Goal: Task Accomplishment & Management: Manage account settings

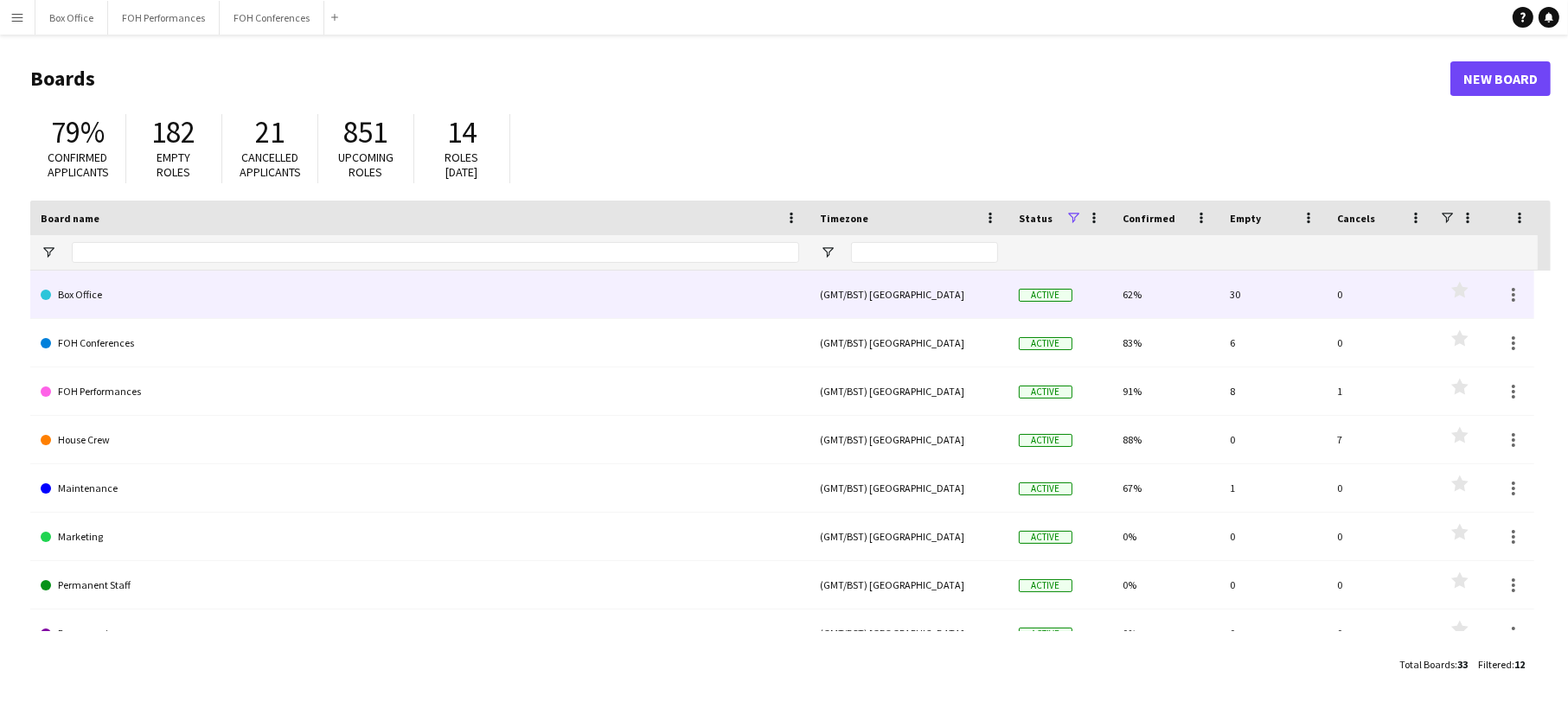
click at [541, 283] on link "Box Office" at bounding box center [419, 295] width 758 height 48
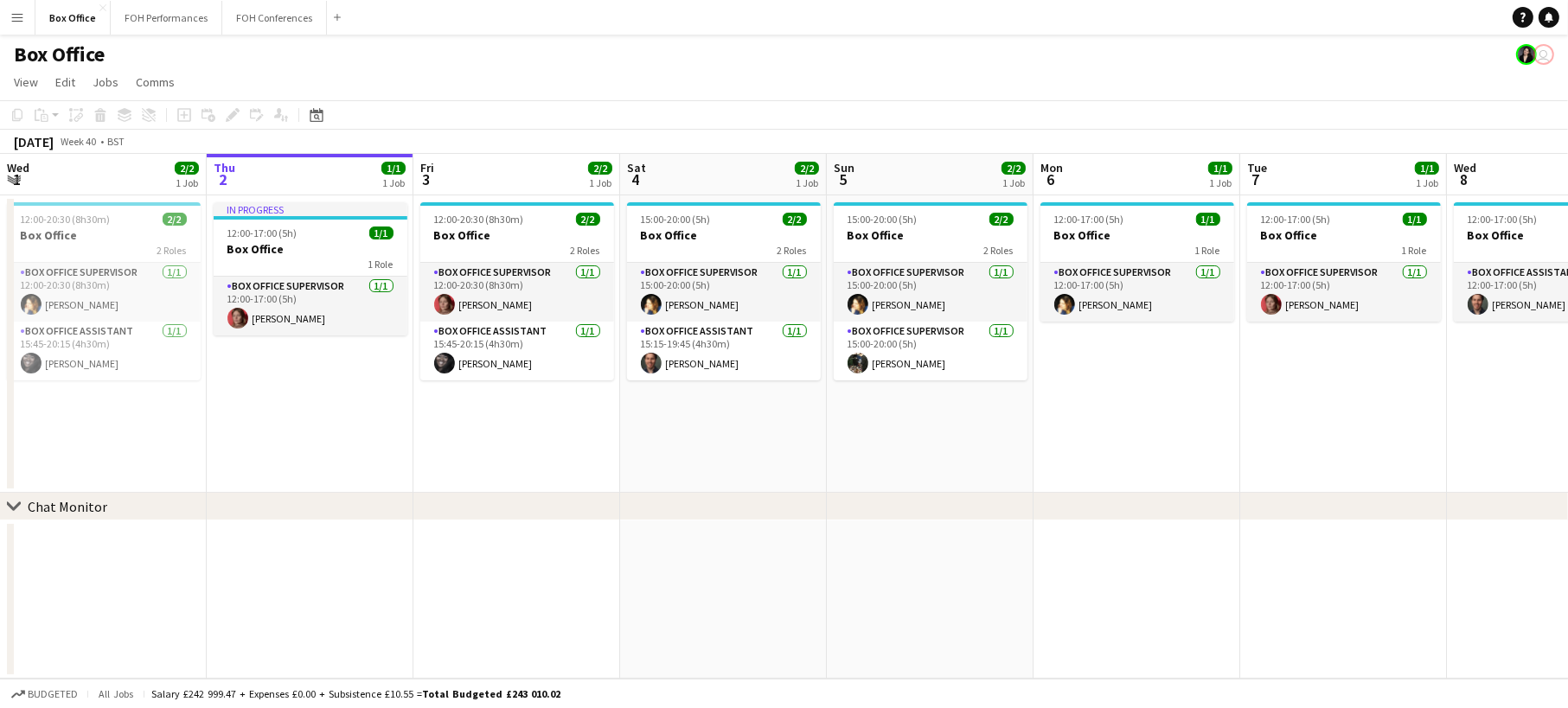
scroll to position [0, 667]
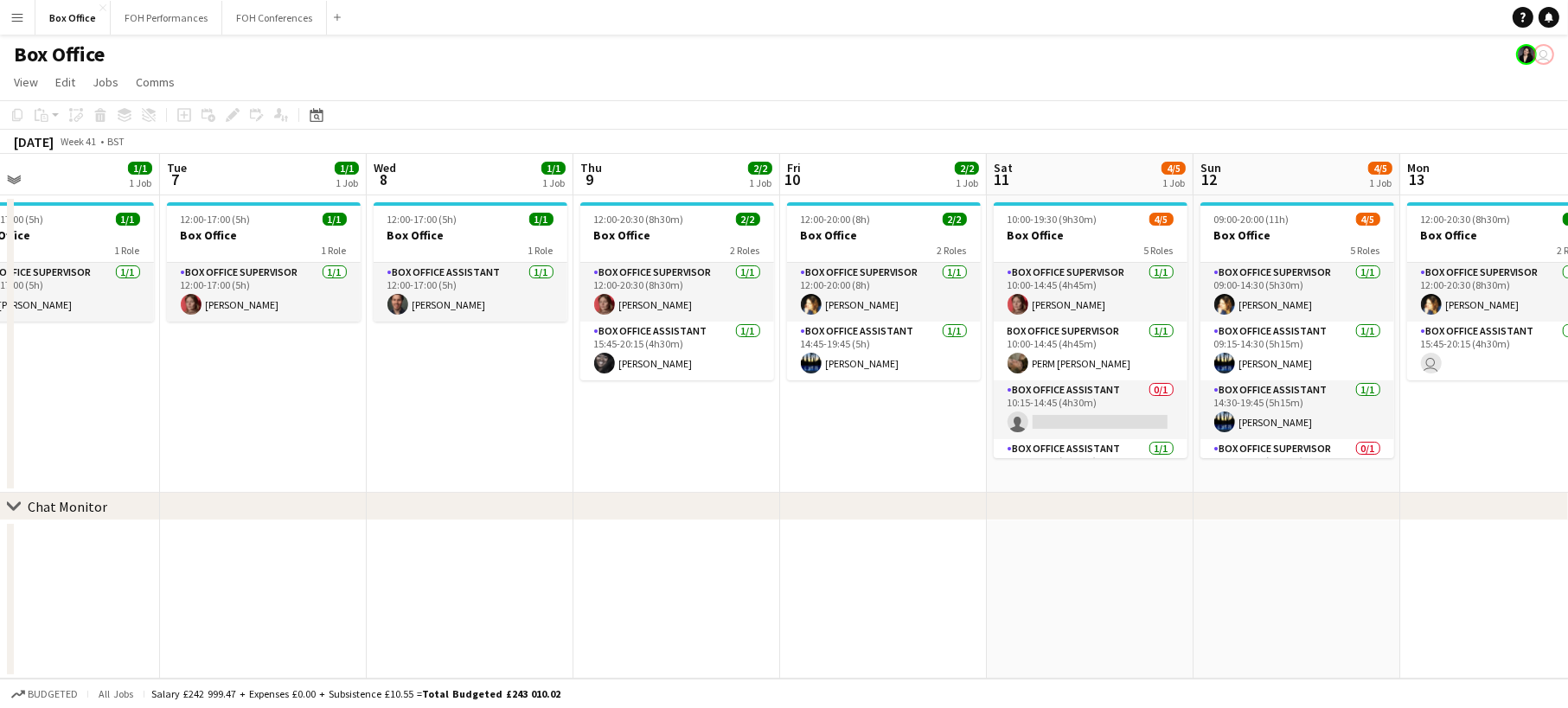
drag, startPoint x: 1326, startPoint y: 445, endPoint x: -193, endPoint y: 330, distance: 1523.3
click at [0, 330] on html "Menu Boards Boards Boards All jobs Status Workforce Workforce My Workforce Recr…" at bounding box center [784, 354] width 1568 height 708
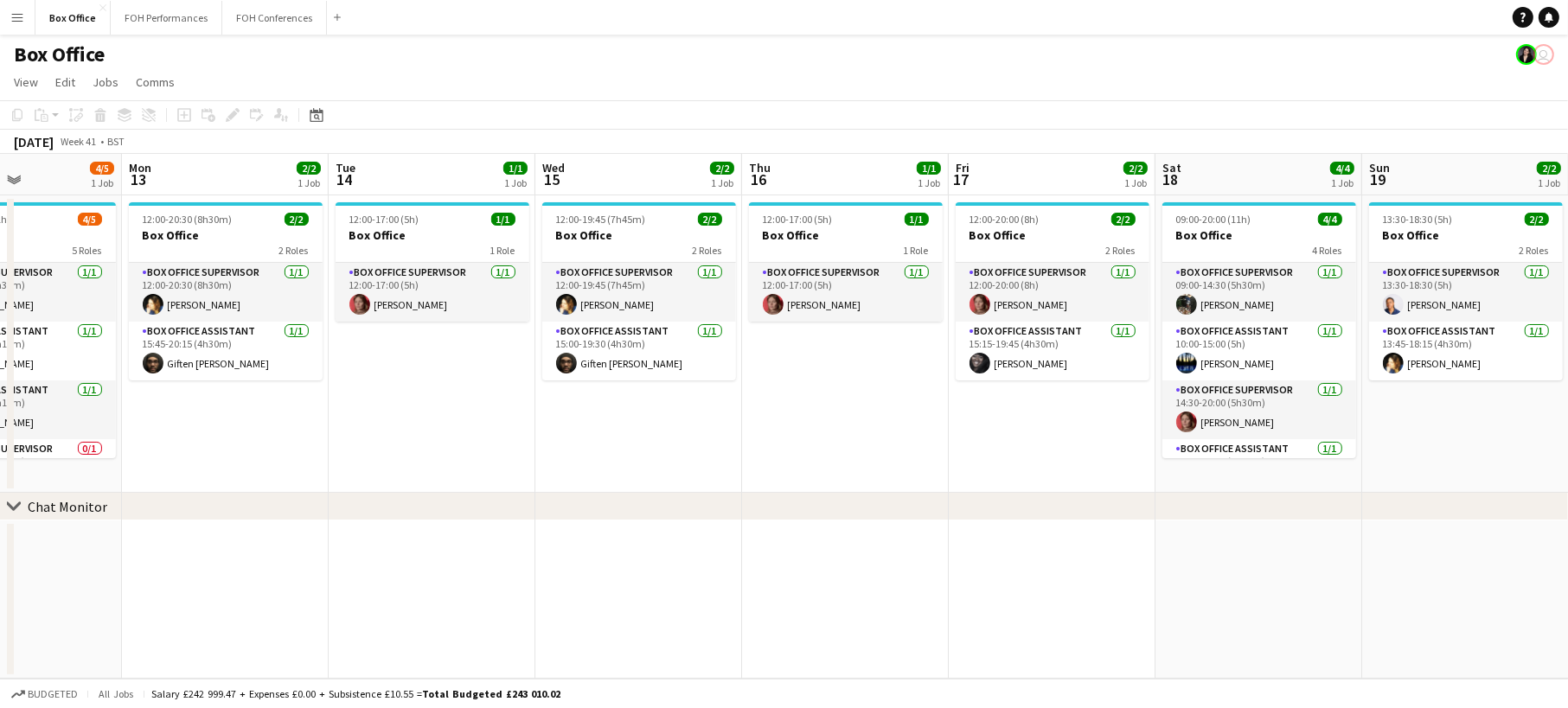
drag, startPoint x: 1492, startPoint y: 426, endPoint x: -316, endPoint y: 327, distance: 1810.7
click at [0, 327] on html "Menu Boards Boards Boards All jobs Status Workforce Workforce My Workforce Recr…" at bounding box center [784, 354] width 1568 height 708
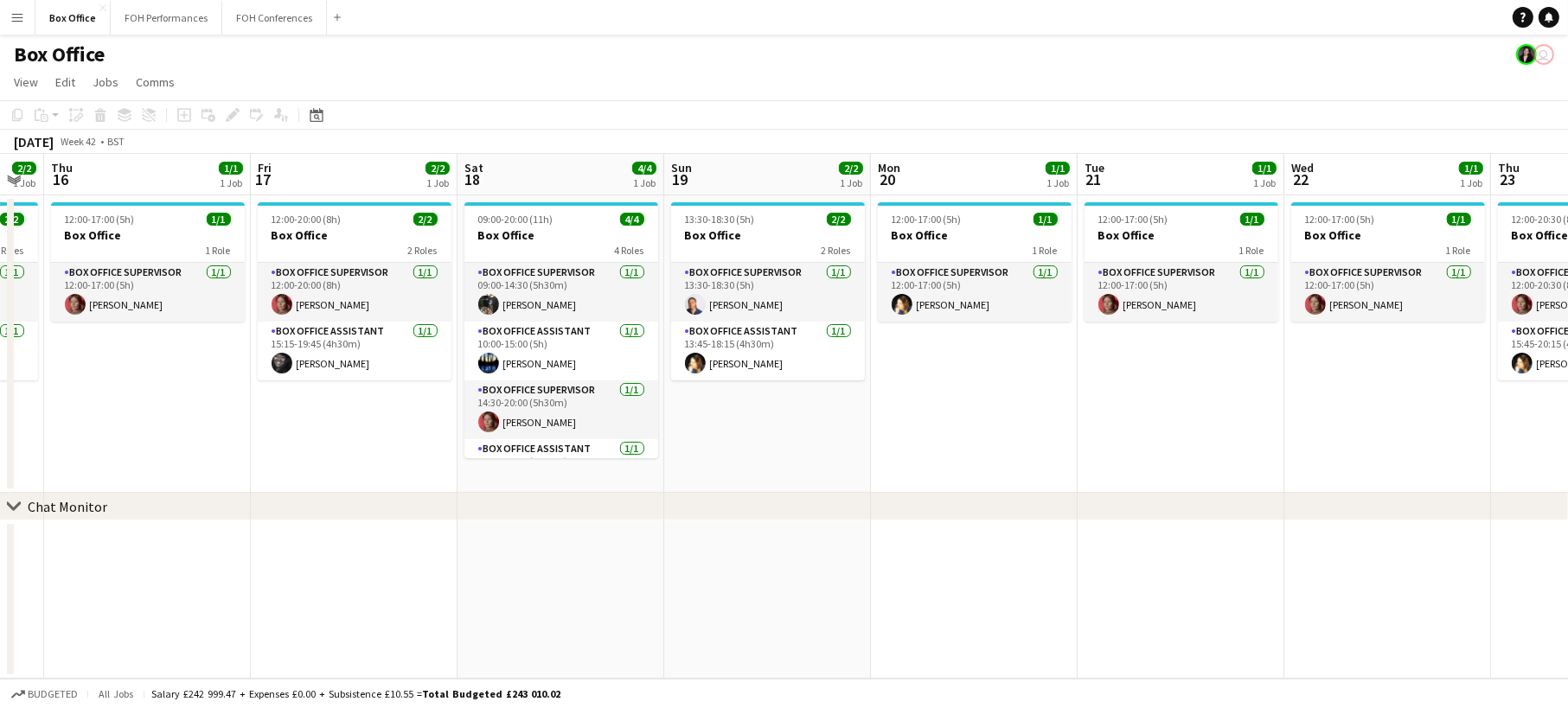
drag, startPoint x: 988, startPoint y: 442, endPoint x: -813, endPoint y: 339, distance: 1803.9
click at [0, 339] on html "Menu Boards Boards Boards All jobs Status Workforce Workforce My Workforce Recr…" at bounding box center [784, 354] width 1568 height 708
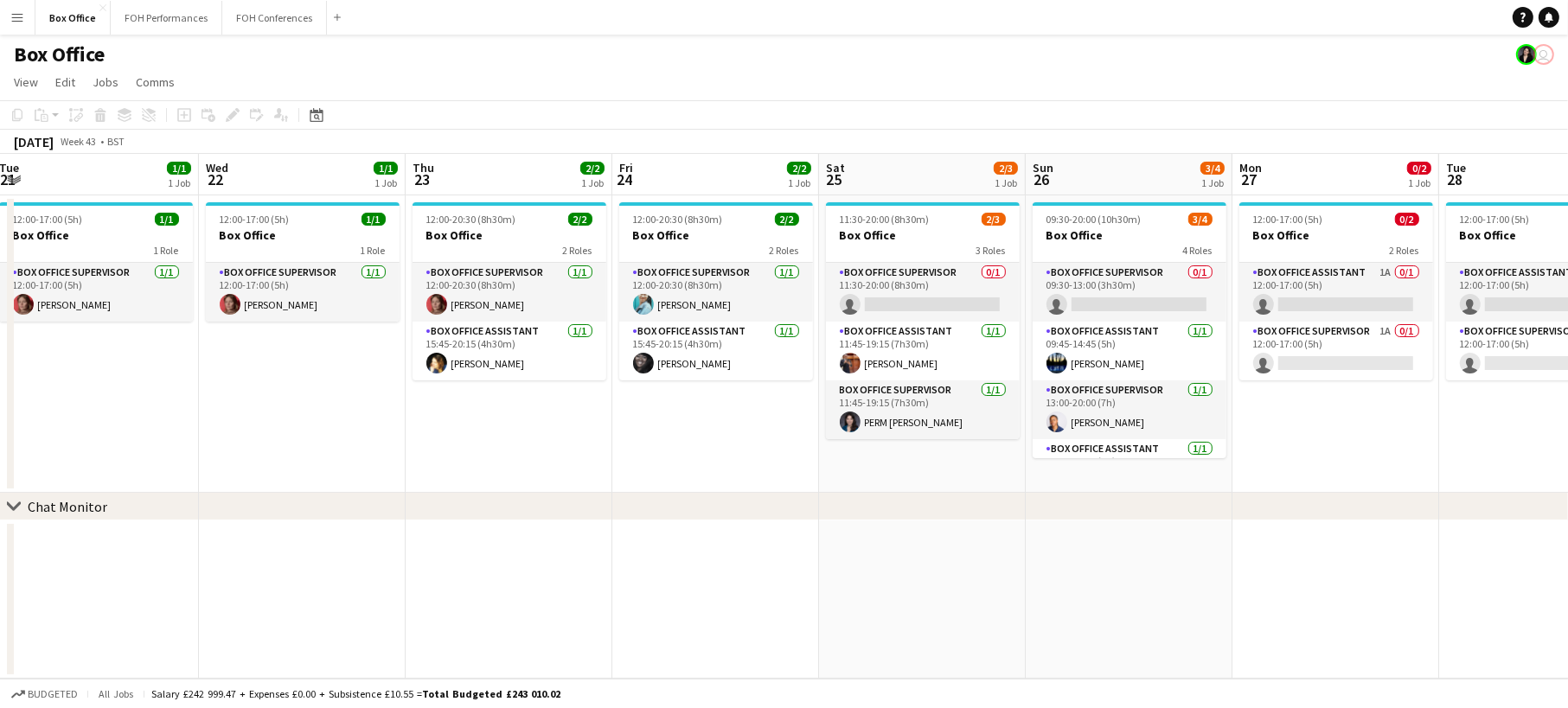
scroll to position [0, 604]
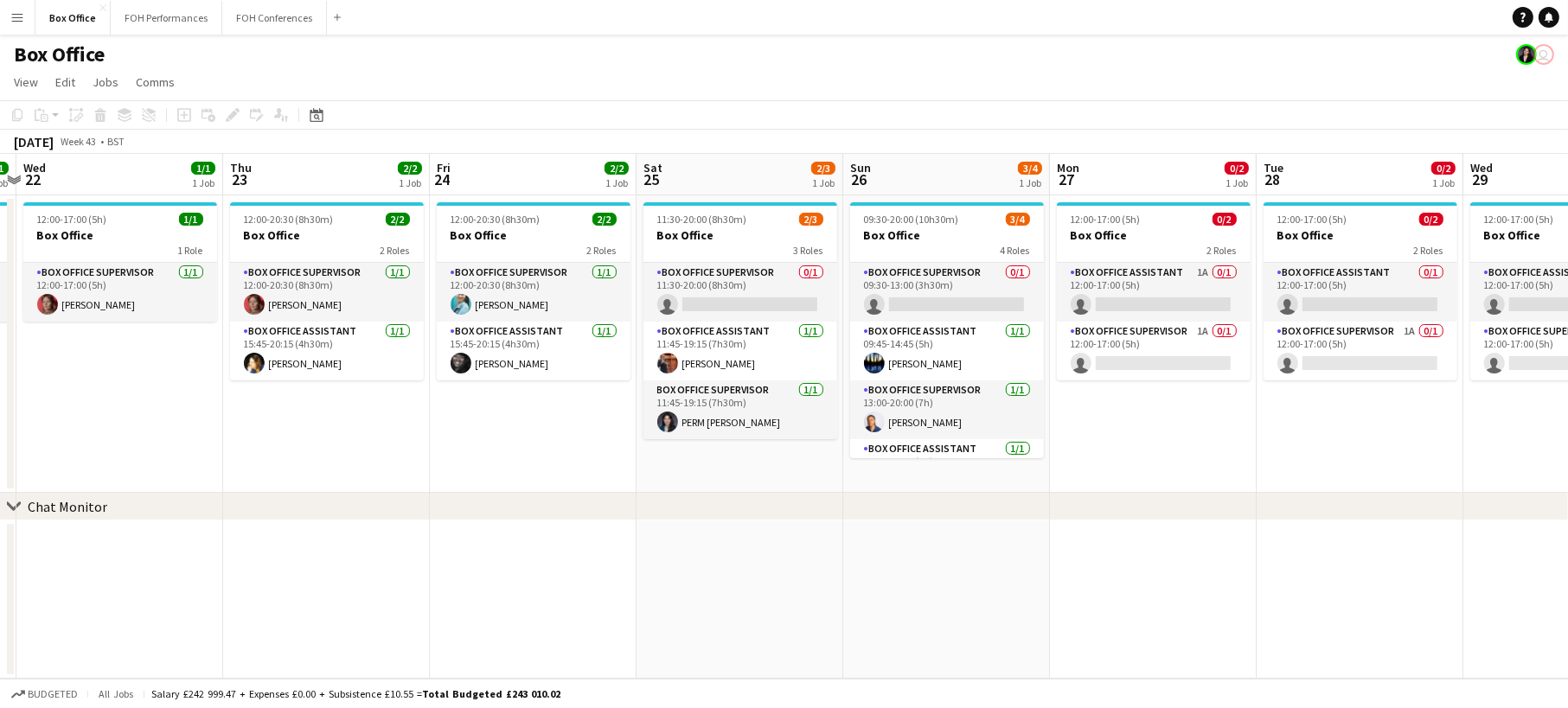
drag, startPoint x: 1282, startPoint y: 397, endPoint x: -76, endPoint y: 366, distance: 1358.4
click at [0, 366] on html "Menu Boards Boards Boards All jobs Status Workforce Workforce My Workforce Recr…" at bounding box center [784, 354] width 1568 height 708
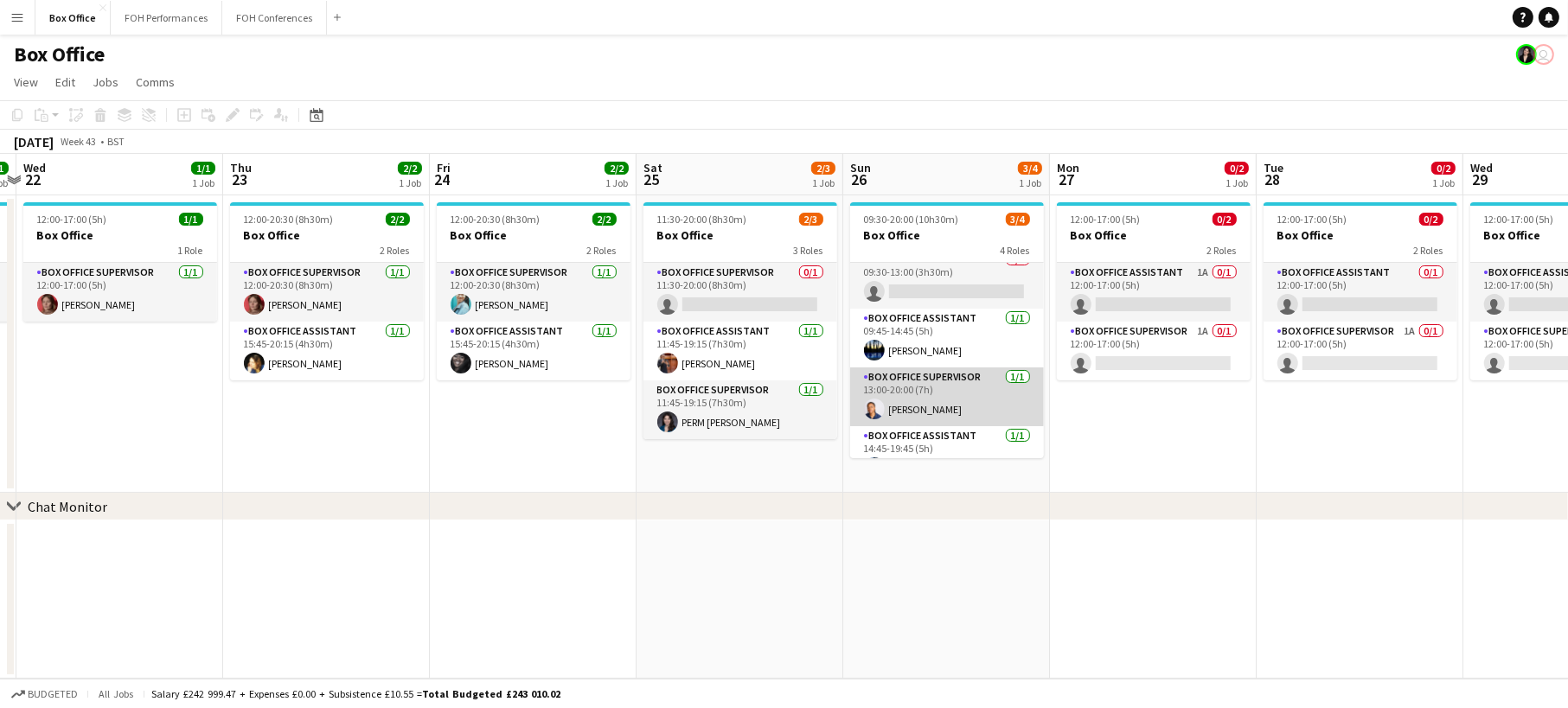
scroll to position [0, 0]
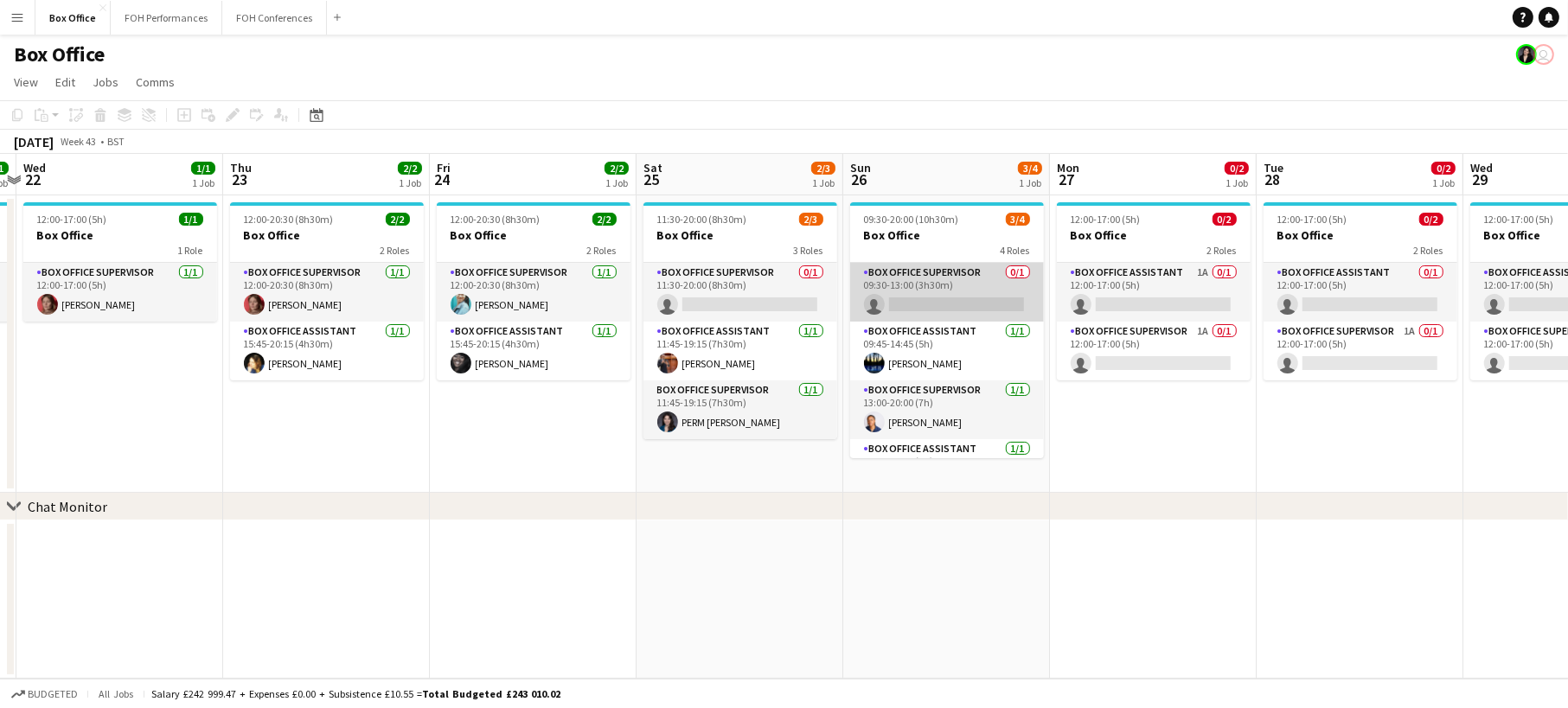
click at [977, 288] on app-card-role "Box Office Supervisor 0/1 09:30-13:00 (3h30m) single-neutral-actions" at bounding box center [947, 292] width 193 height 59
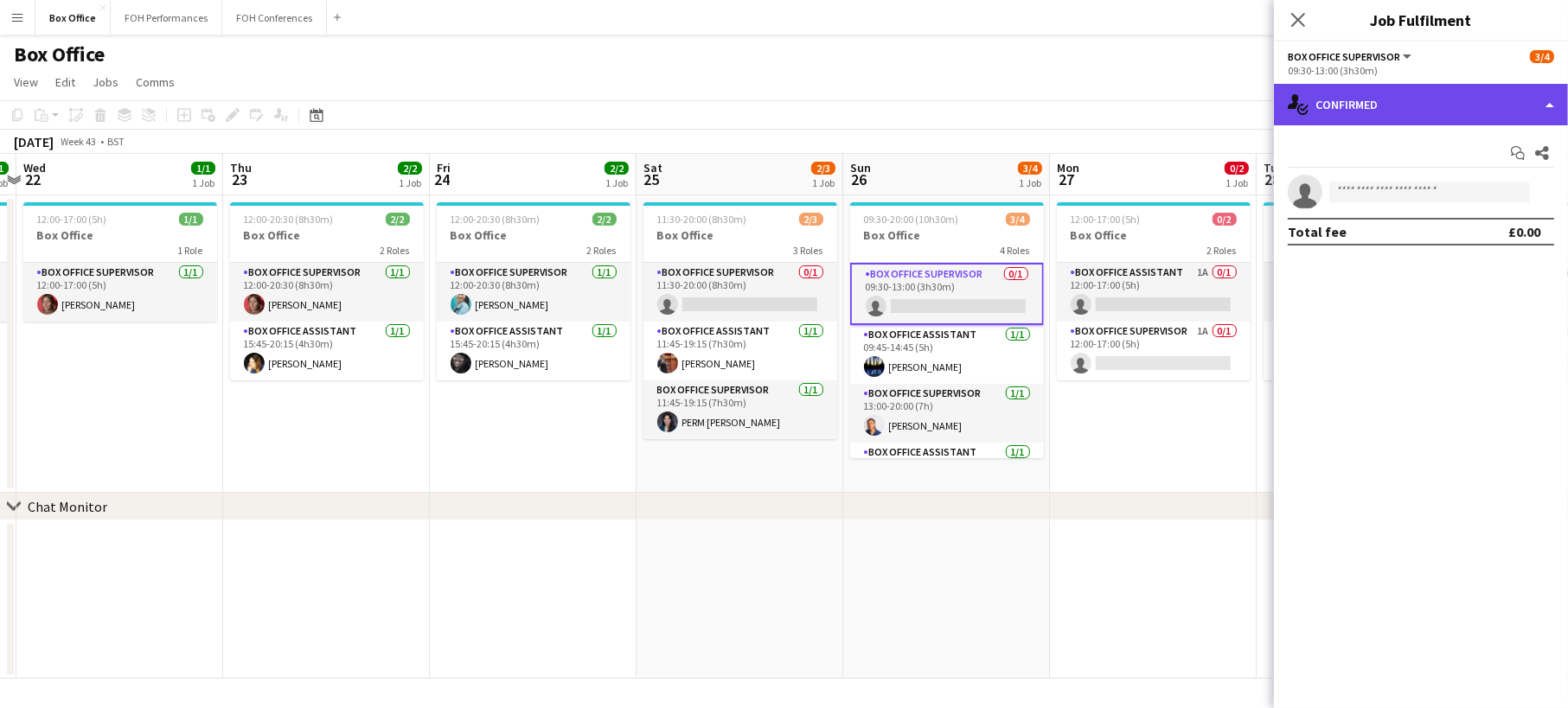
click at [1469, 104] on div "single-neutral-actions-check-2 Confirmed" at bounding box center [1421, 104] width 294 height 42
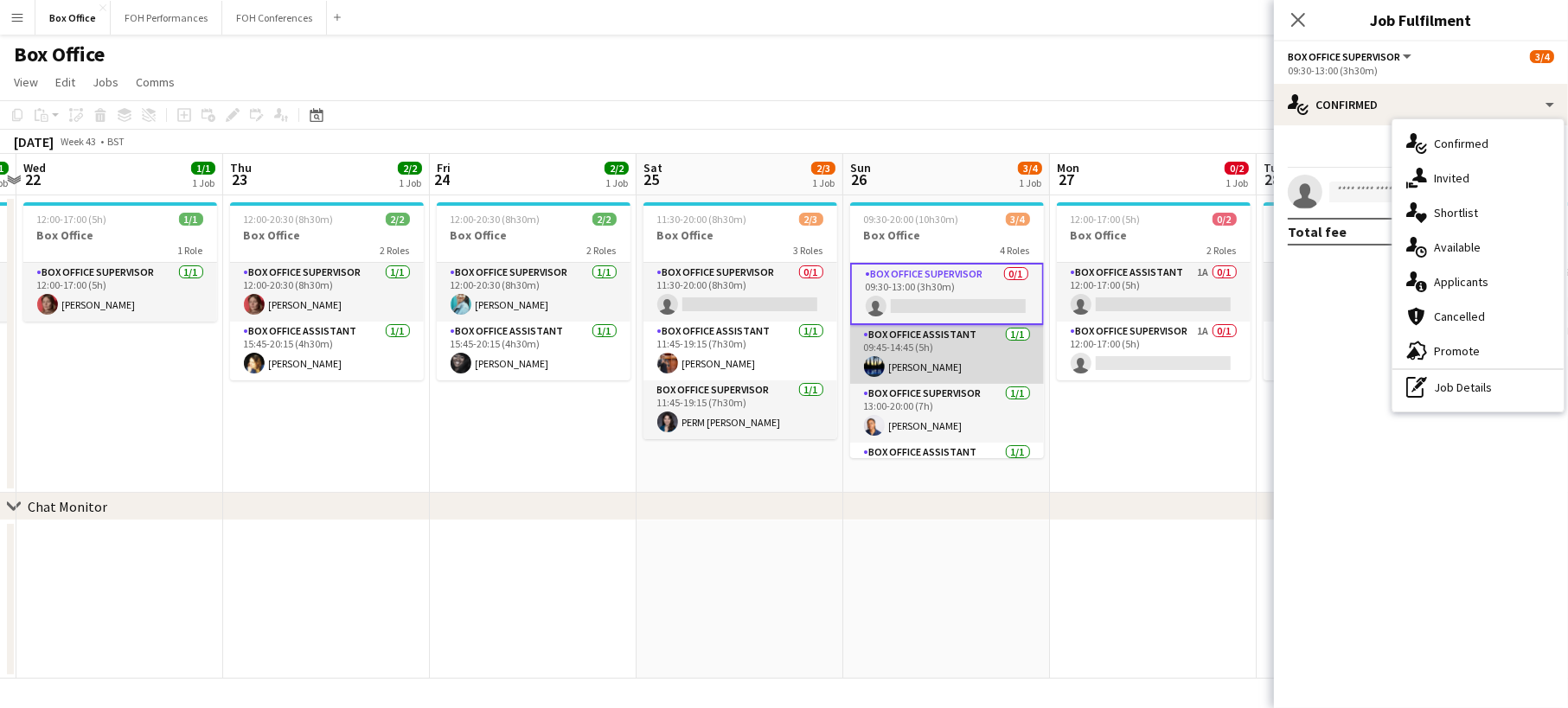
click at [975, 343] on app-card-role "Box Office Assistant [DATE] 09:45-14:45 (5h) [PERSON_NAME]" at bounding box center [947, 354] width 193 height 59
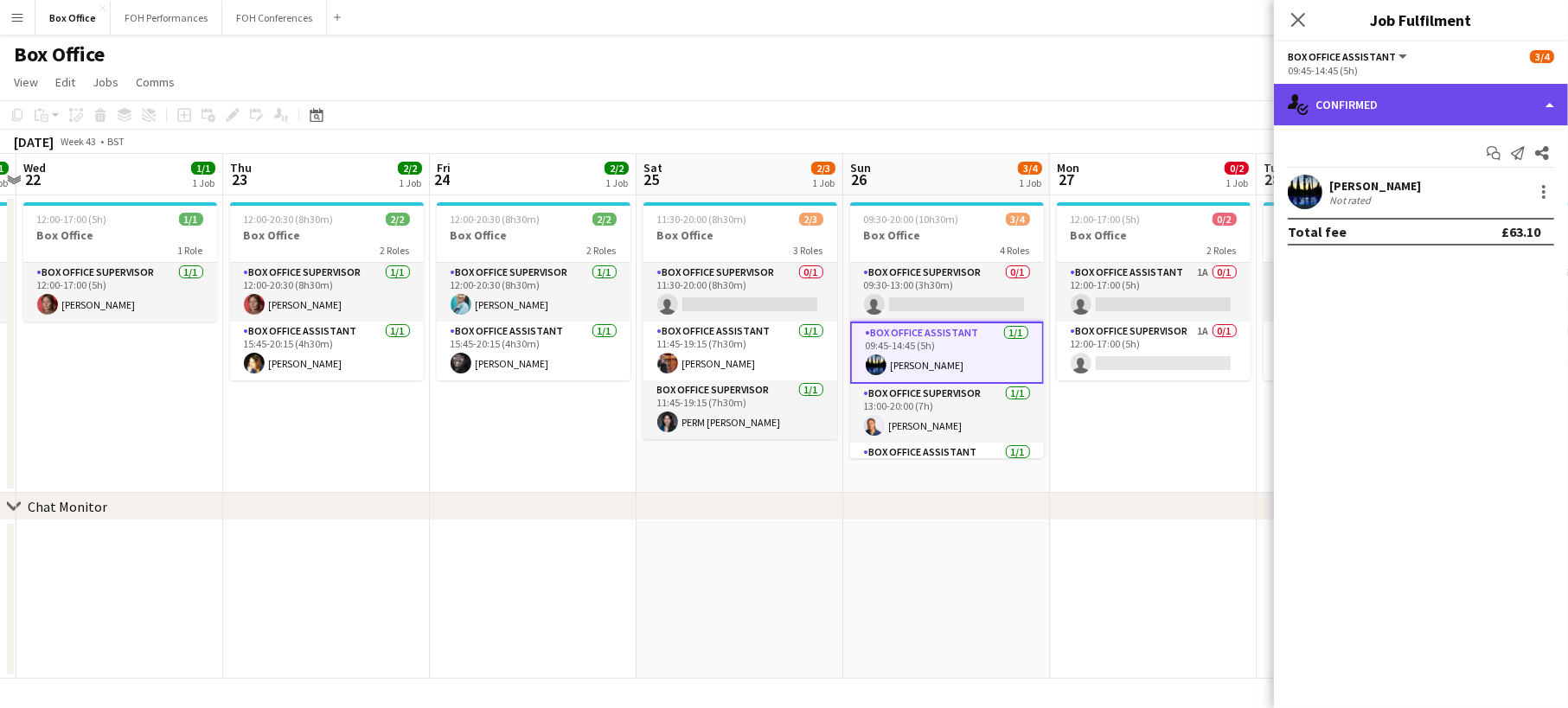
click at [1420, 110] on div "single-neutral-actions-check-2 Confirmed" at bounding box center [1421, 104] width 294 height 42
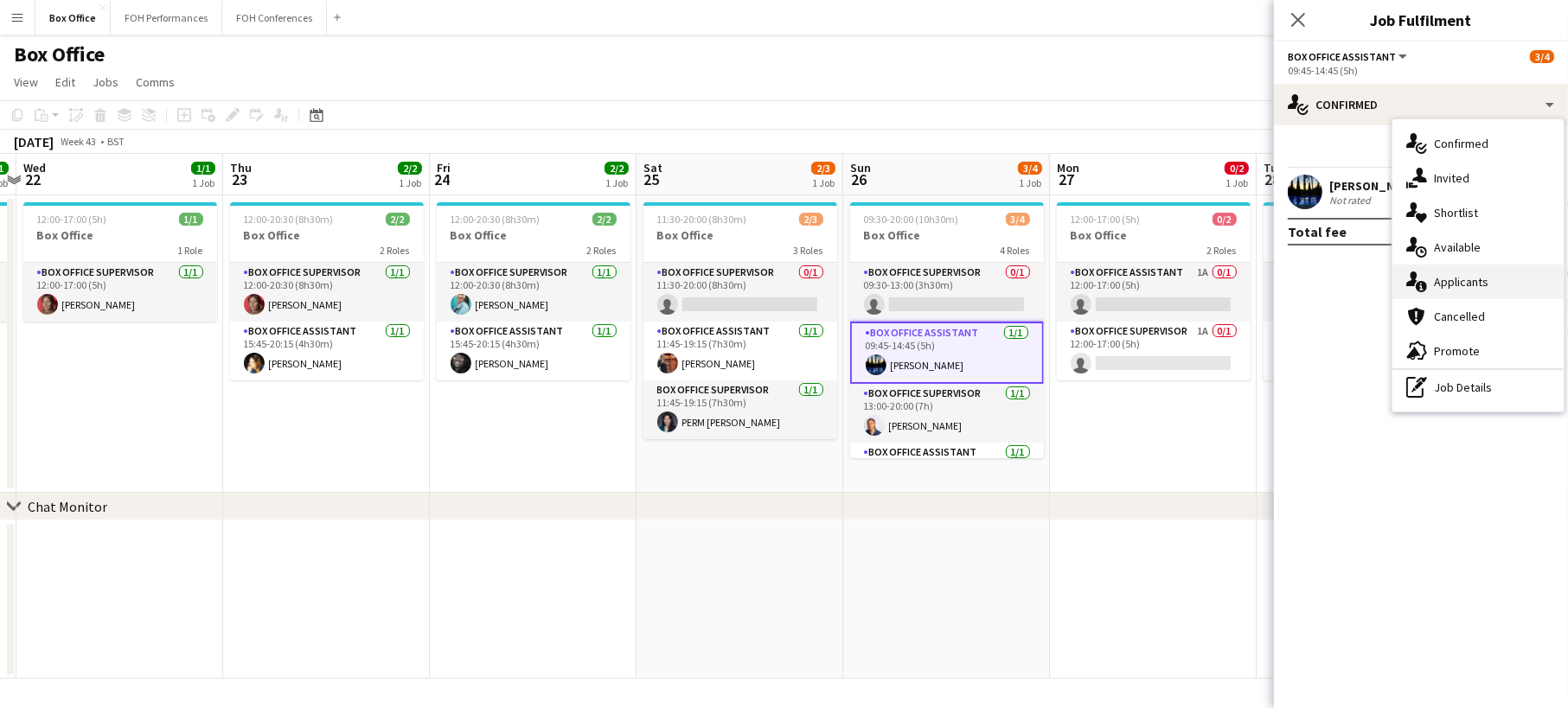
click at [1489, 286] on div "single-neutral-actions-information Applicants" at bounding box center [1478, 282] width 171 height 34
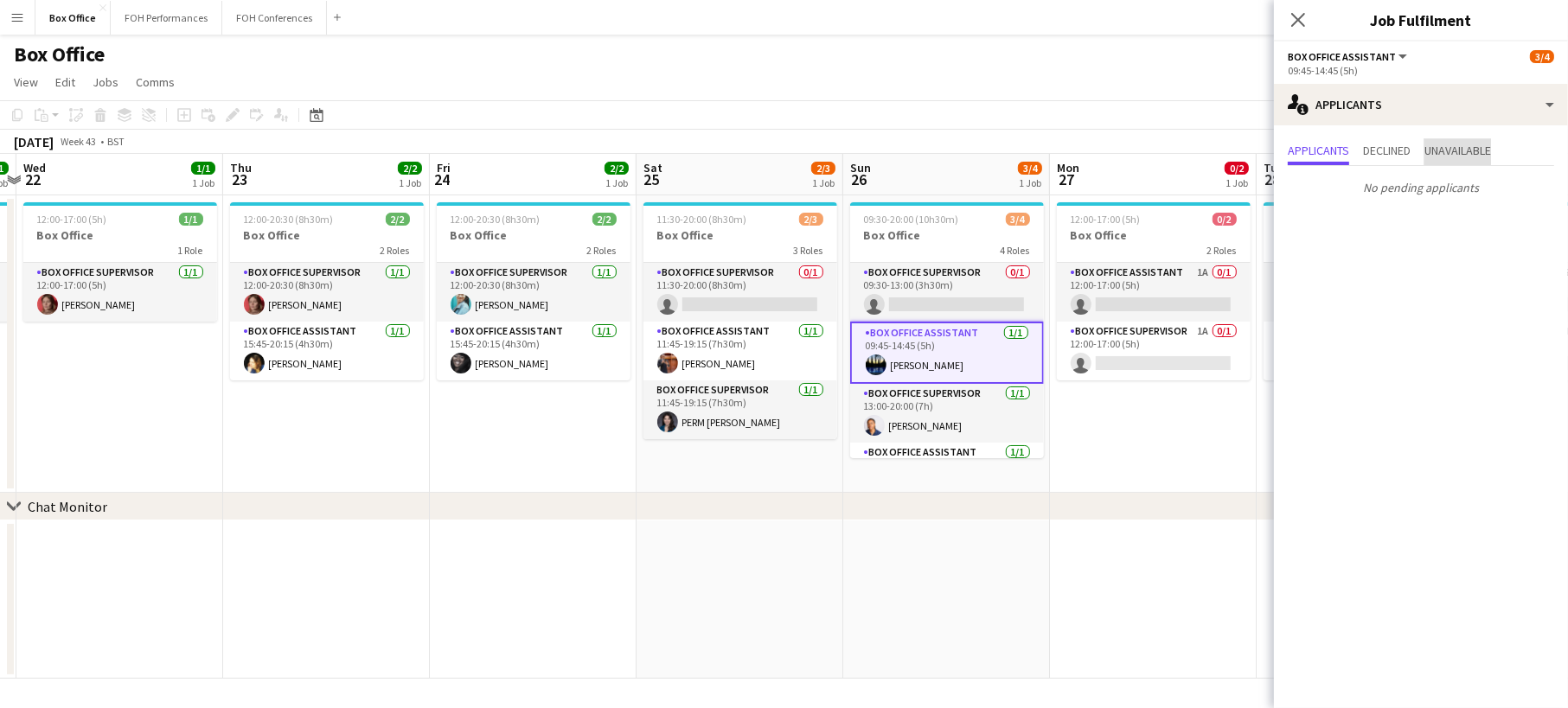
click at [1464, 144] on span "Unavailable" at bounding box center [1457, 150] width 67 height 12
click at [1397, 140] on span "Declined" at bounding box center [1386, 153] width 47 height 26
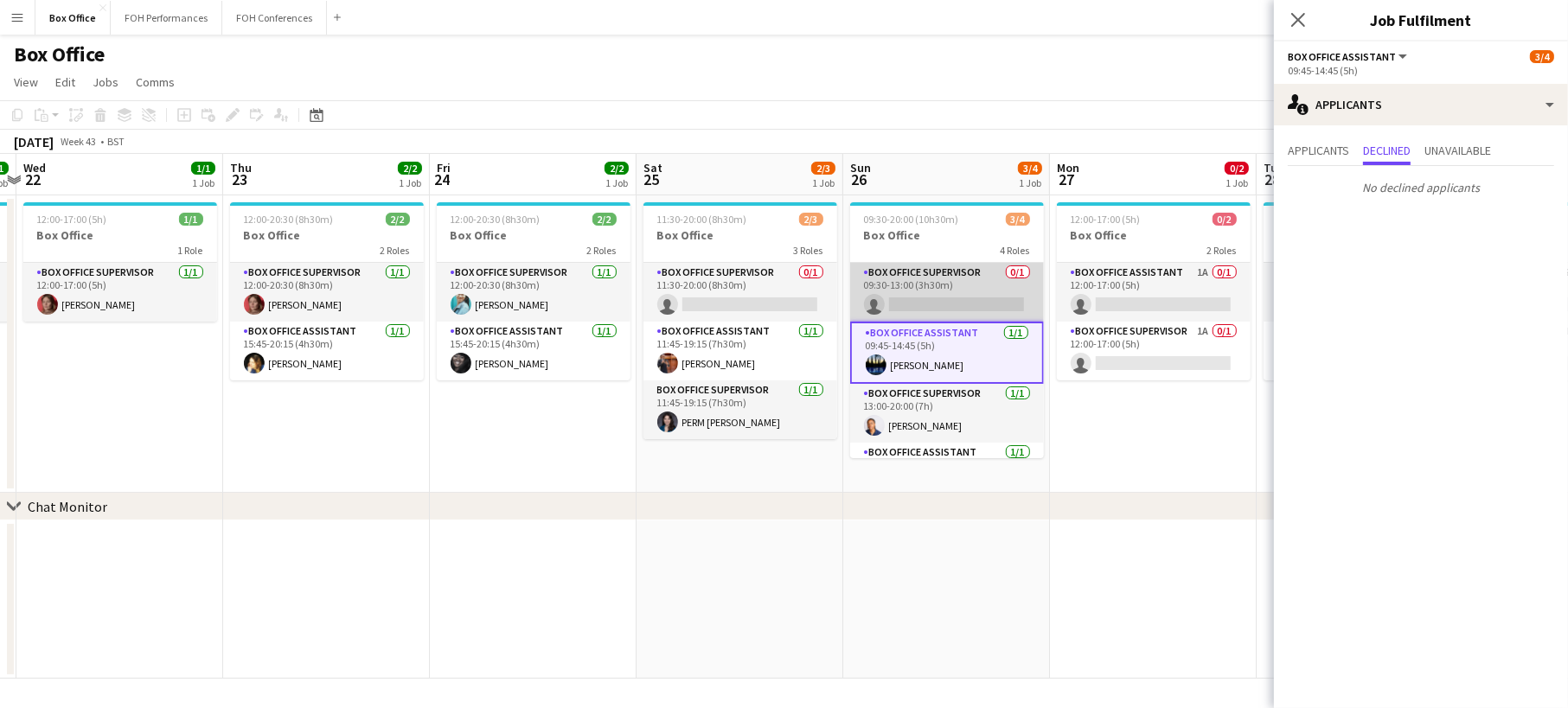
click at [959, 298] on app-card-role "Box Office Supervisor 0/1 09:30-13:00 (3h30m) single-neutral-actions" at bounding box center [947, 292] width 193 height 59
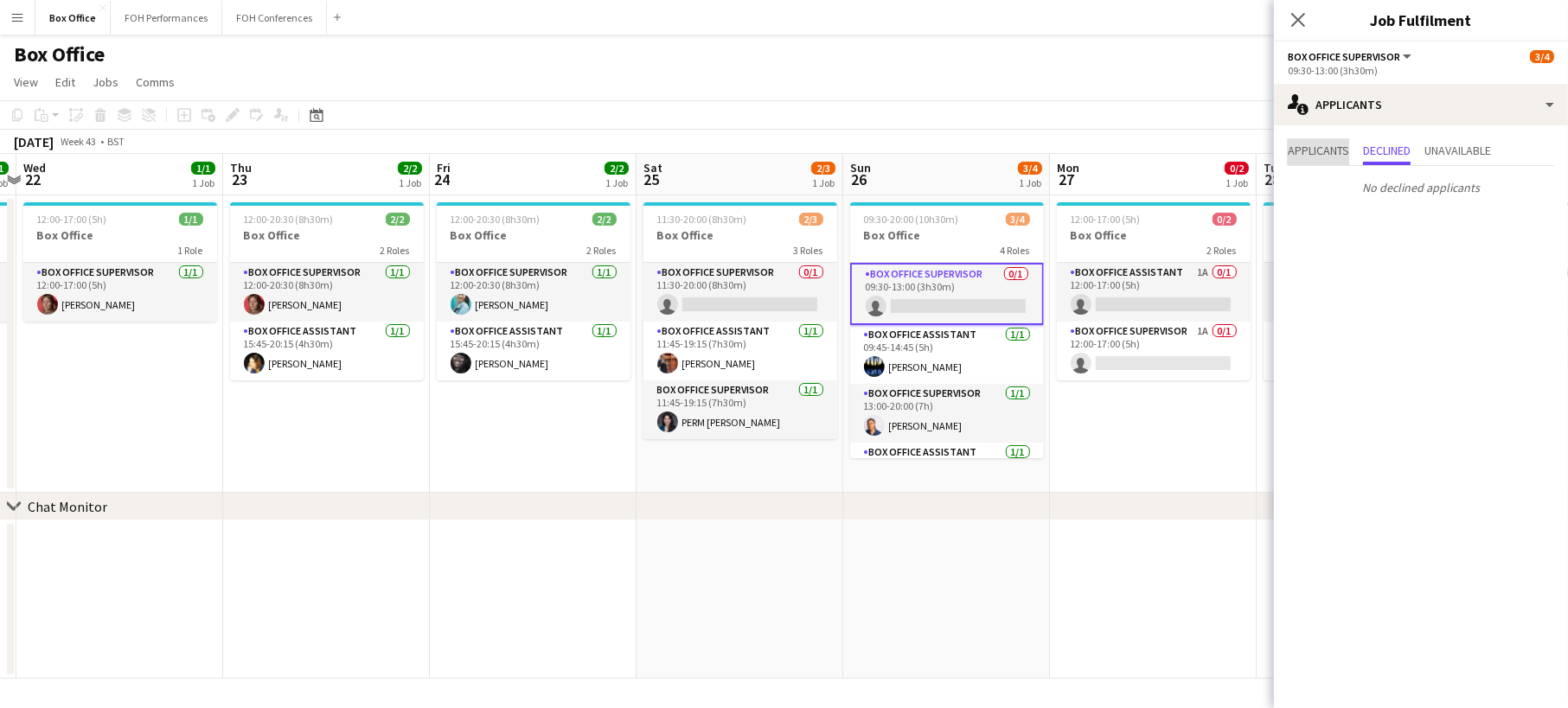
click at [1325, 147] on span "Applicants" at bounding box center [1318, 150] width 61 height 12
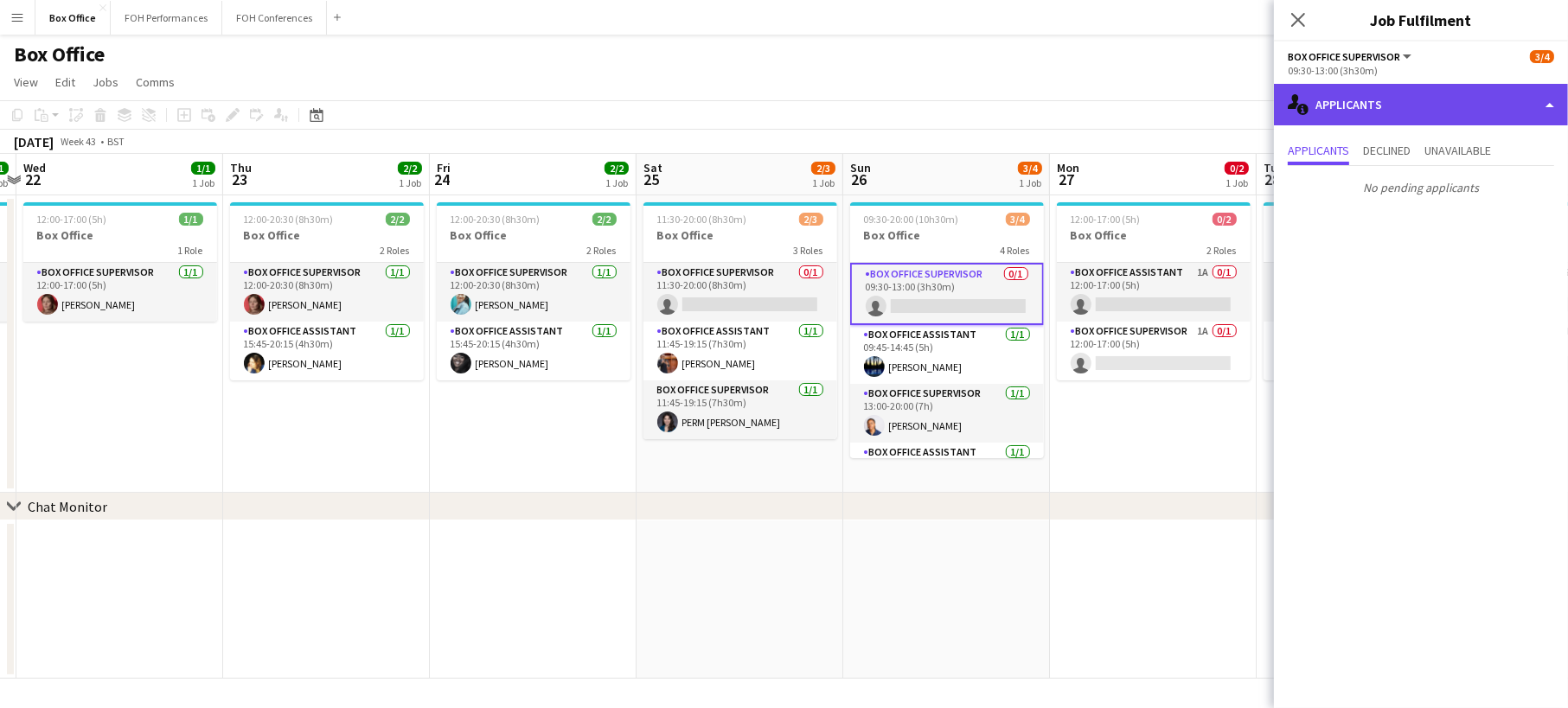
click at [1431, 112] on div "single-neutral-actions-information Applicants" at bounding box center [1421, 104] width 294 height 42
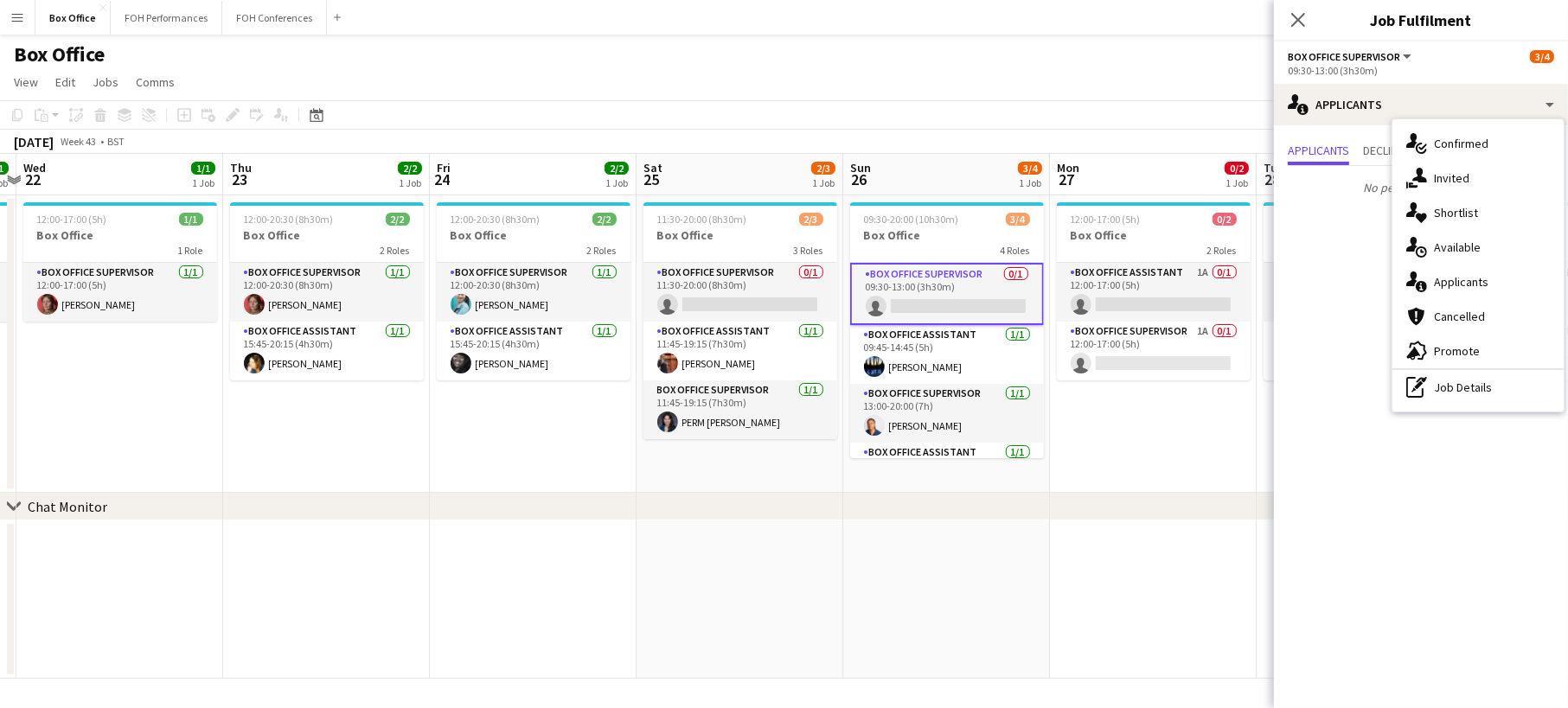
click at [1107, 426] on app-date-cell "12:00-17:00 (5h) 0/2 Box Office 2 Roles Box Office Assistant 1A 0/1 12:00-17:00…" at bounding box center [1153, 344] width 206 height 298
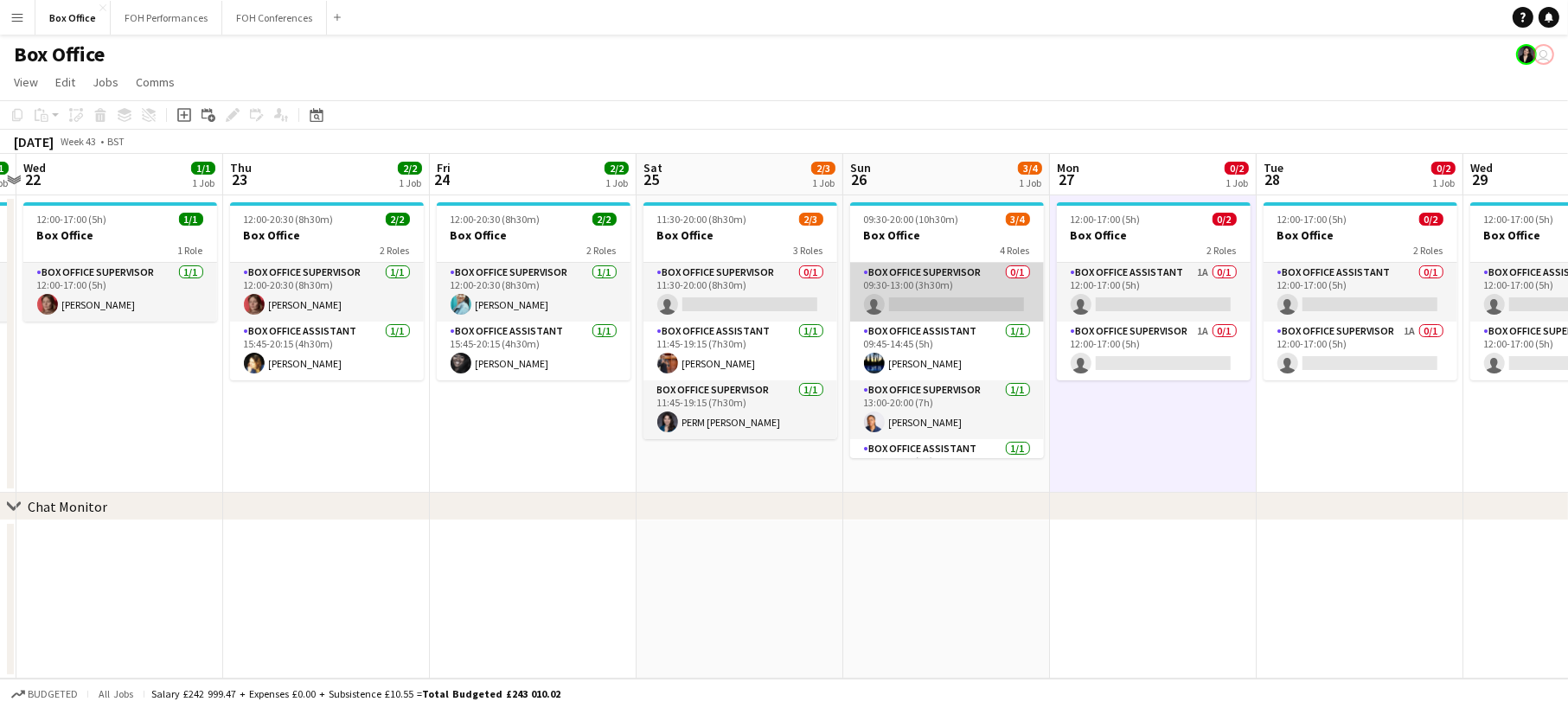
click at [977, 269] on app-card-role "Box Office Supervisor 0/1 09:30-13:00 (3h30m) single-neutral-actions" at bounding box center [947, 292] width 193 height 59
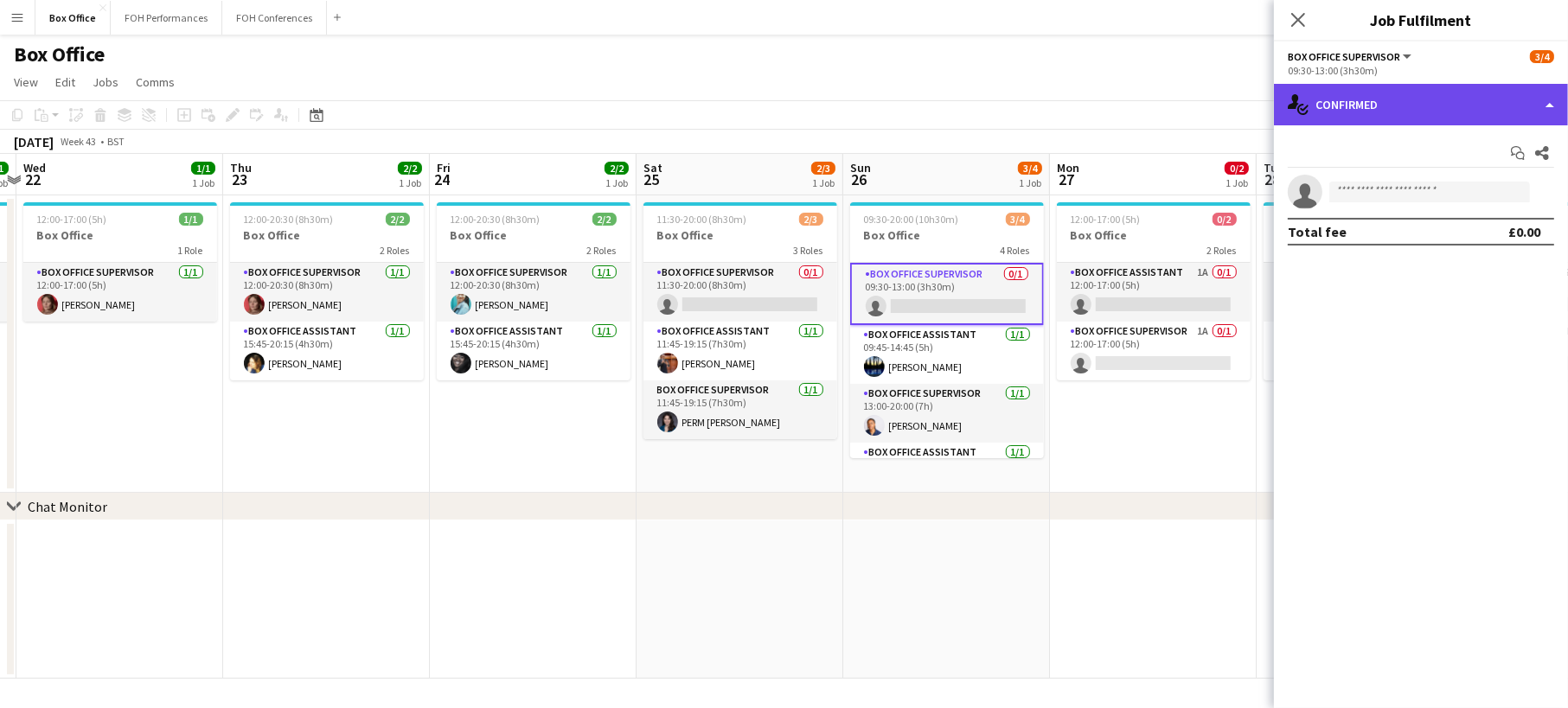
click at [1444, 104] on div "single-neutral-actions-check-2 Confirmed" at bounding box center [1421, 104] width 294 height 42
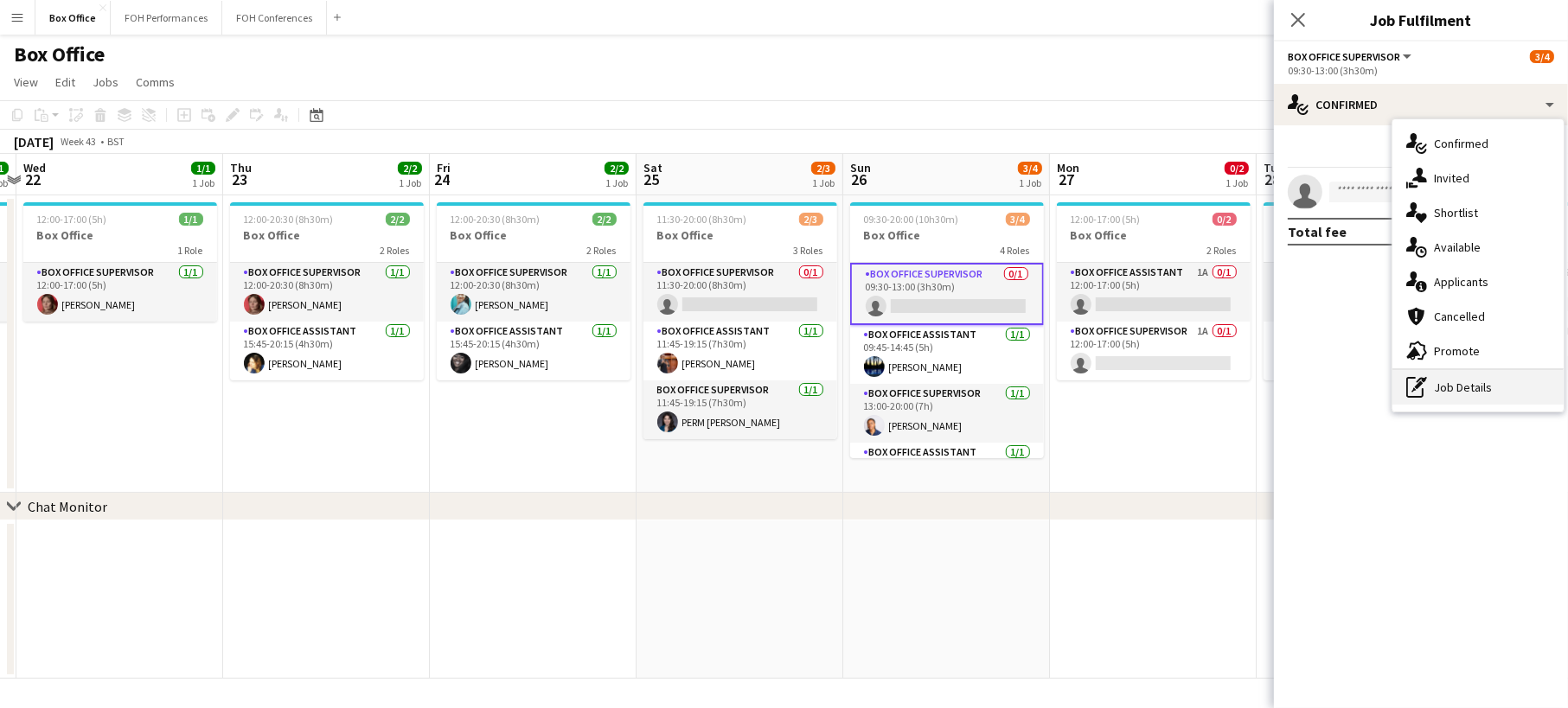
click at [1514, 395] on div "pen-write Job Details" at bounding box center [1478, 387] width 171 height 34
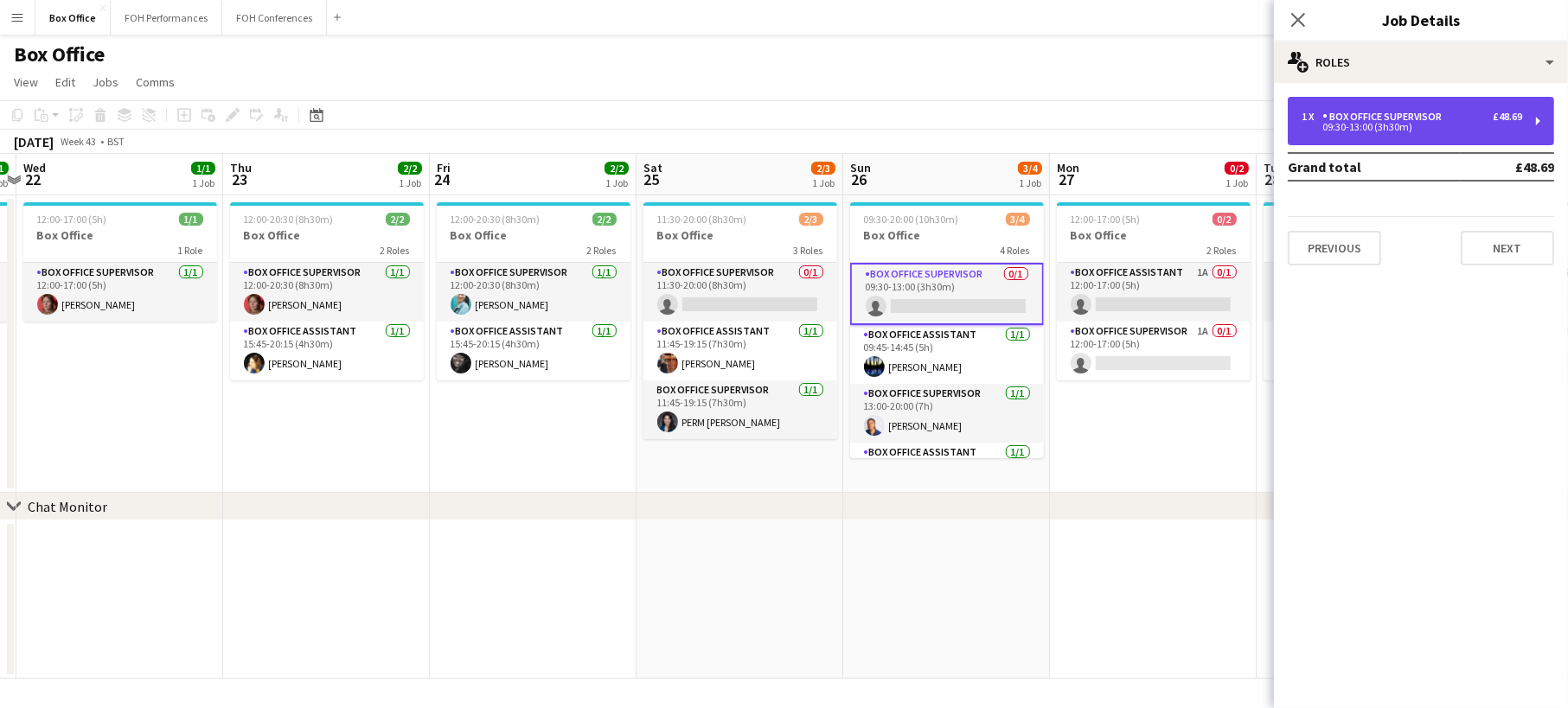
click at [1414, 115] on div "Box Office Supervisor" at bounding box center [1386, 116] width 126 height 12
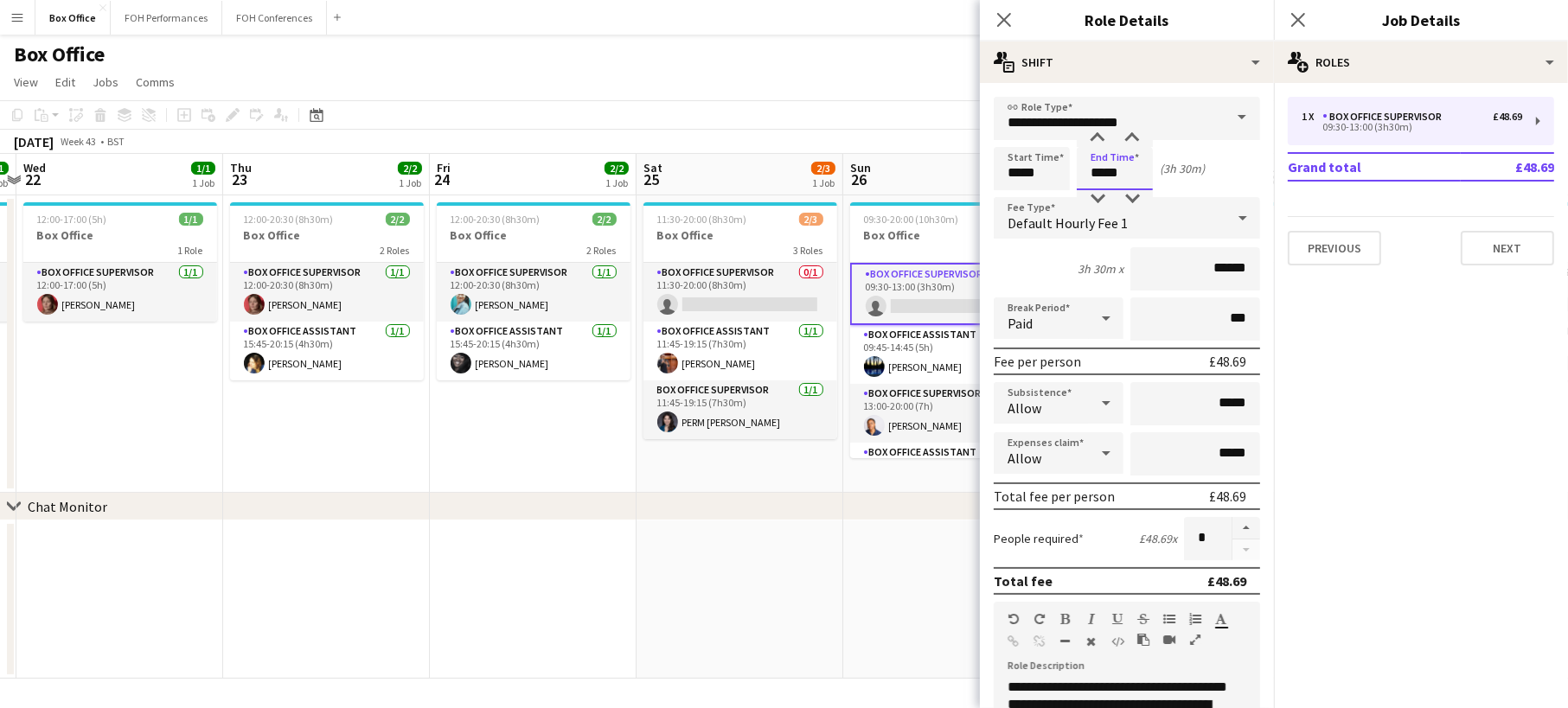
drag, startPoint x: 1125, startPoint y: 181, endPoint x: 1064, endPoint y: 171, distance: 61.8
click at [1064, 171] on div "Start Time ***** End Time ***** (3h 30m)" at bounding box center [1126, 168] width 266 height 43
type input "*****"
click at [1005, 12] on icon "Close pop-in" at bounding box center [1003, 20] width 17 height 17
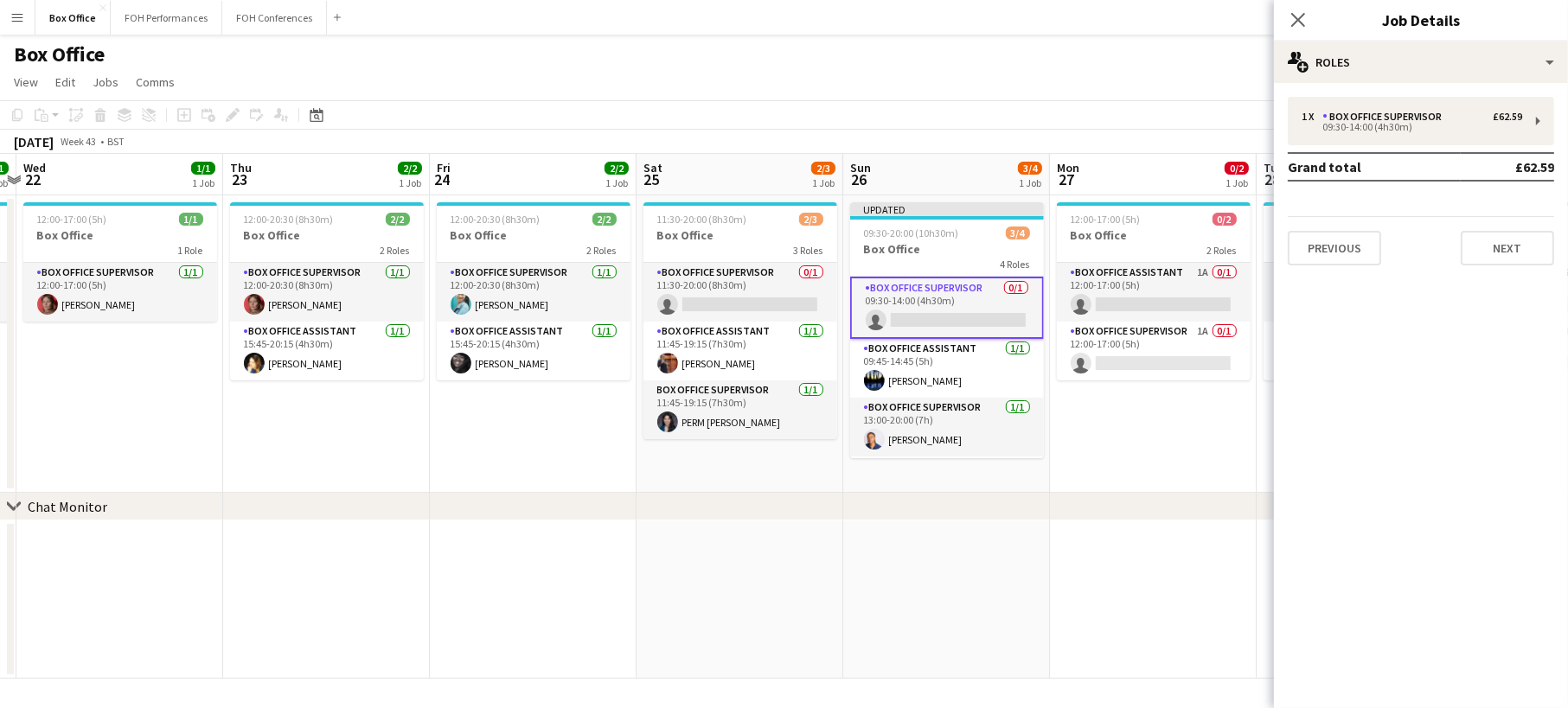
click at [1195, 441] on app-date-cell "12:00-17:00 (5h) 0/2 Box Office 2 Roles Box Office Assistant 1A 0/1 12:00-17:00…" at bounding box center [1153, 344] width 206 height 298
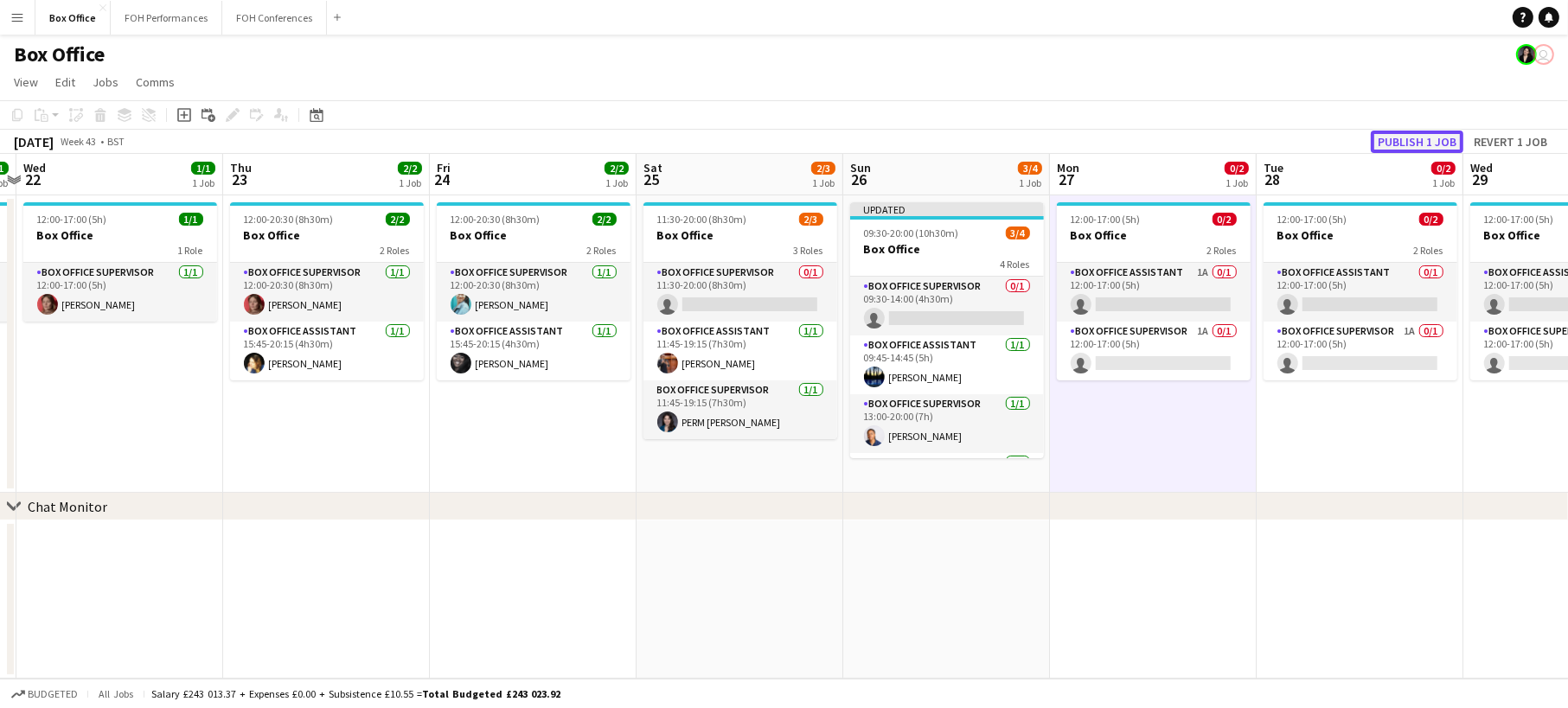
click at [1420, 130] on button "Publish 1 job" at bounding box center [1416, 141] width 92 height 22
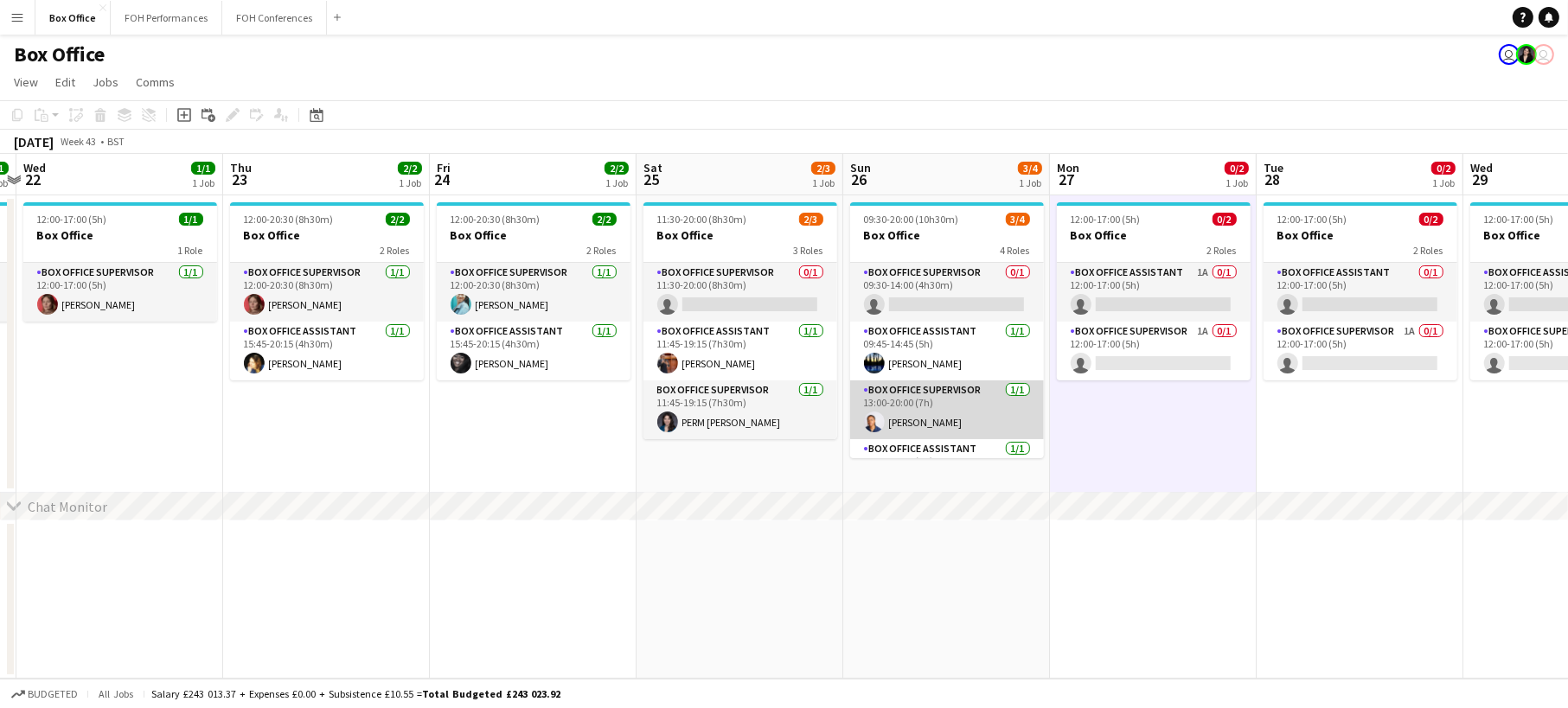
scroll to position [39, 0]
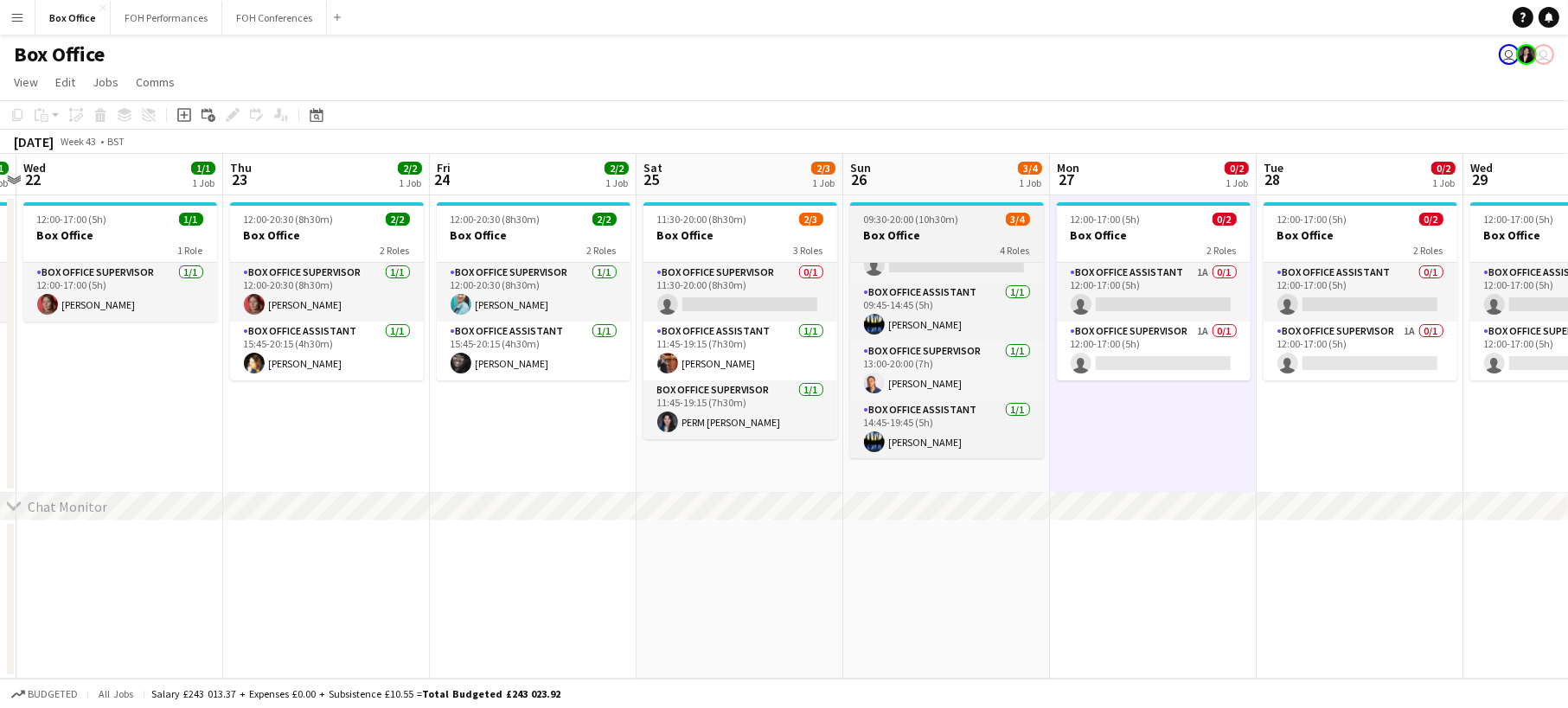
click at [929, 223] on span "09:30-20:00 (10h30m)" at bounding box center [911, 220] width 95 height 13
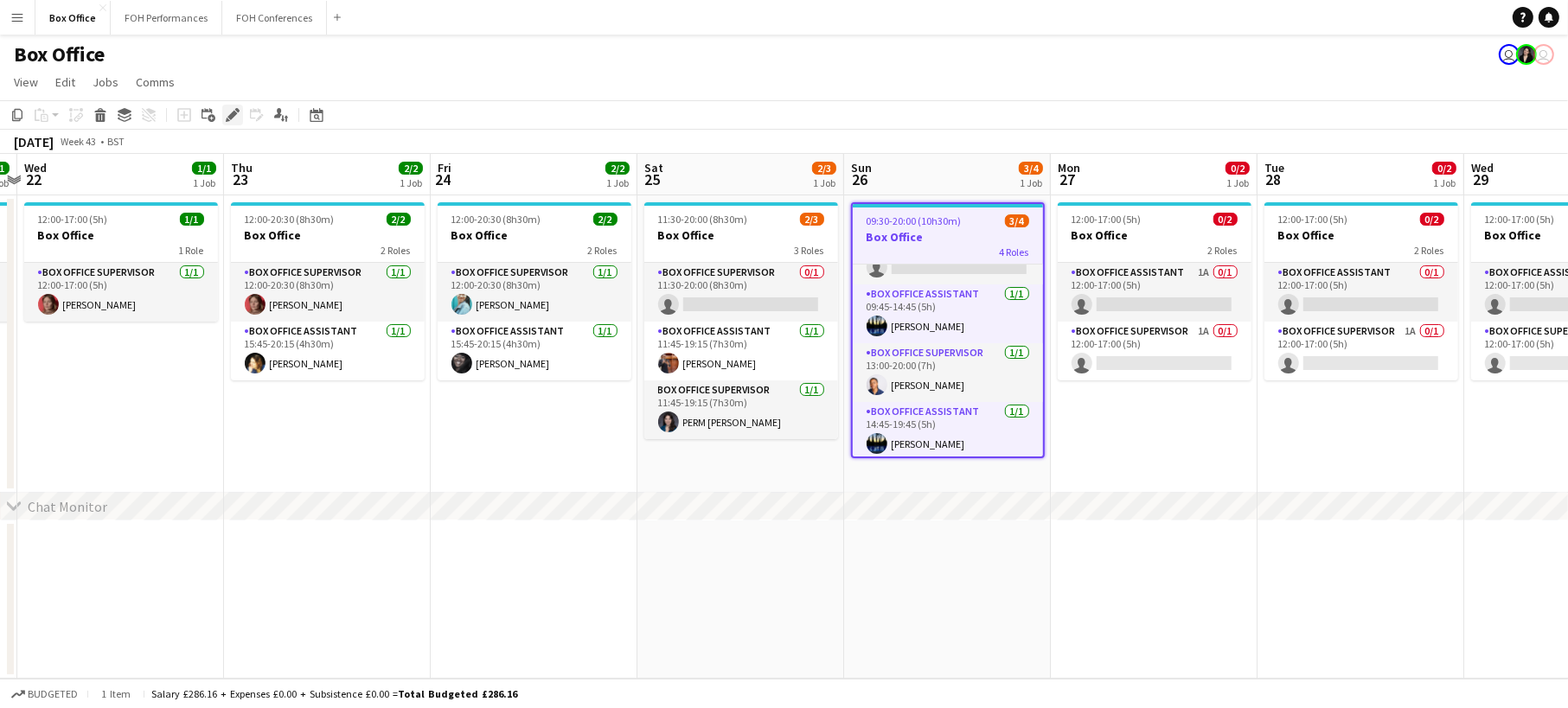
click at [228, 119] on icon at bounding box center [228, 119] width 5 height 5
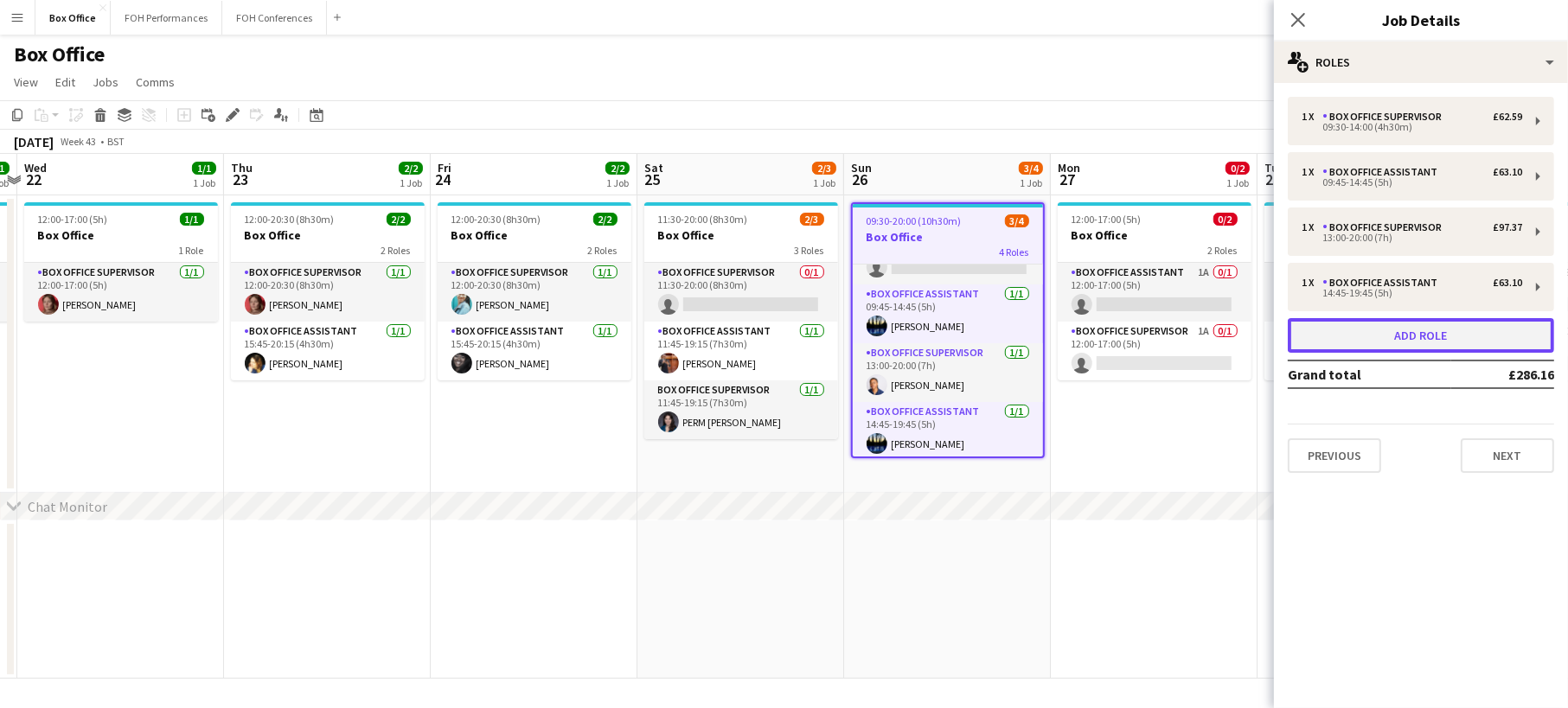
click at [1440, 331] on button "Add role" at bounding box center [1420, 335] width 266 height 34
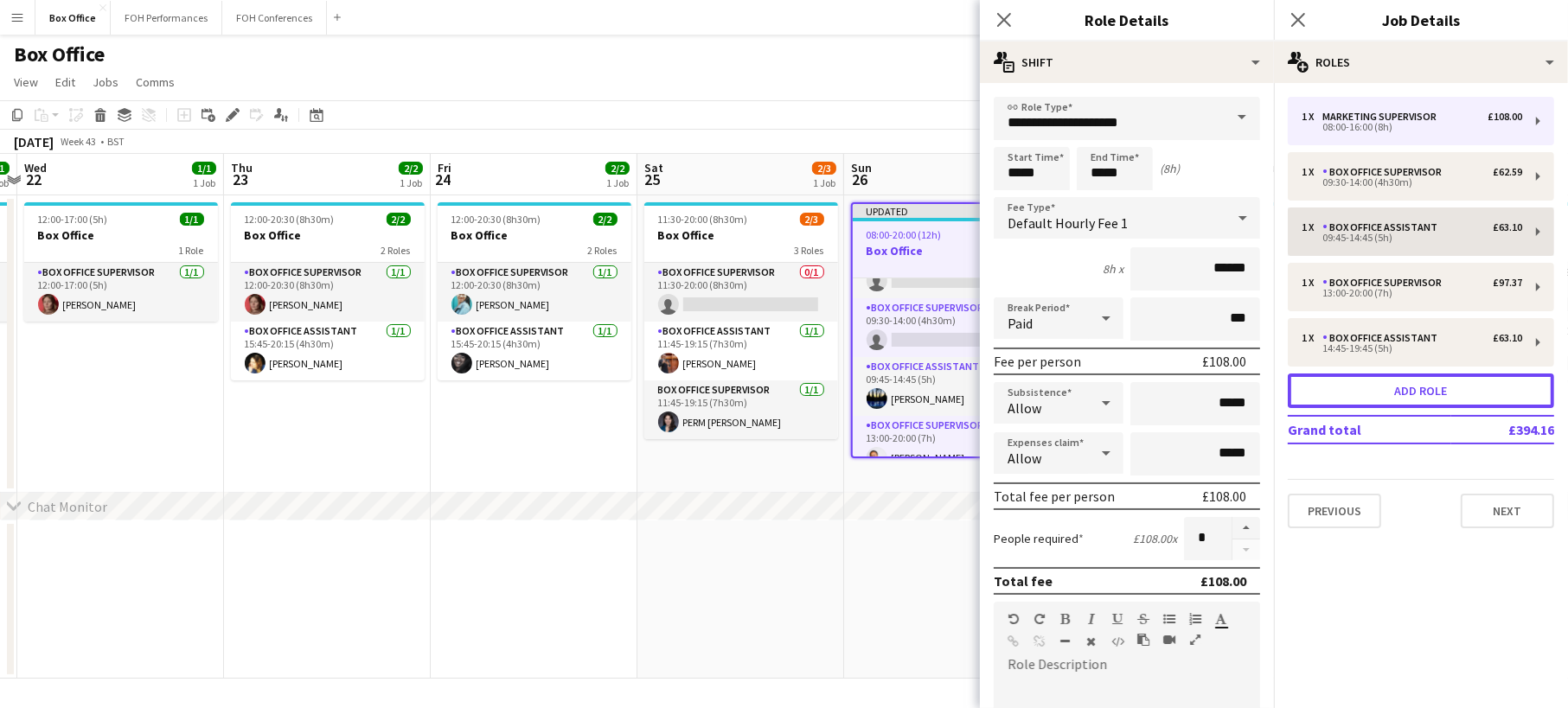
scroll to position [98, 0]
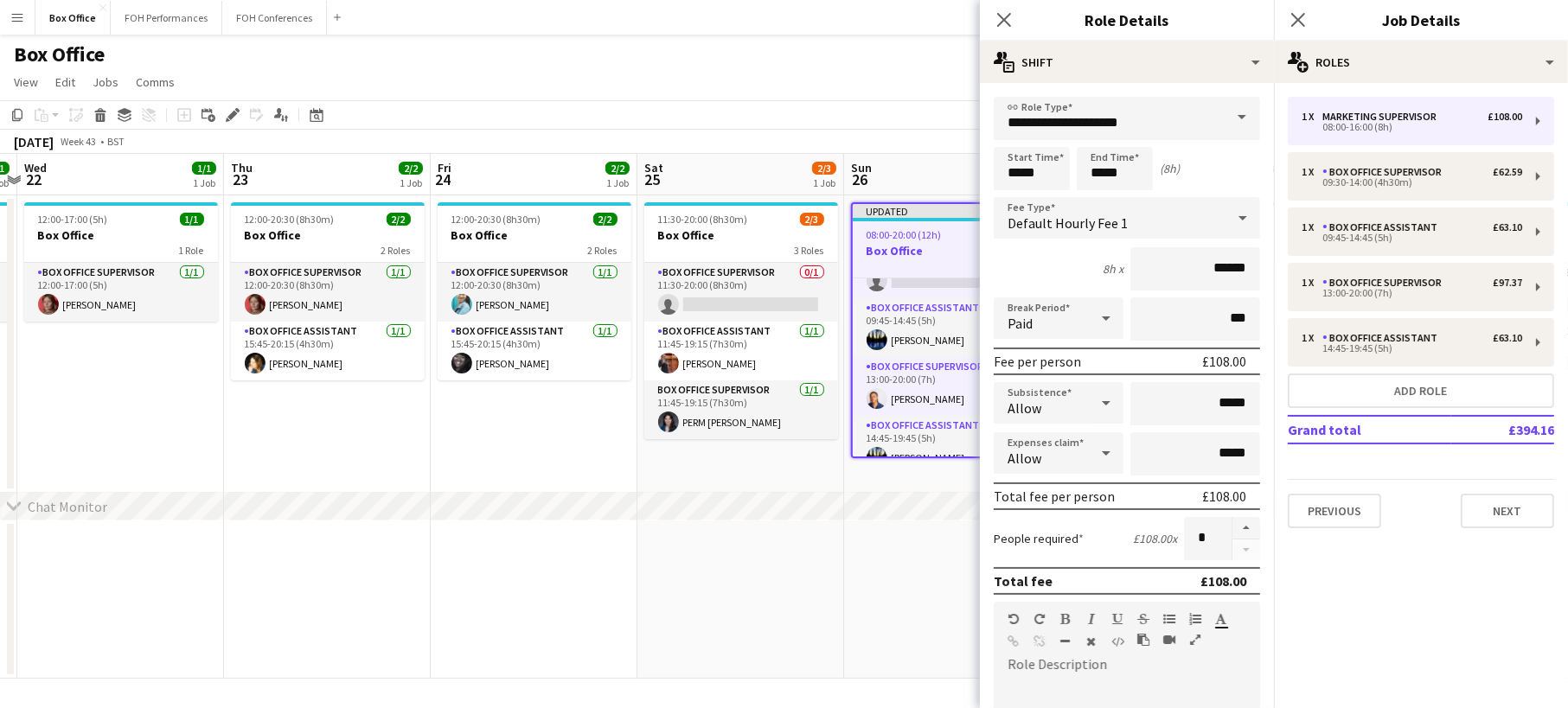
click at [1229, 109] on span at bounding box center [1242, 117] width 36 height 42
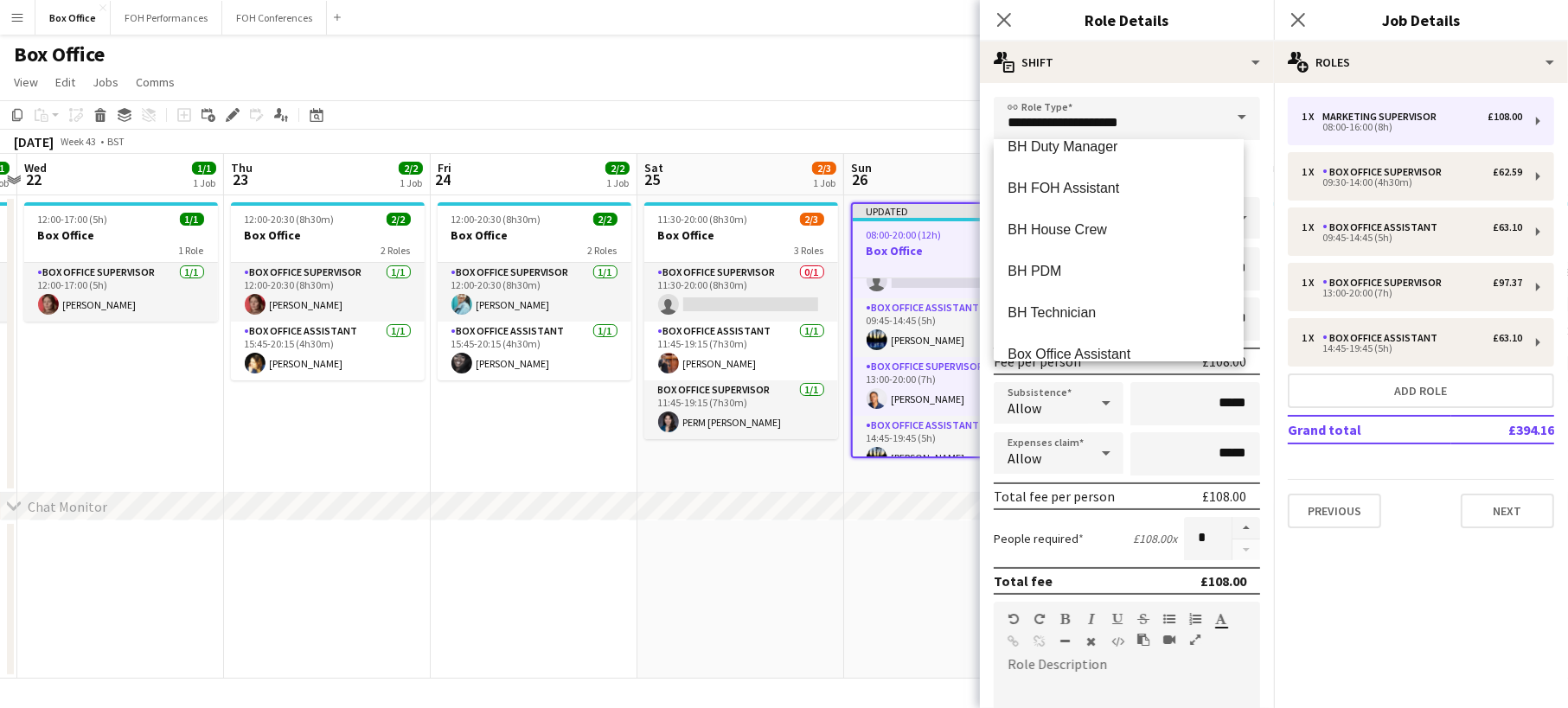
scroll to position [648, 0]
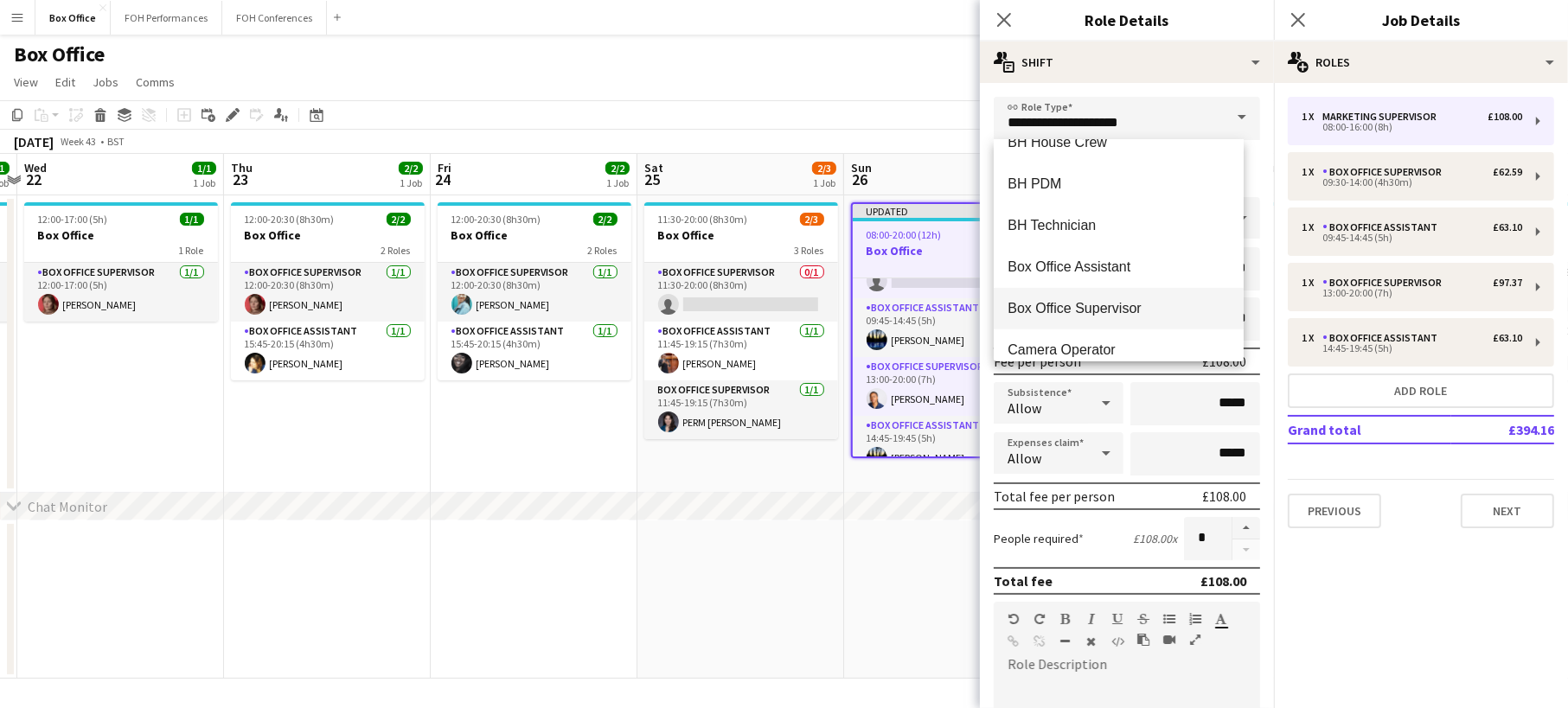
click at [1115, 314] on span "Box Office Supervisor" at bounding box center [1118, 309] width 222 height 17
type input "**********"
type input "******"
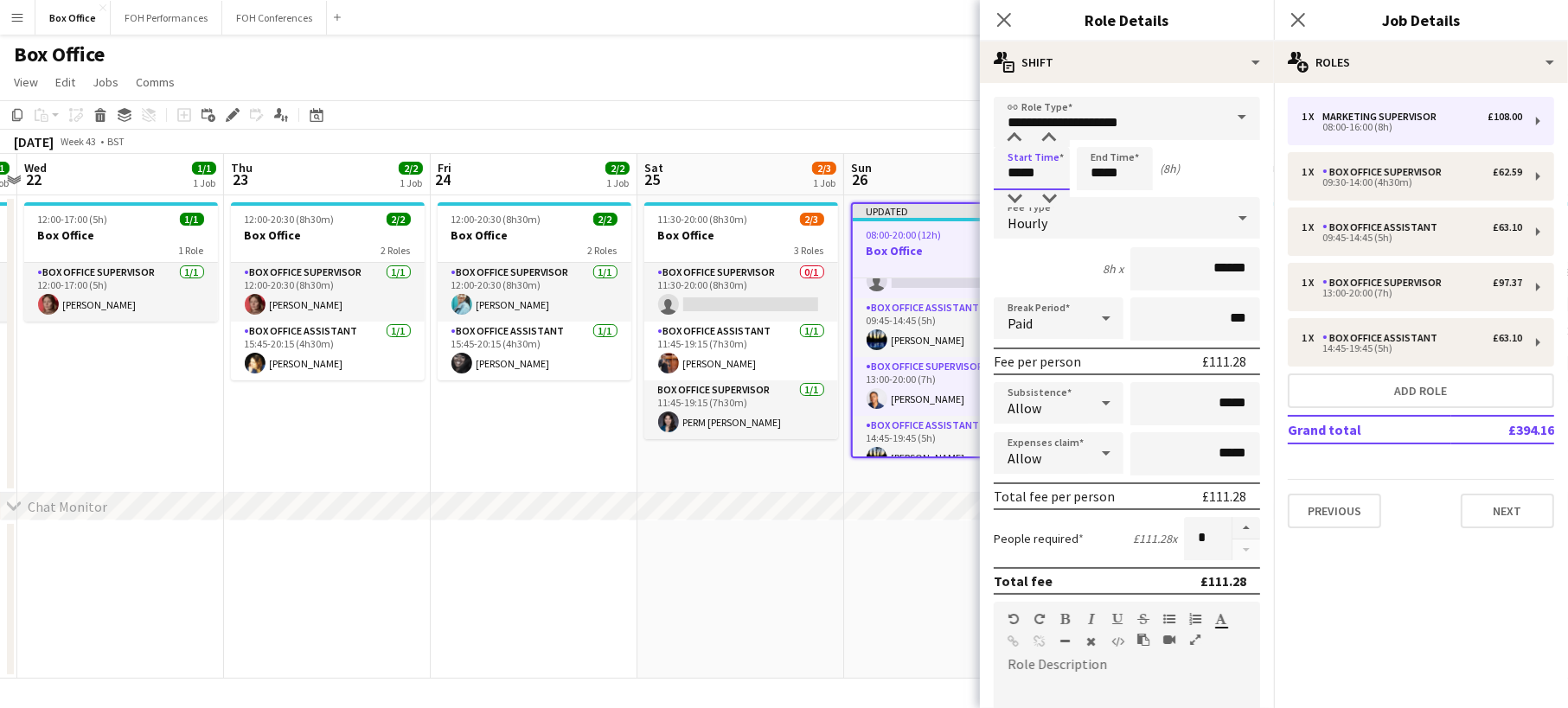
drag, startPoint x: 1054, startPoint y: 167, endPoint x: 850, endPoint y: 174, distance: 204.1
click at [850, 174] on body "Menu Boards Boards Boards All jobs Status Workforce Workforce My Workforce Recr…" at bounding box center [784, 354] width 1568 height 708
type input "*****"
click at [1232, 216] on icon at bounding box center [1242, 218] width 20 height 34
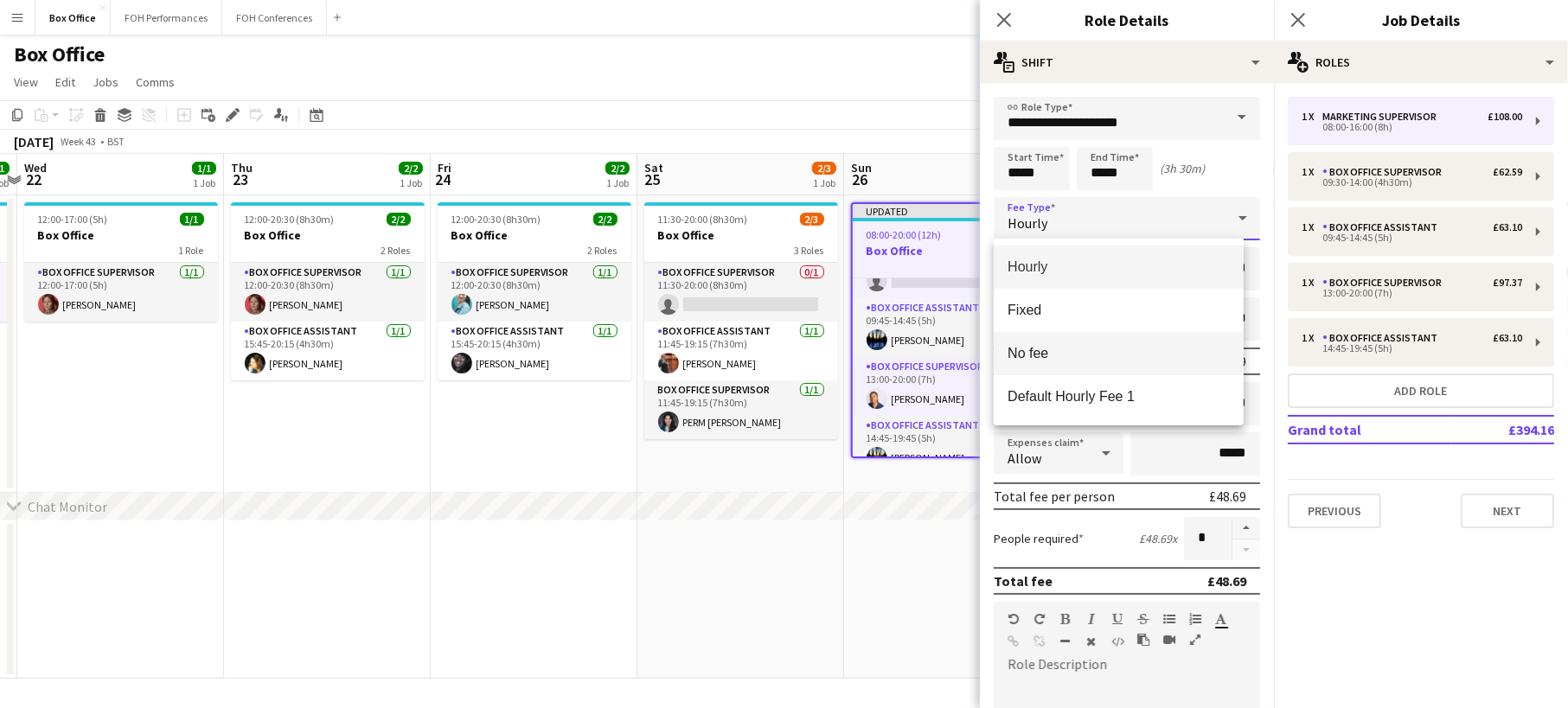
click at [1095, 359] on span "No fee" at bounding box center [1118, 354] width 222 height 17
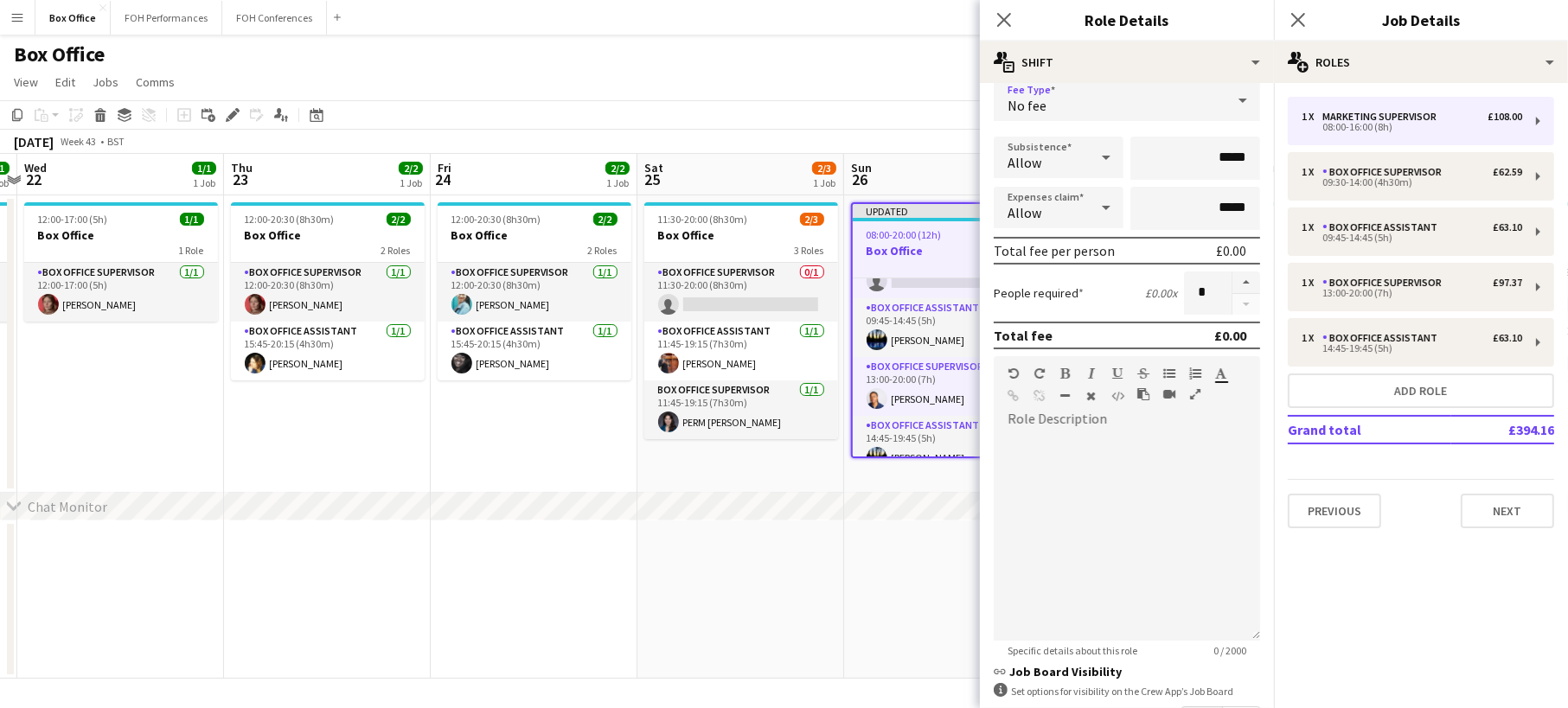
scroll to position [245, 0]
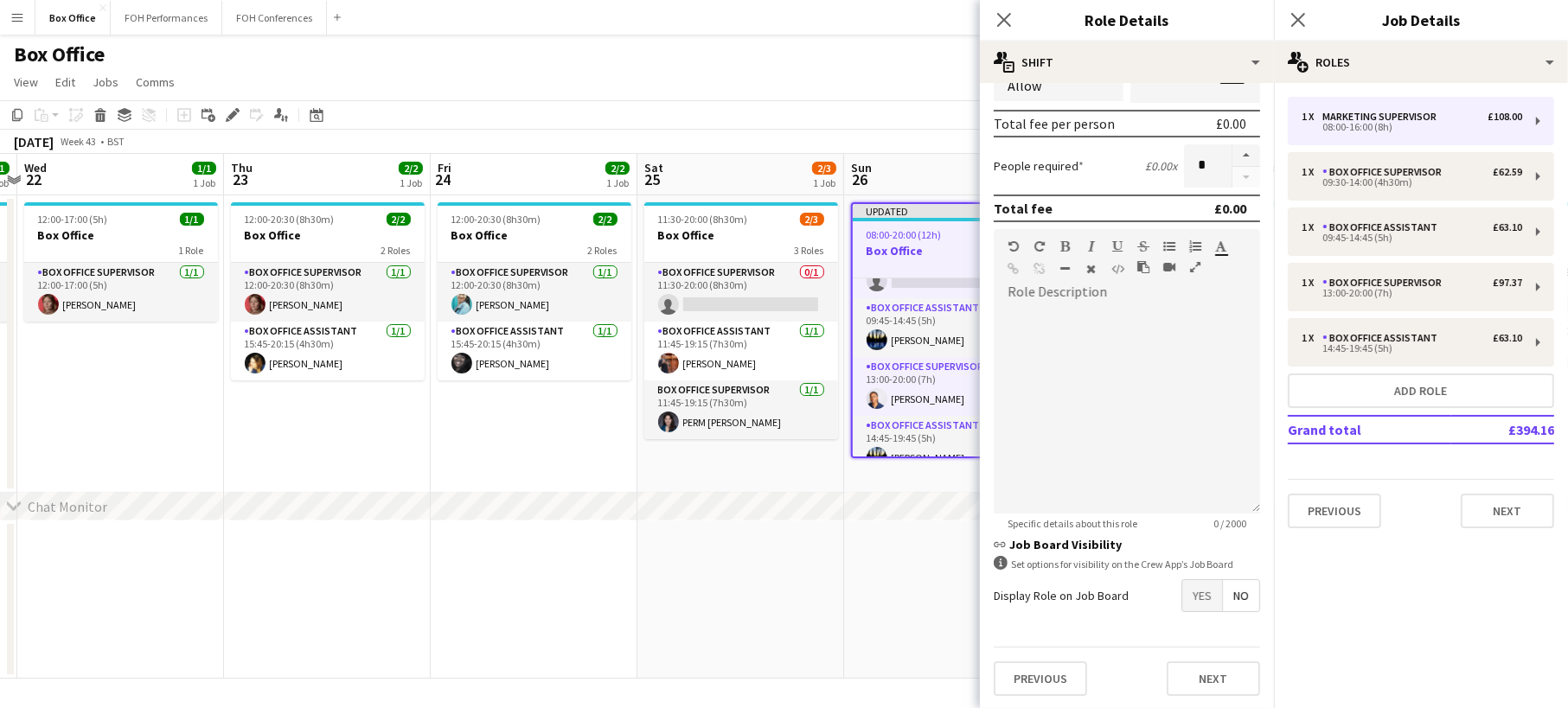
click at [1016, 7] on div "Close pop-in" at bounding box center [1003, 20] width 48 height 40
click at [997, 13] on icon at bounding box center [1003, 20] width 17 height 17
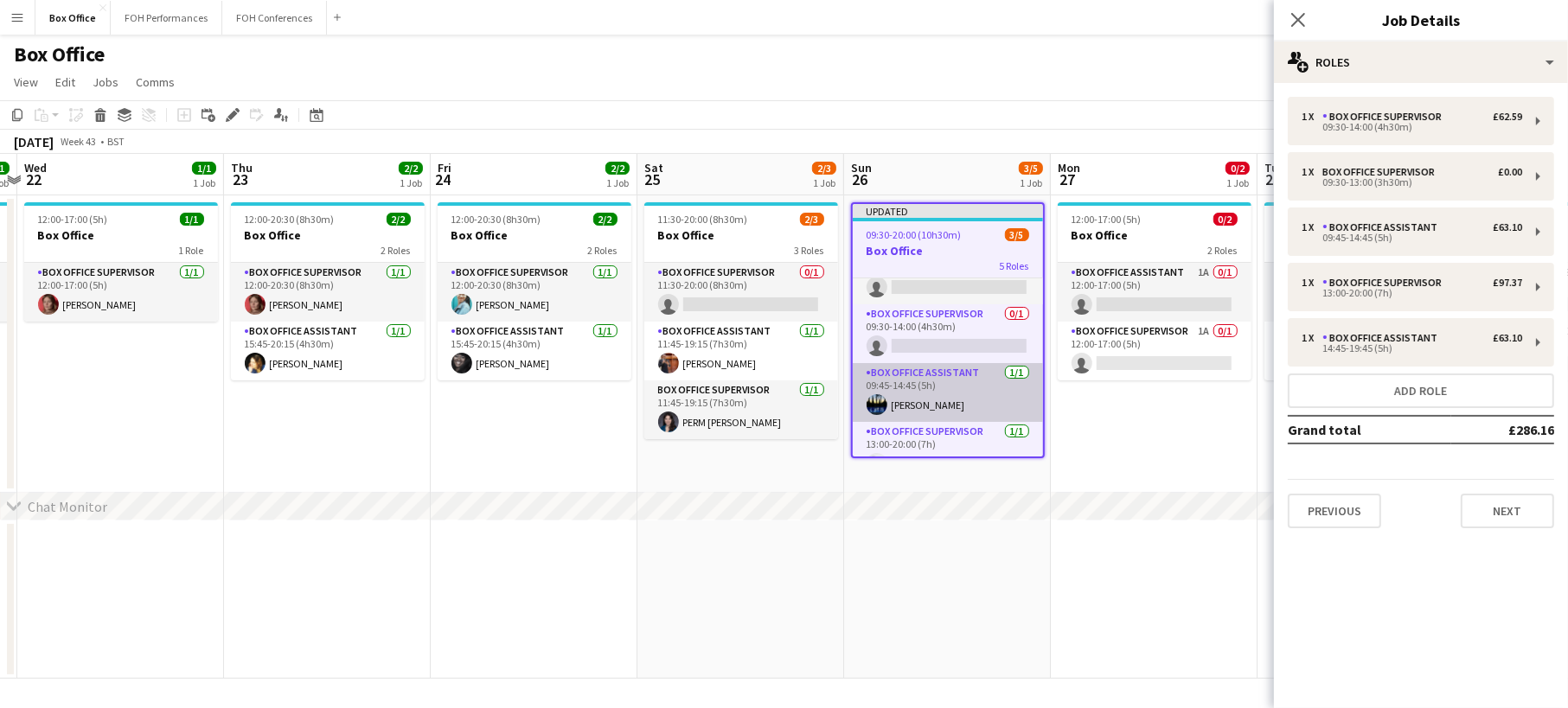
scroll to position [0, 0]
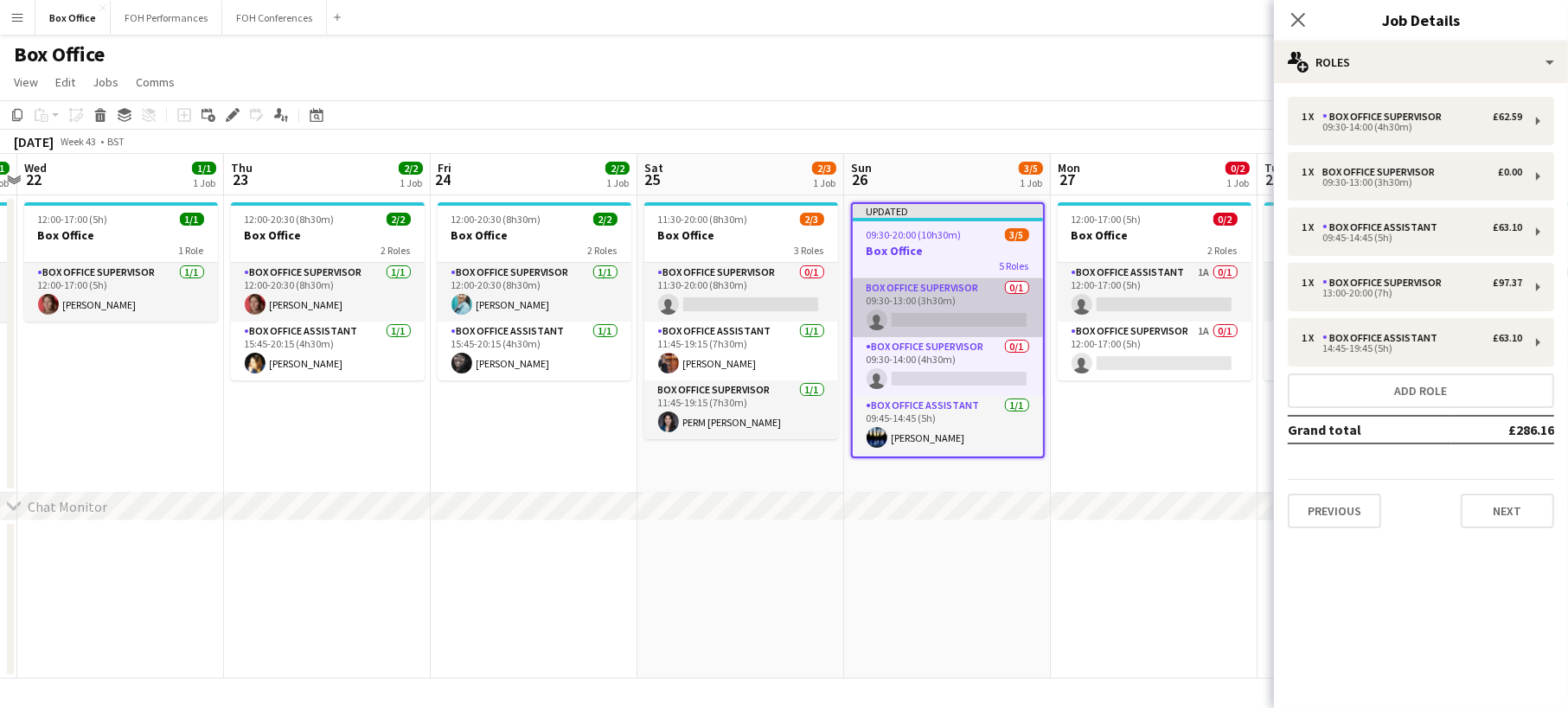
click at [976, 293] on app-card-role "Box Office Supervisor 0/1 09:30-13:00 (3h30m) single-neutral-actions" at bounding box center [948, 307] width 191 height 59
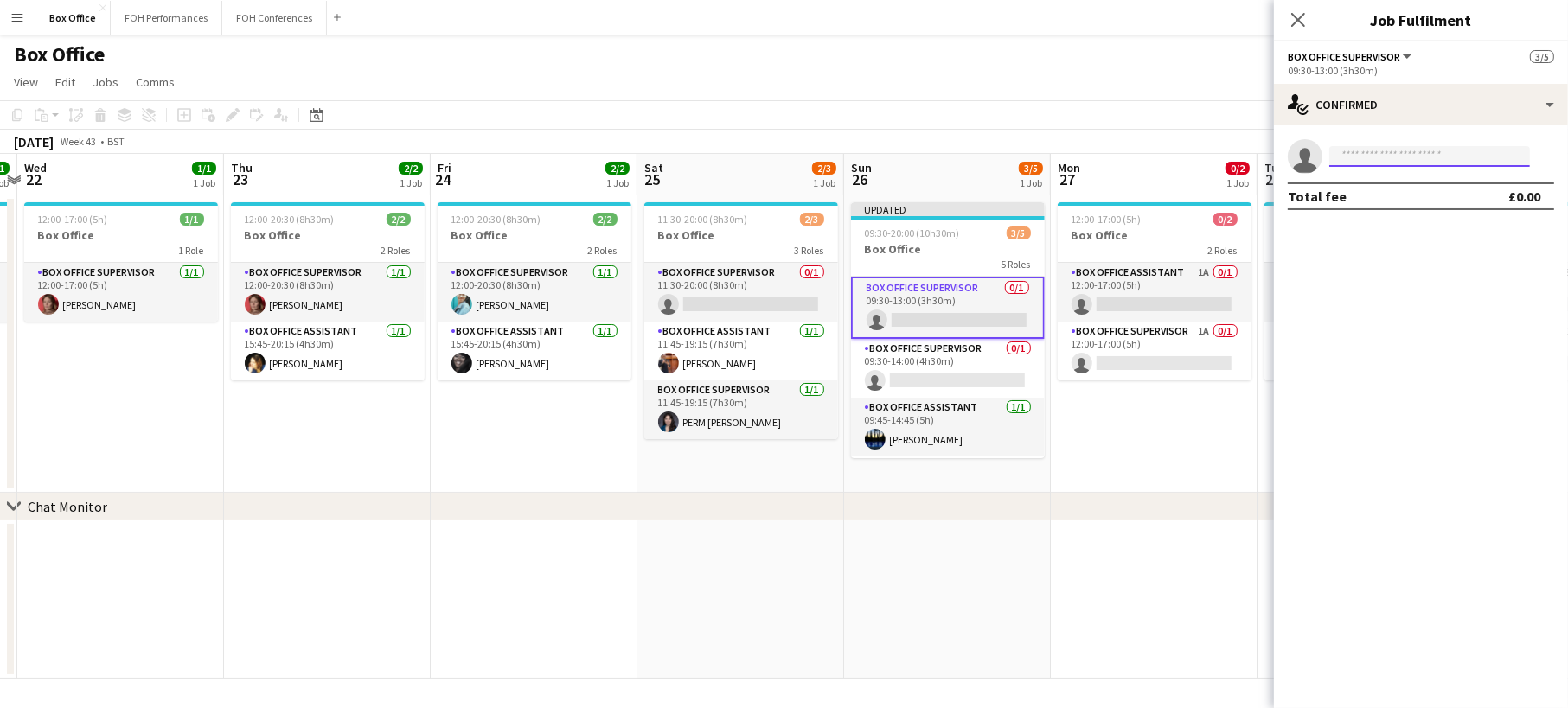
click at [1436, 151] on input at bounding box center [1429, 156] width 201 height 20
type input "***"
click at [1445, 203] on span "[PHONE_NUMBER]" at bounding box center [1429, 209] width 173 height 14
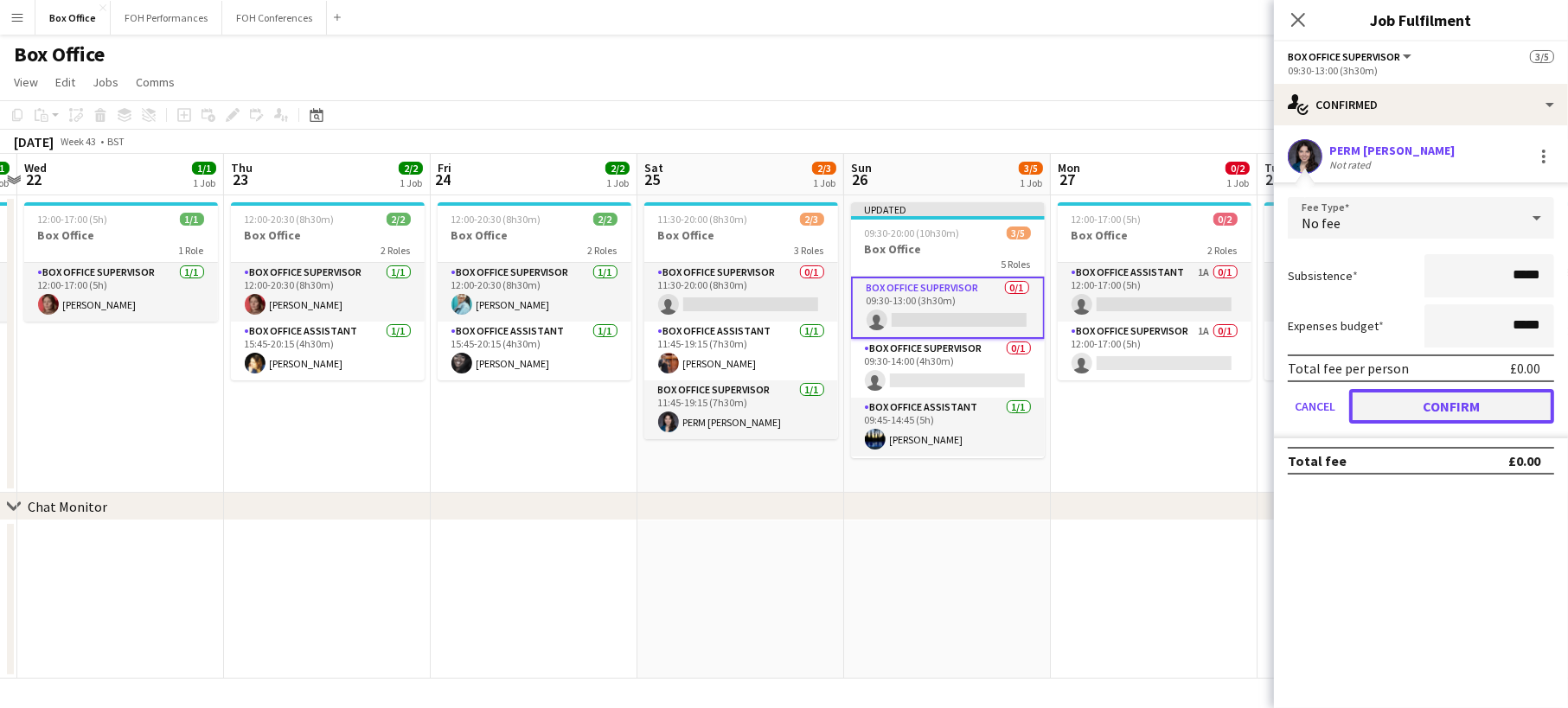
click at [1457, 407] on button "Confirm" at bounding box center [1451, 406] width 205 height 34
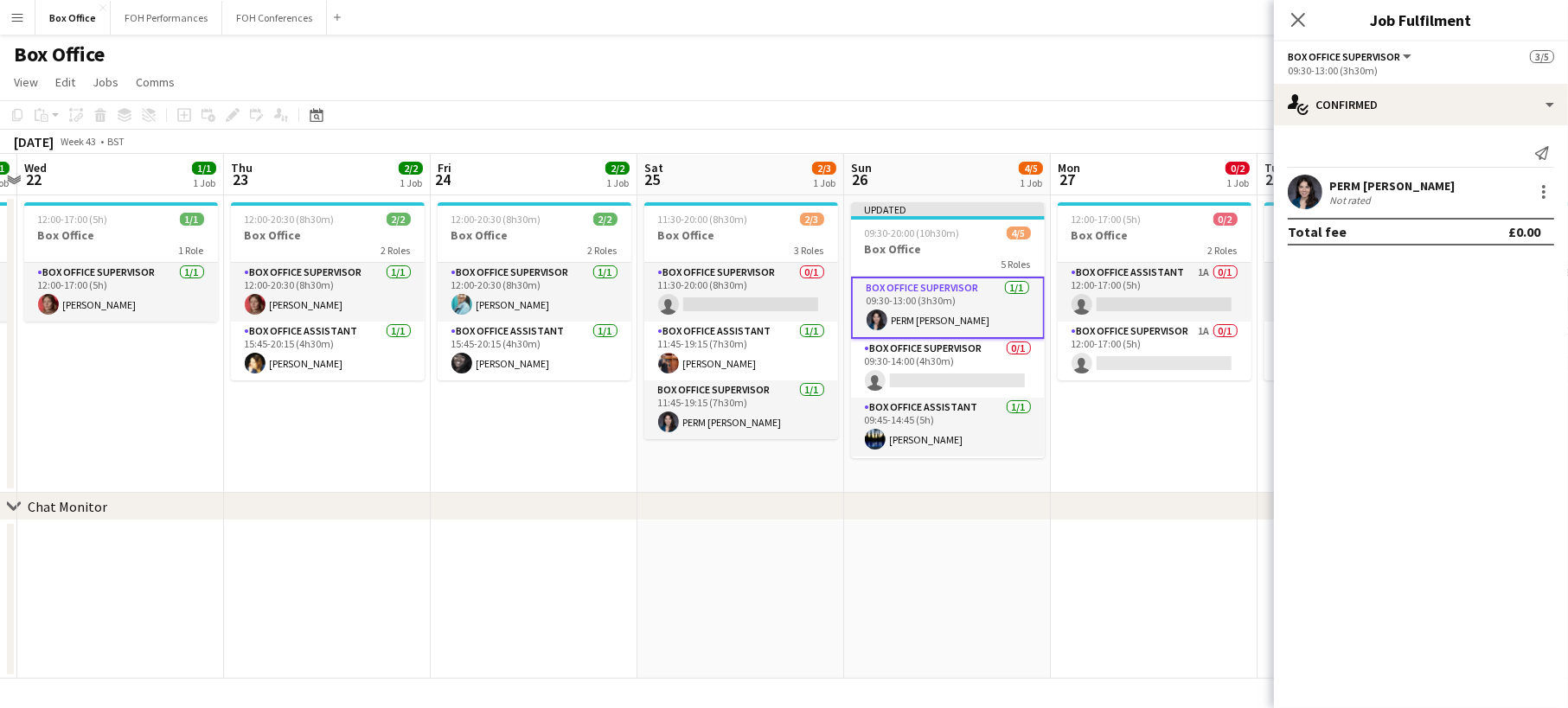
click at [684, 474] on app-date-cell "11:30-20:00 (8h30m) 2/3 Box Office 3 Roles Box Office Supervisor 0/1 11:30-20:0…" at bounding box center [740, 344] width 206 height 298
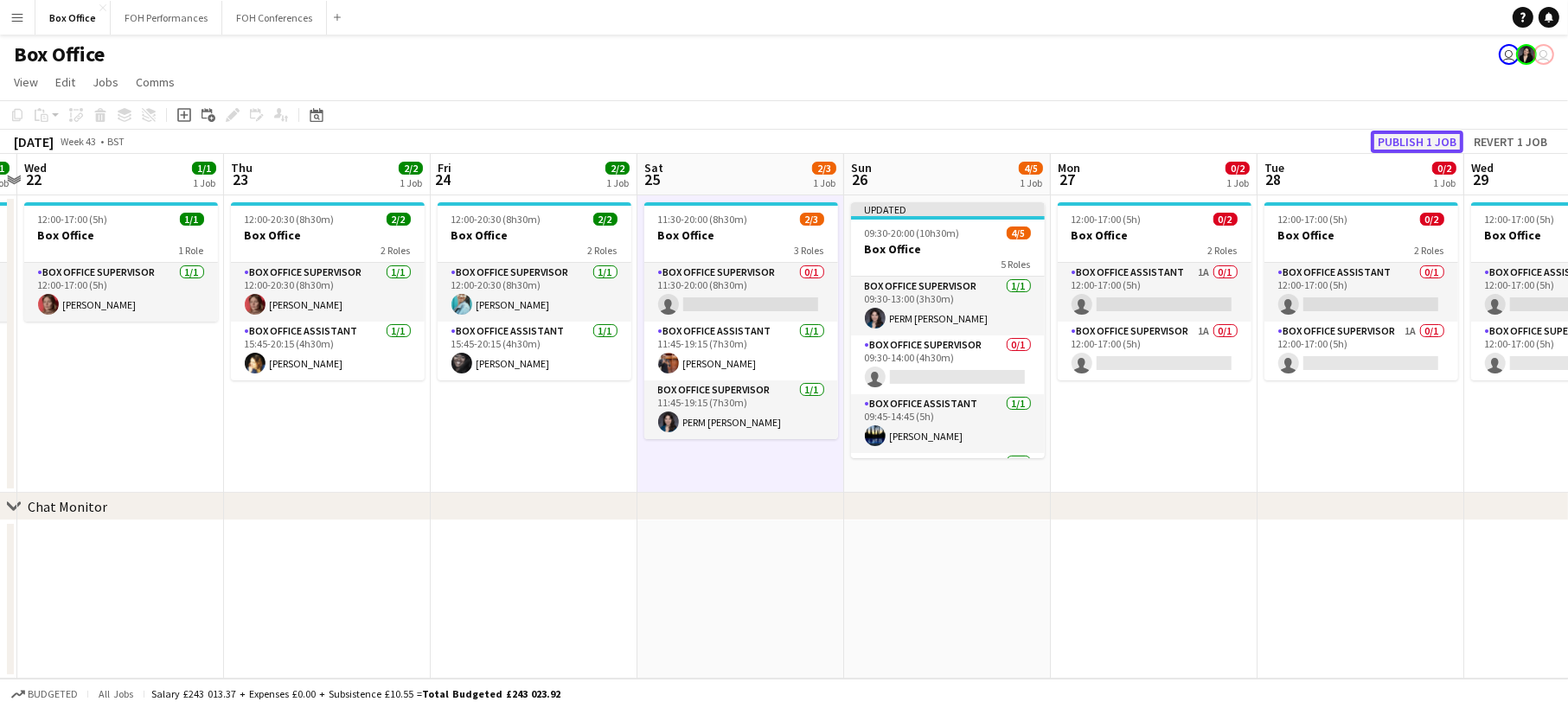
click at [1434, 136] on button "Publish 1 job" at bounding box center [1416, 141] width 92 height 22
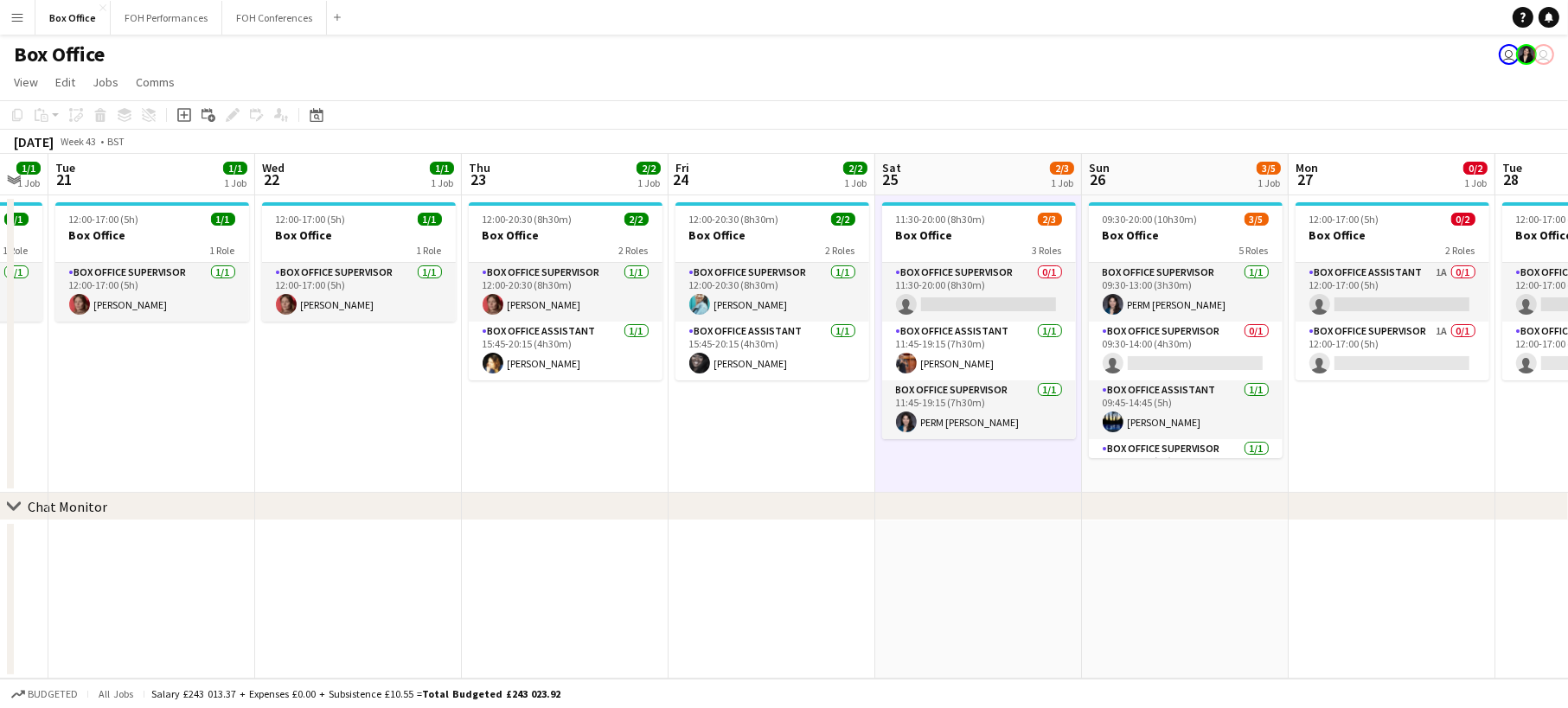
scroll to position [0, 535]
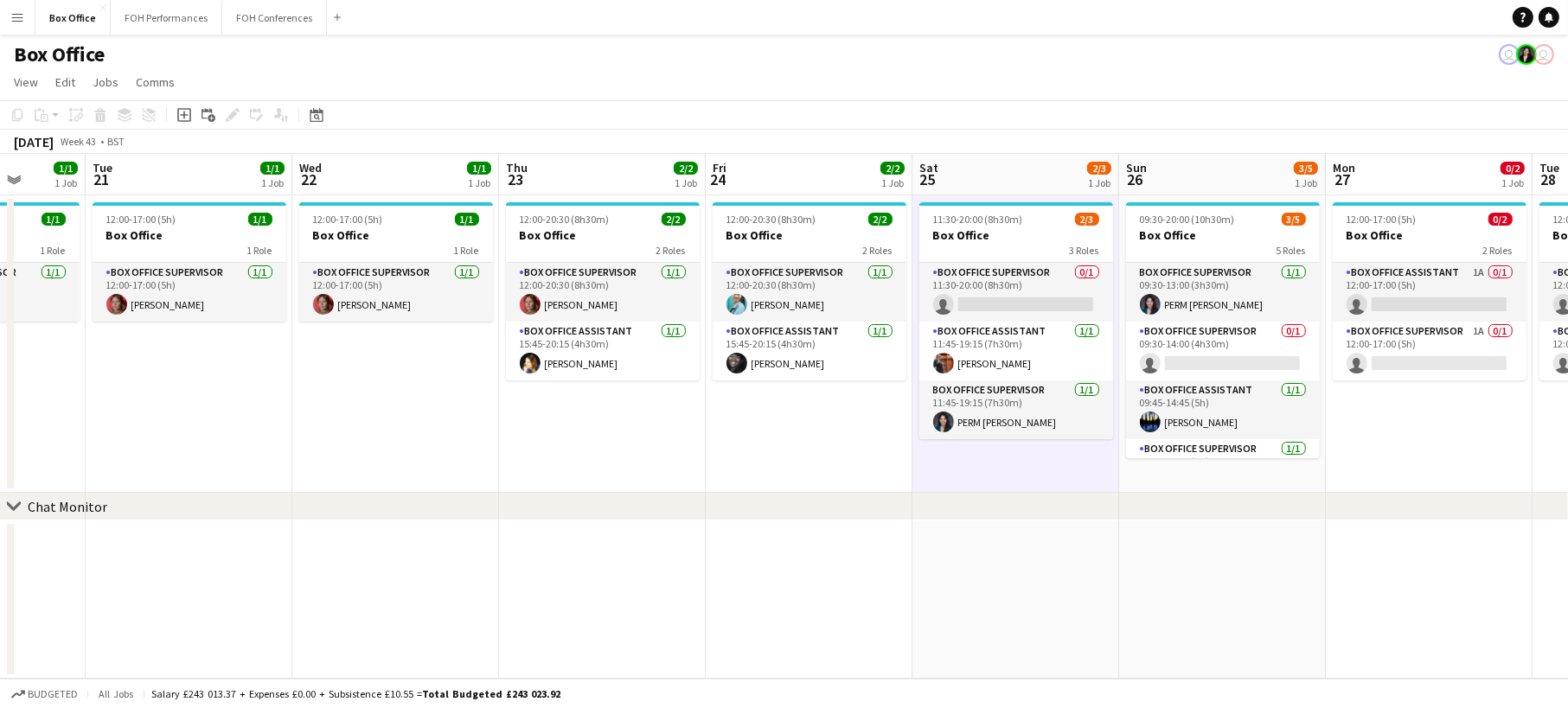
drag, startPoint x: 536, startPoint y: 410, endPoint x: 810, endPoint y: 399, distance: 274.2
click at [810, 399] on app-calendar-viewport "Sat 18 4/4 1 Job Sun 19 2/2 1 Job Mon 20 1/1 1 Job Tue 21 1/1 1 Job Wed 22 1/1 …" at bounding box center [784, 416] width 1568 height 525
click at [1052, 366] on app-card-role "Box Office Assistant [DATE] 11:45-19:15 (7h30m) [PERSON_NAME]" at bounding box center [1016, 351] width 193 height 59
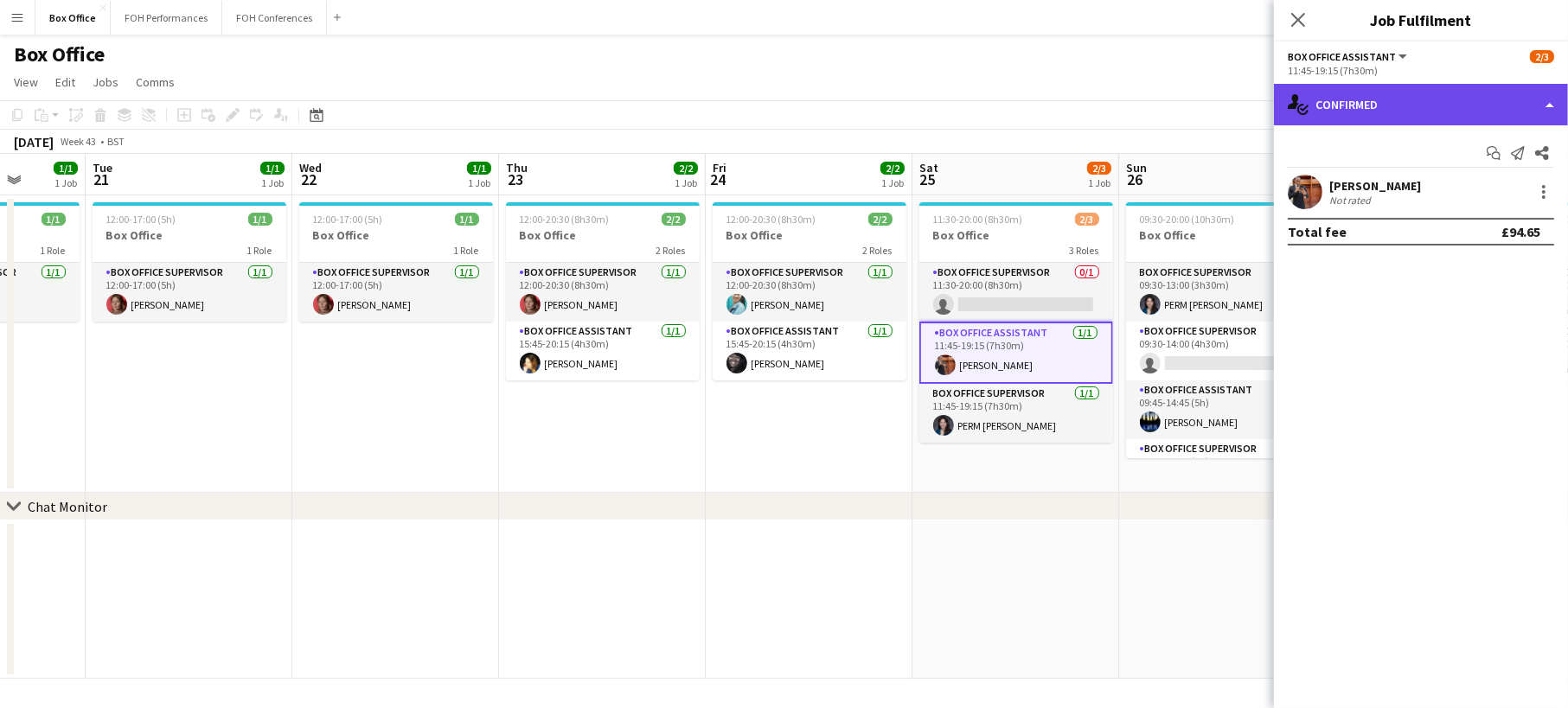
click at [1457, 114] on div "single-neutral-actions-check-2 Confirmed" at bounding box center [1421, 104] width 294 height 42
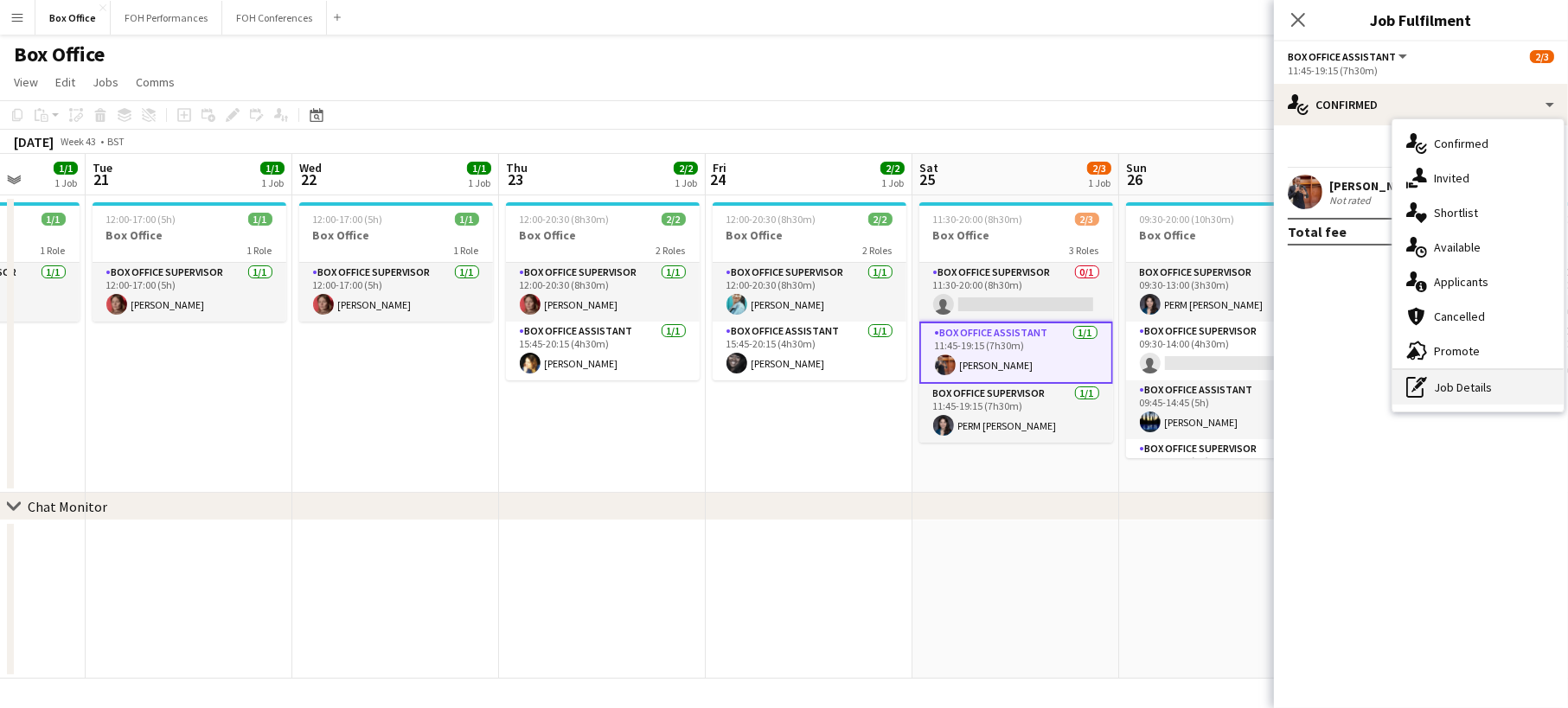
click at [1462, 392] on div "pen-write Job Details" at bounding box center [1478, 387] width 171 height 34
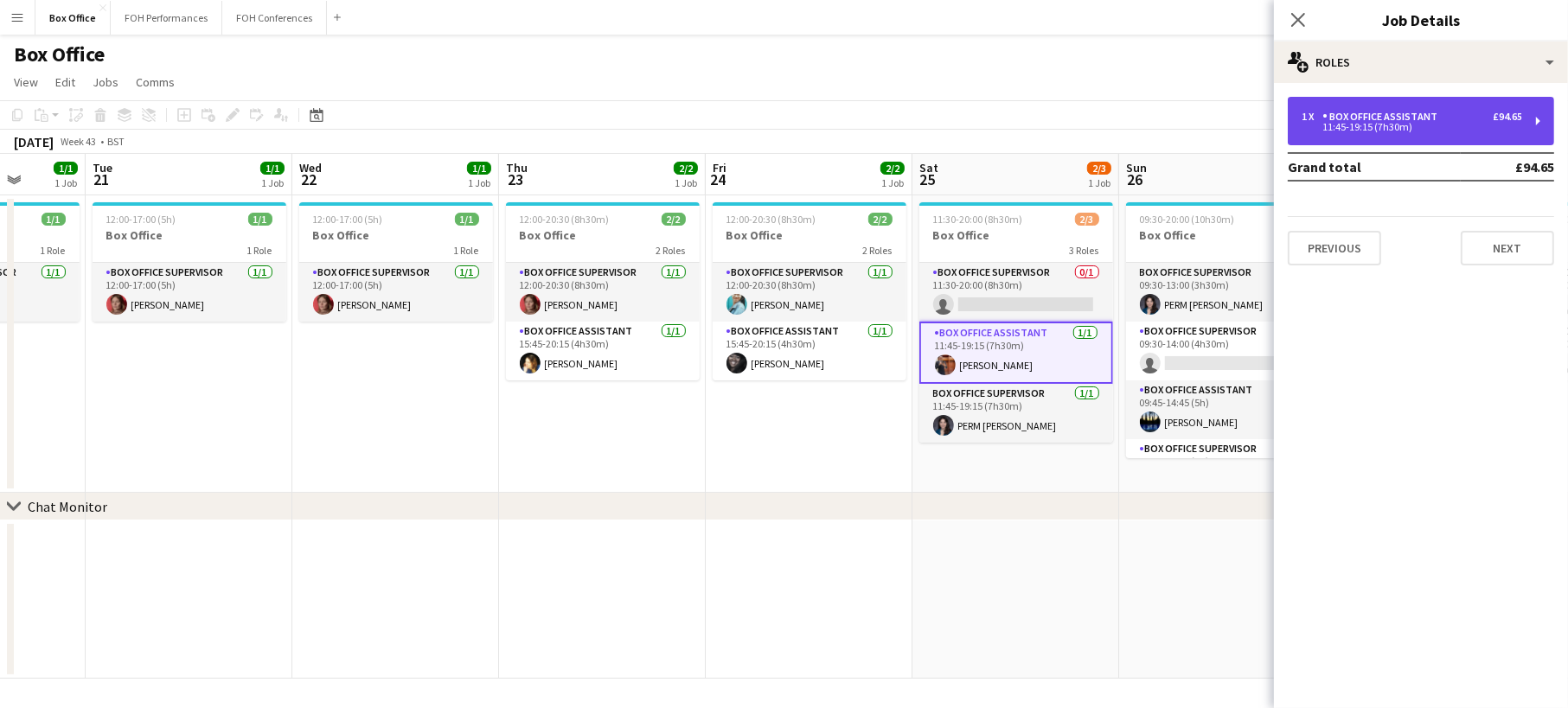
click at [1407, 113] on div "Box Office Assistant" at bounding box center [1383, 116] width 122 height 12
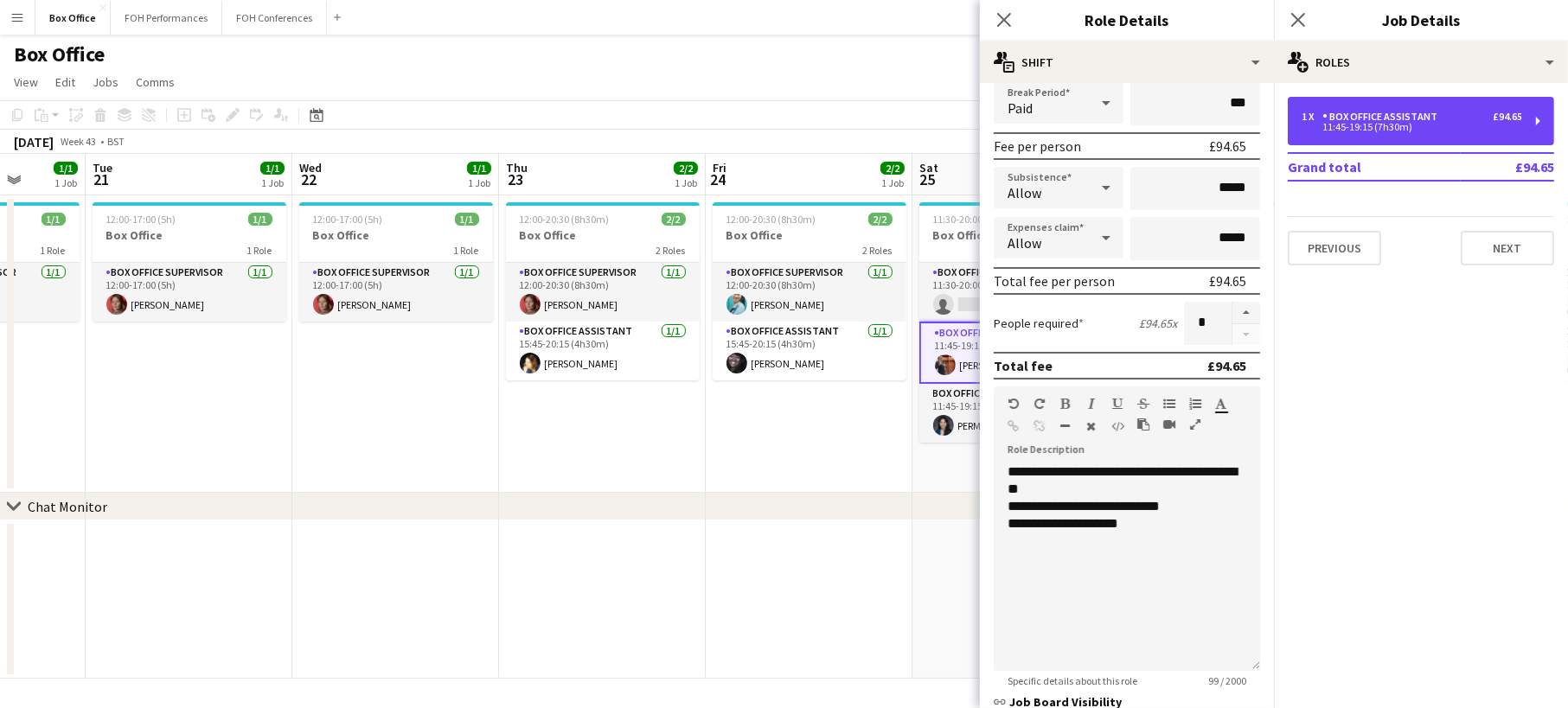
scroll to position [325, 0]
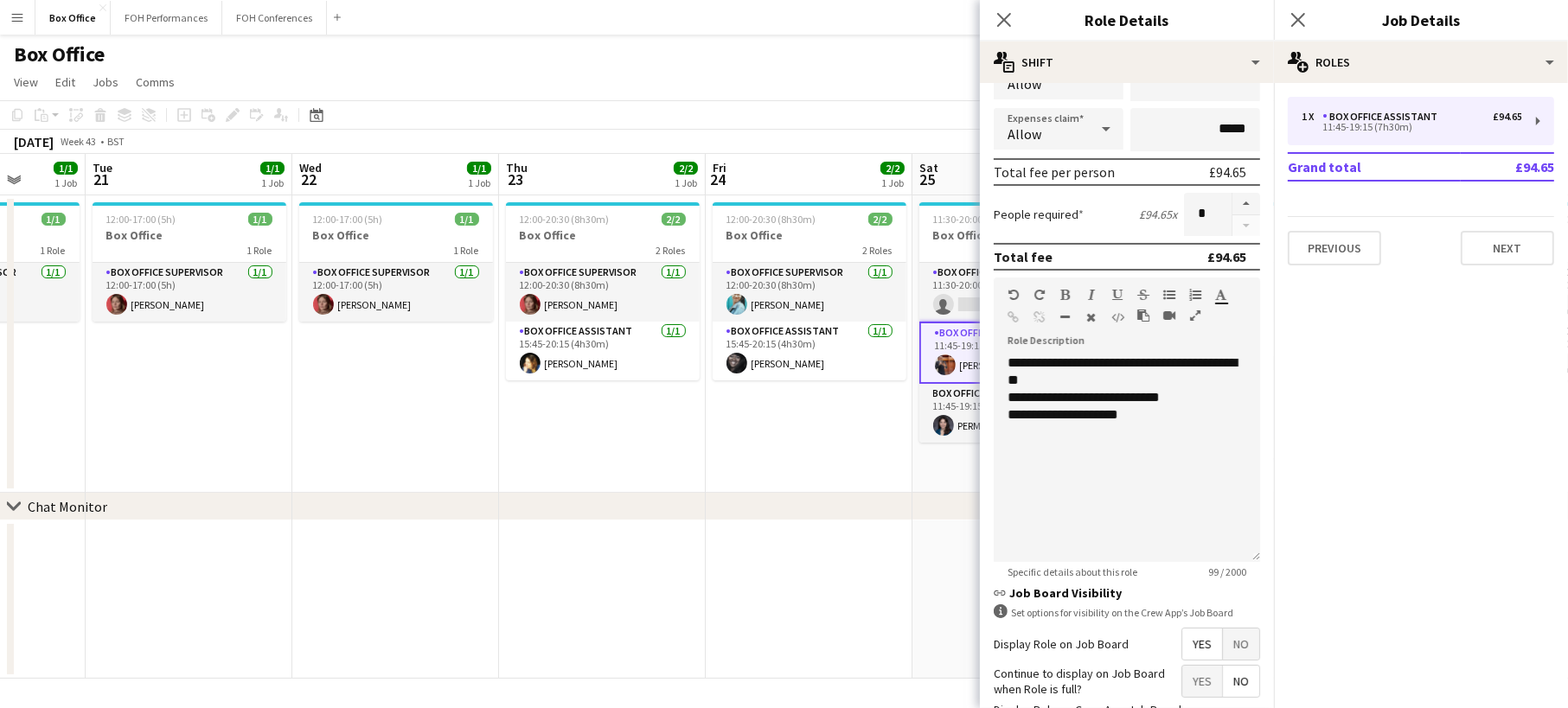
click at [830, 428] on app-date-cell "12:00-20:30 (8h30m) 2/2 Box Office 2 Roles Box Office Supervisor [DATE] 12:00-2…" at bounding box center [809, 344] width 206 height 298
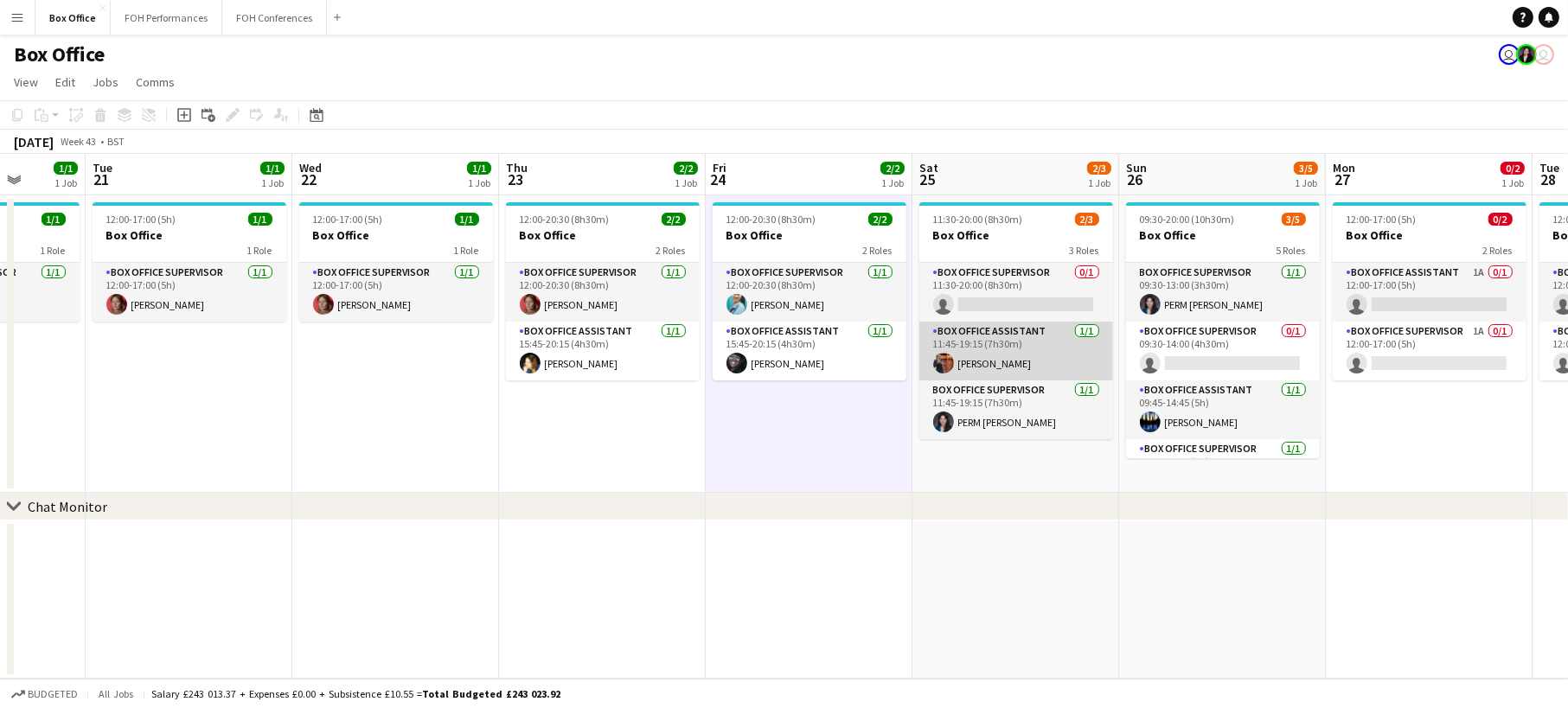
click at [1036, 339] on app-card-role "Box Office Assistant [DATE] 11:45-19:15 (7h30m) [PERSON_NAME]" at bounding box center [1016, 351] width 193 height 59
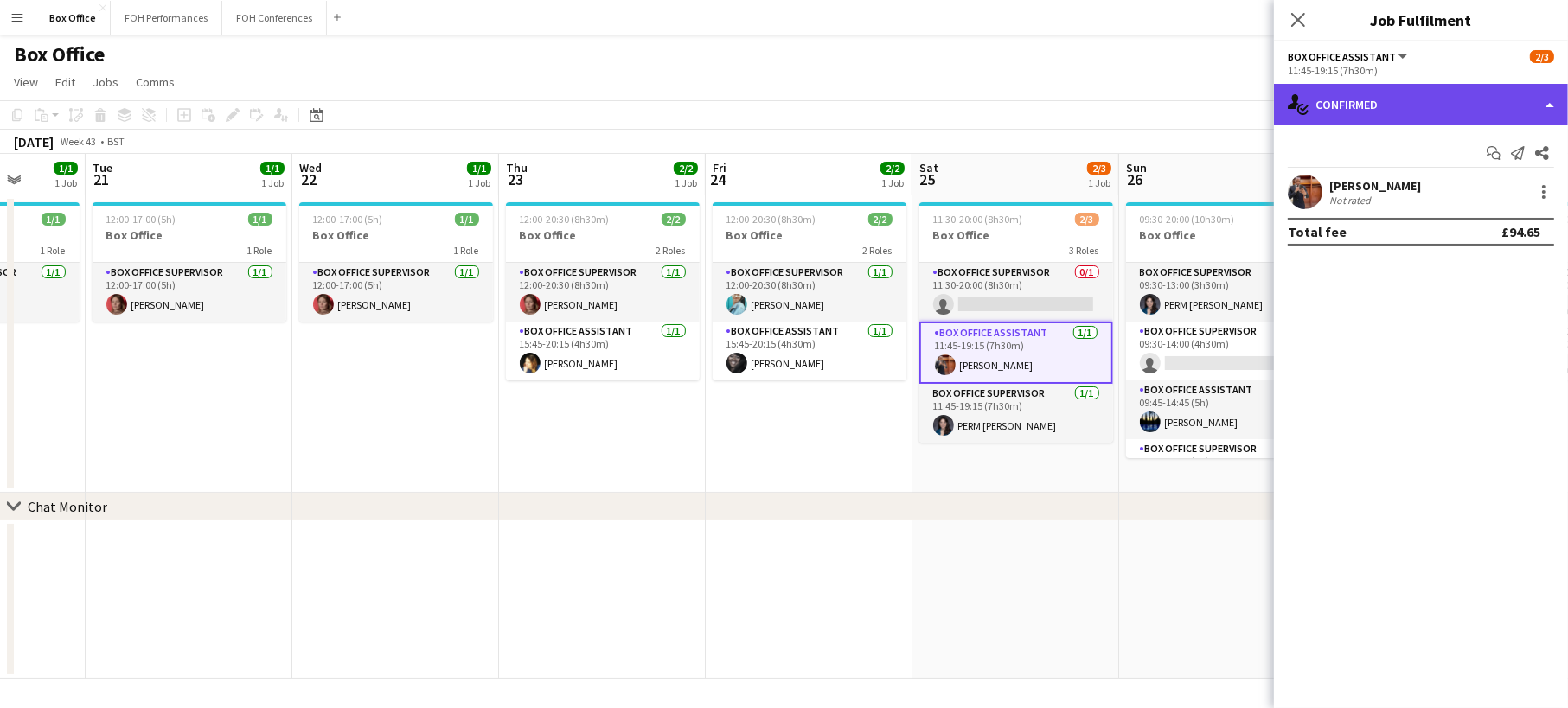
click at [1474, 115] on div "single-neutral-actions-check-2 Confirmed" at bounding box center [1421, 104] width 294 height 42
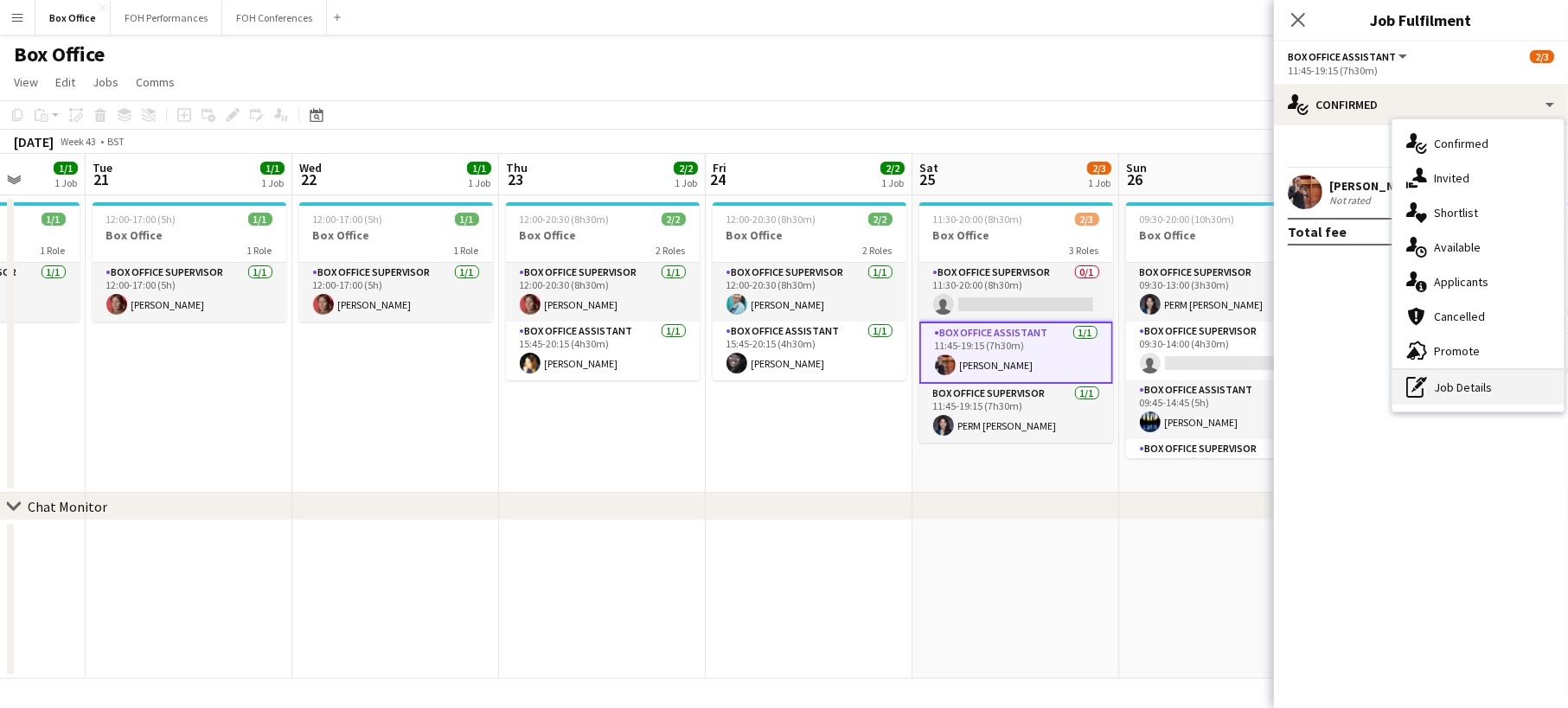
click at [1482, 388] on div "pen-write Job Details" at bounding box center [1478, 387] width 171 height 34
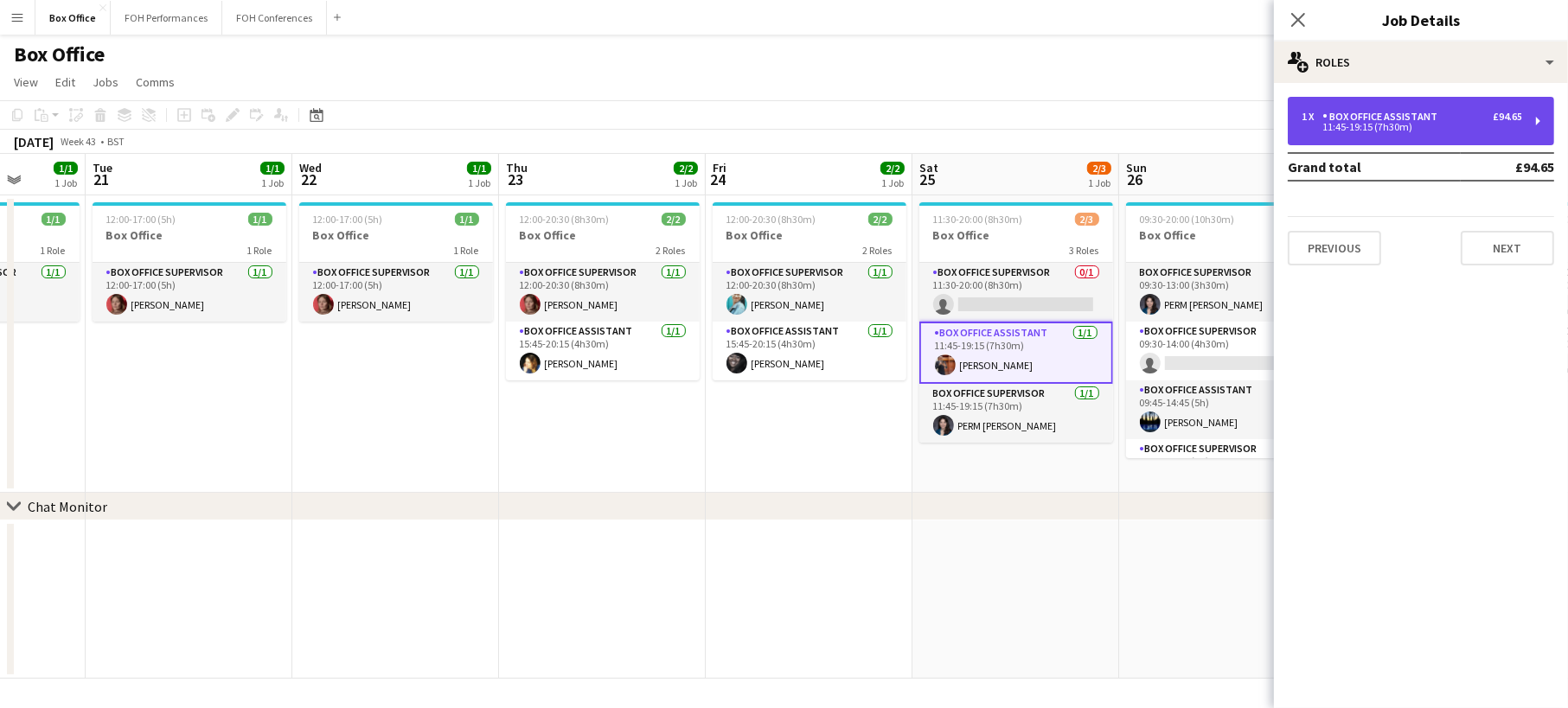
click at [1397, 117] on div "Box Office Assistant" at bounding box center [1383, 116] width 122 height 12
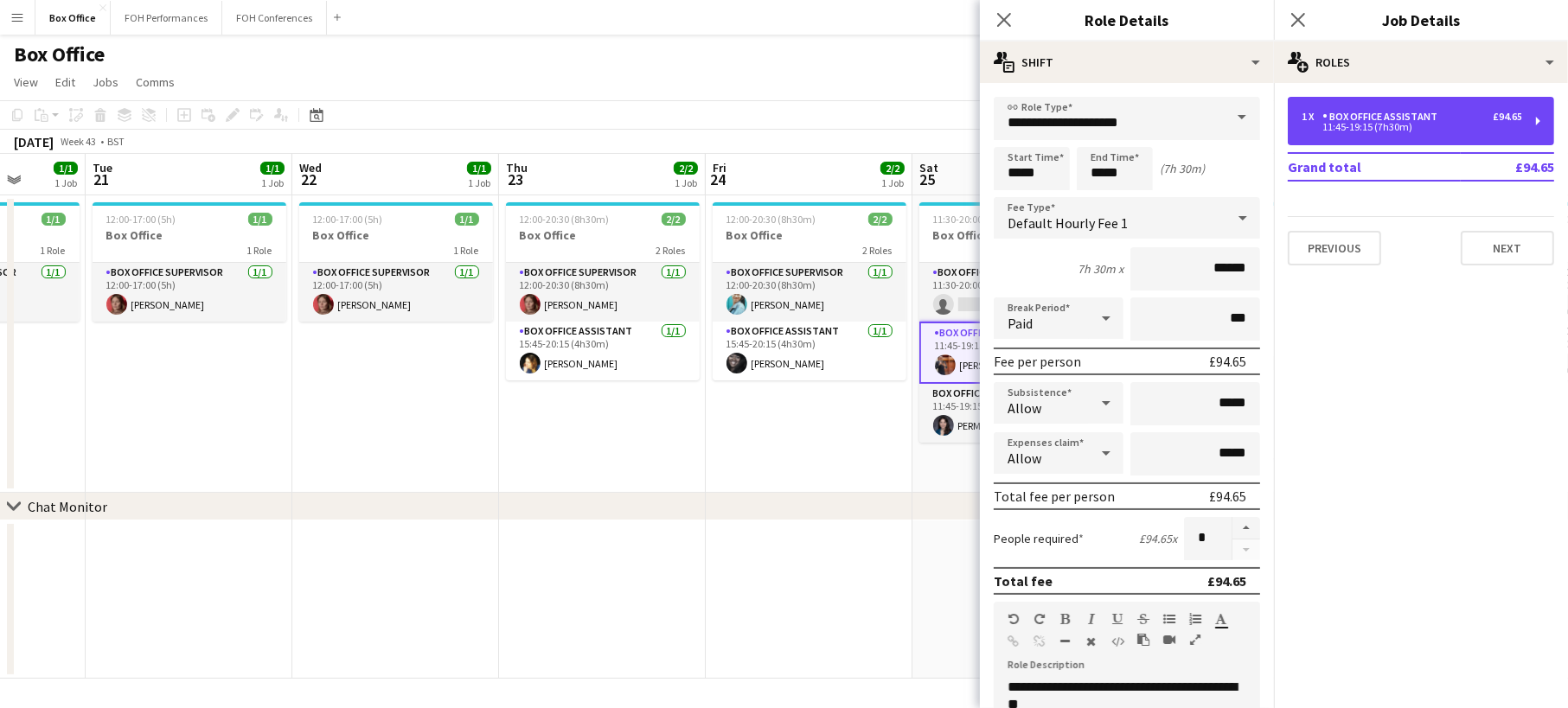
scroll to position [216, 0]
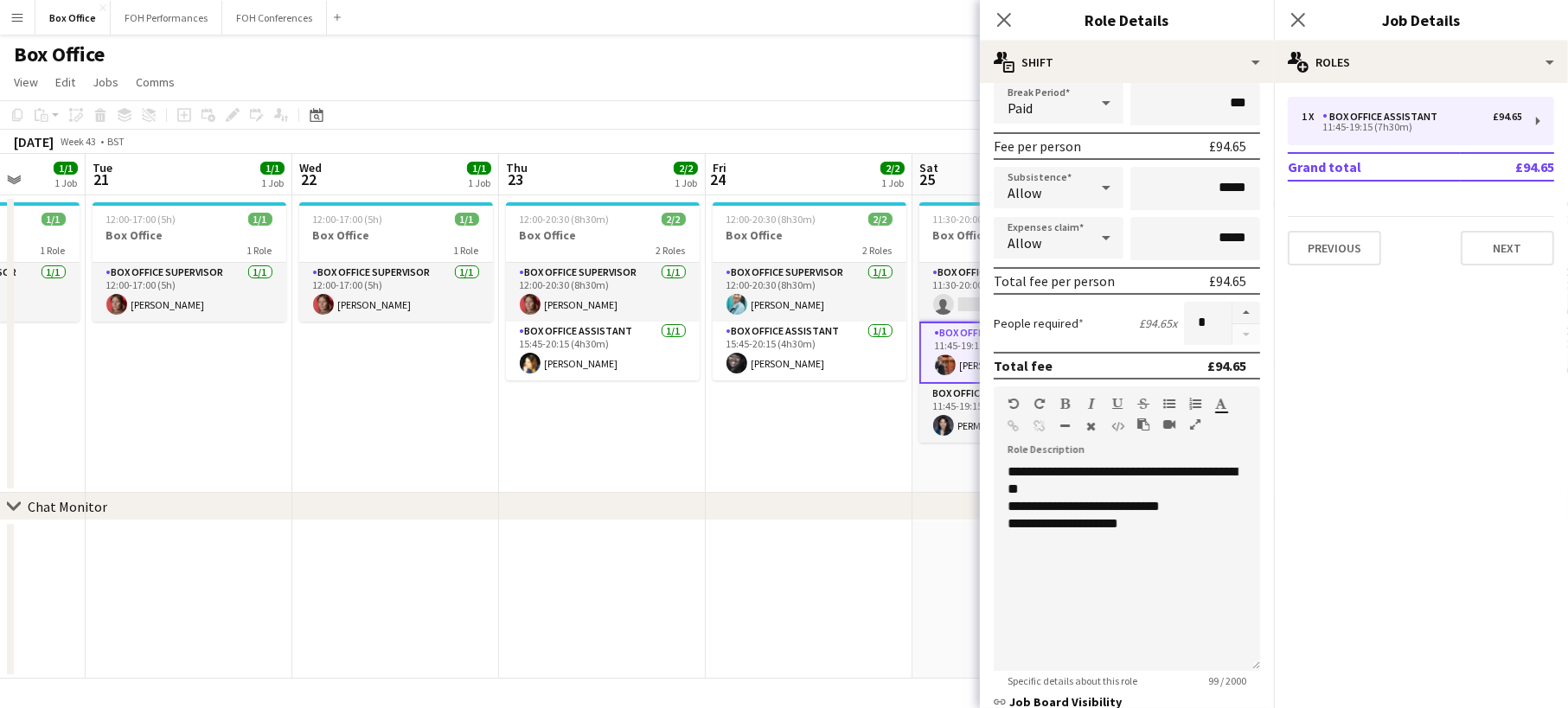
click at [845, 438] on app-date-cell "12:00-20:30 (8h30m) 2/2 Box Office 2 Roles Box Office Supervisor [DATE] 12:00-2…" at bounding box center [809, 344] width 206 height 298
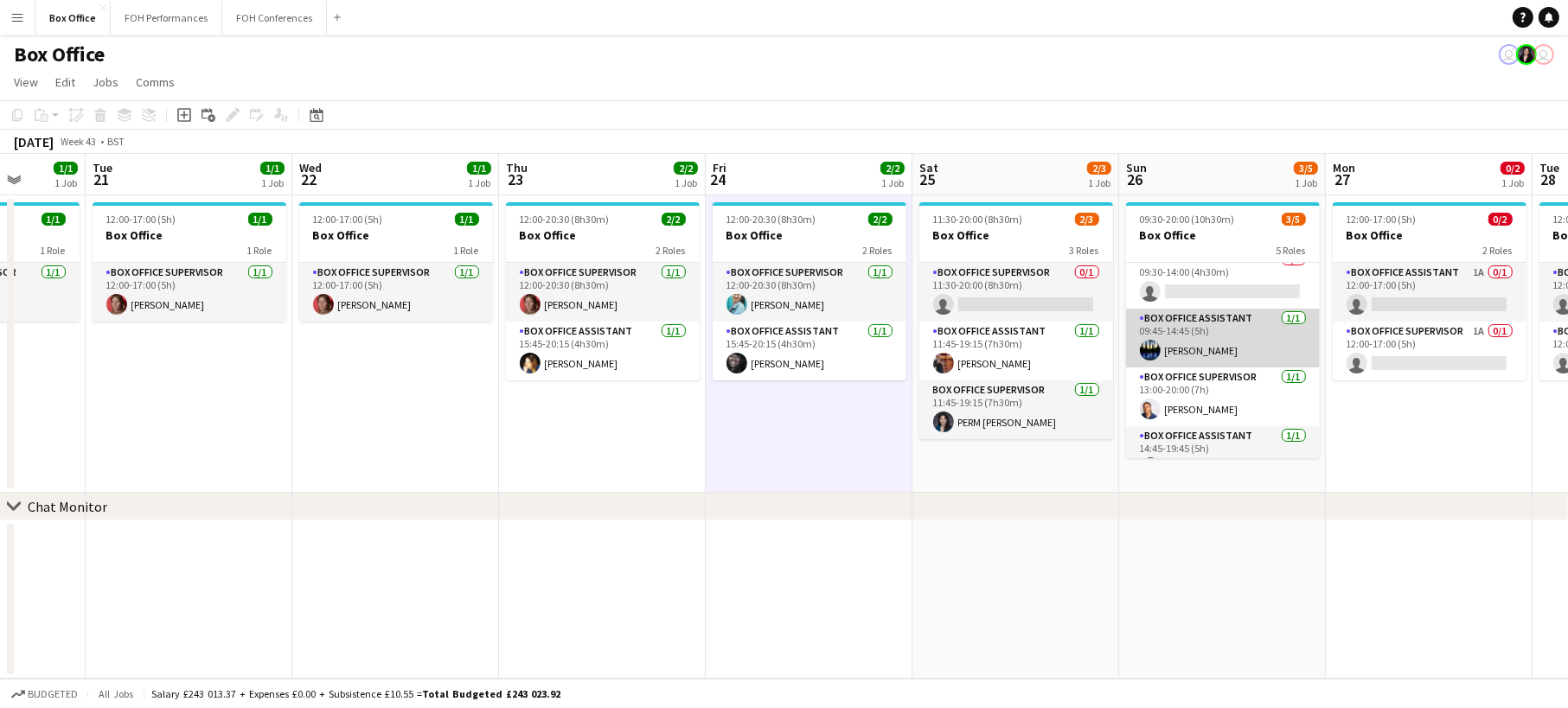
scroll to position [98, 0]
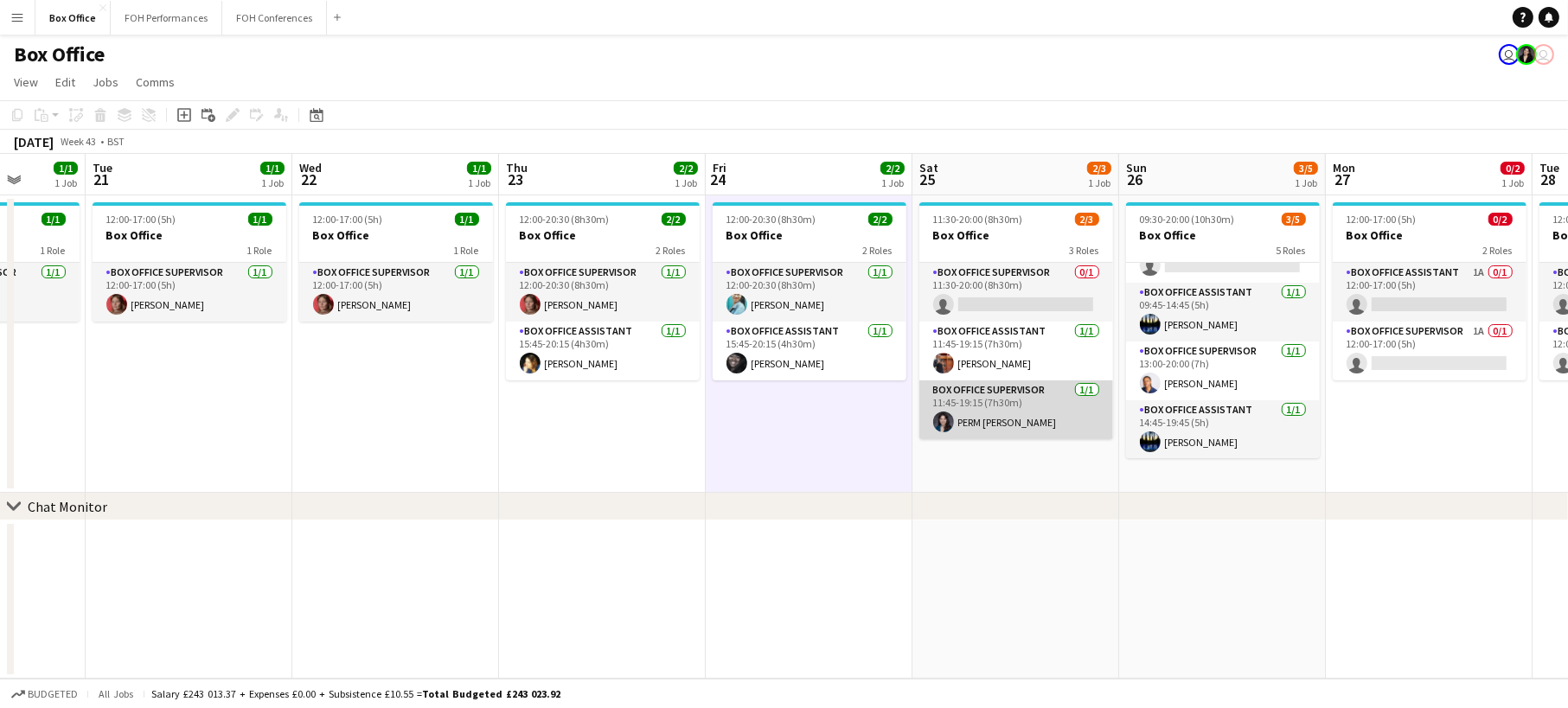
click at [1023, 413] on app-card-role "Box Office Supervisor [DATE] 11:45-19:15 (7h30m) PERM [PERSON_NAME]" at bounding box center [1016, 409] width 193 height 59
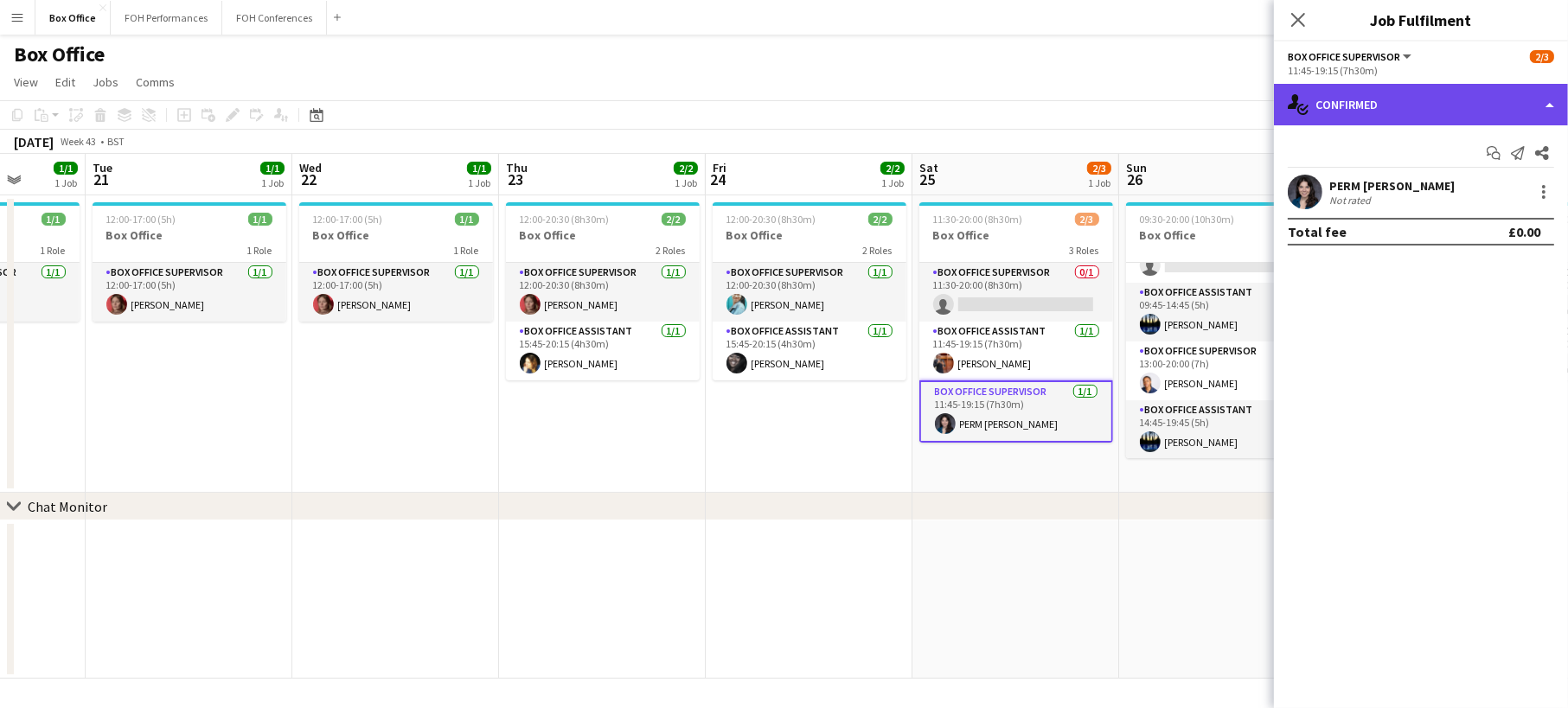
click at [1343, 99] on div "single-neutral-actions-check-2 Confirmed" at bounding box center [1421, 104] width 294 height 42
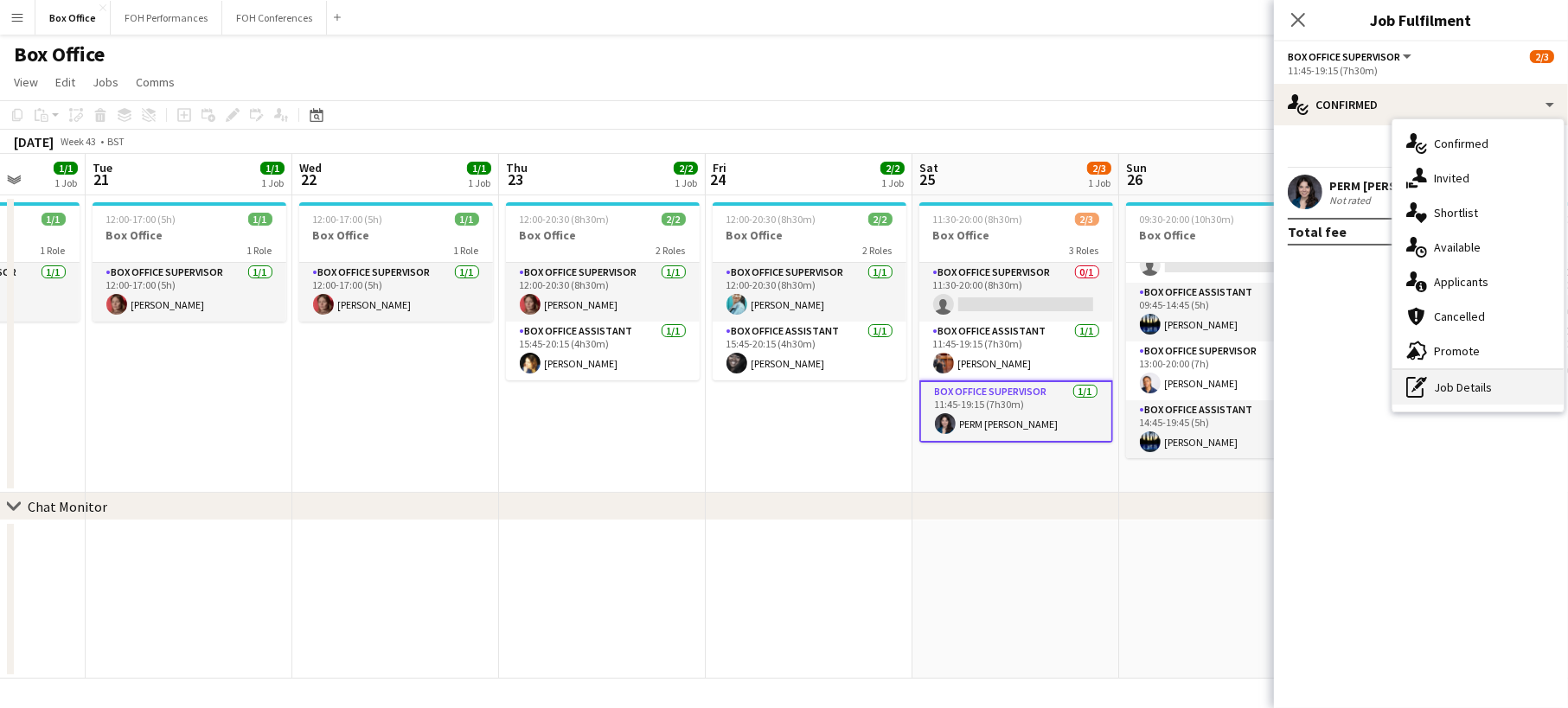
click at [1489, 402] on div "pen-write Job Details" at bounding box center [1478, 387] width 171 height 34
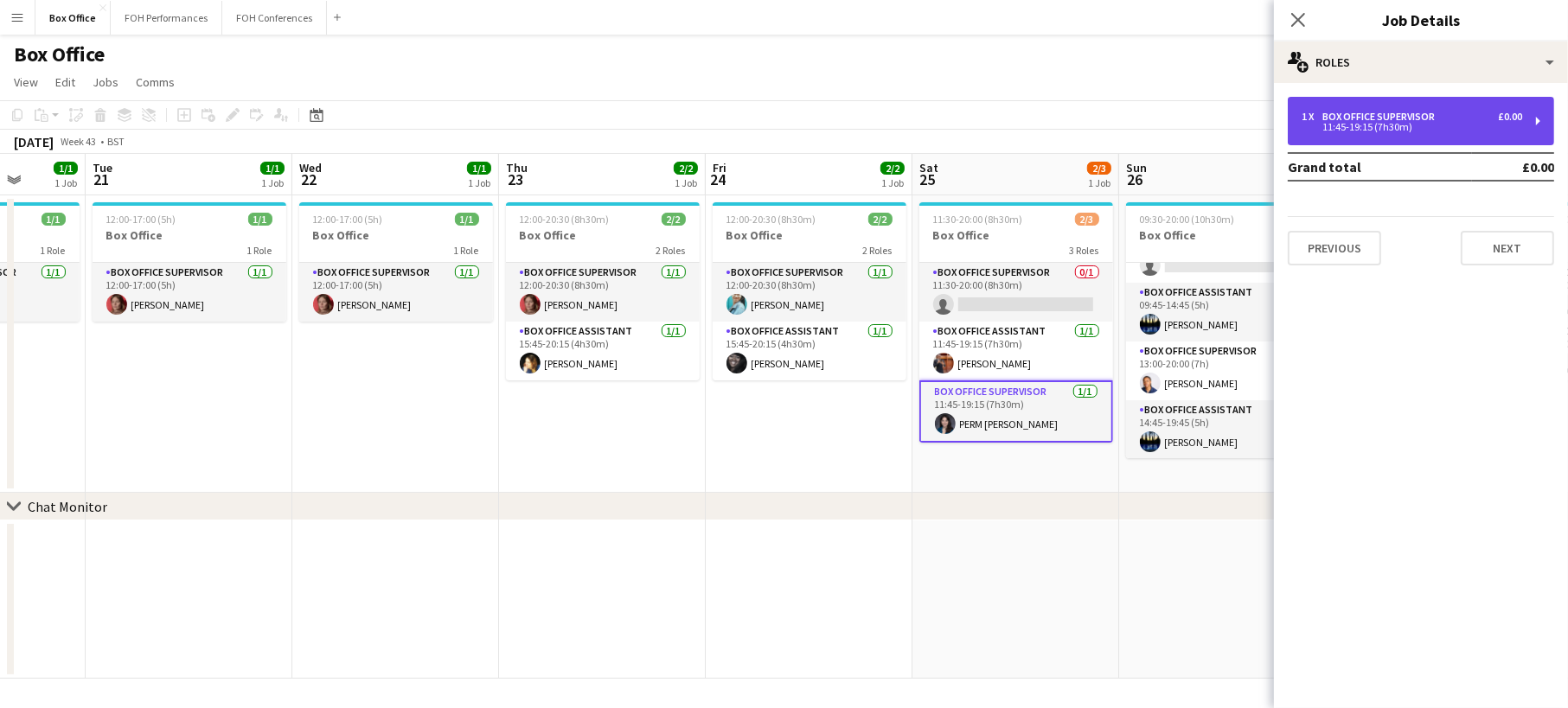
click at [1372, 126] on div "11:45-19:15 (7h30m)" at bounding box center [1411, 127] width 220 height 8
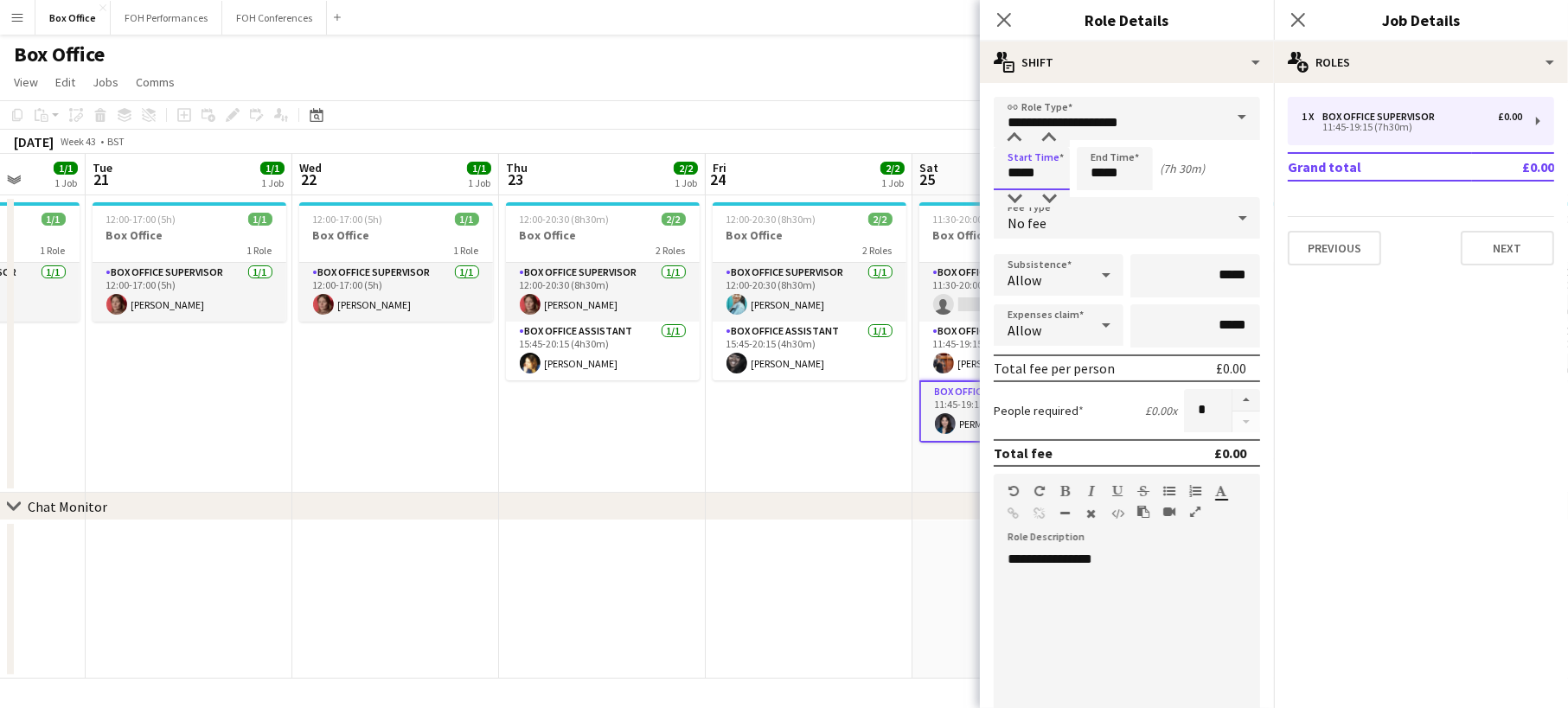
drag, startPoint x: 1045, startPoint y: 174, endPoint x: 1027, endPoint y: 170, distance: 18.4
click at [1027, 170] on input "*****" at bounding box center [1031, 168] width 76 height 43
type input "*****"
click at [880, 419] on app-date-cell "12:00-20:30 (8h30m) 2/2 Box Office 2 Roles Box Office Supervisor [DATE] 12:00-2…" at bounding box center [809, 344] width 206 height 298
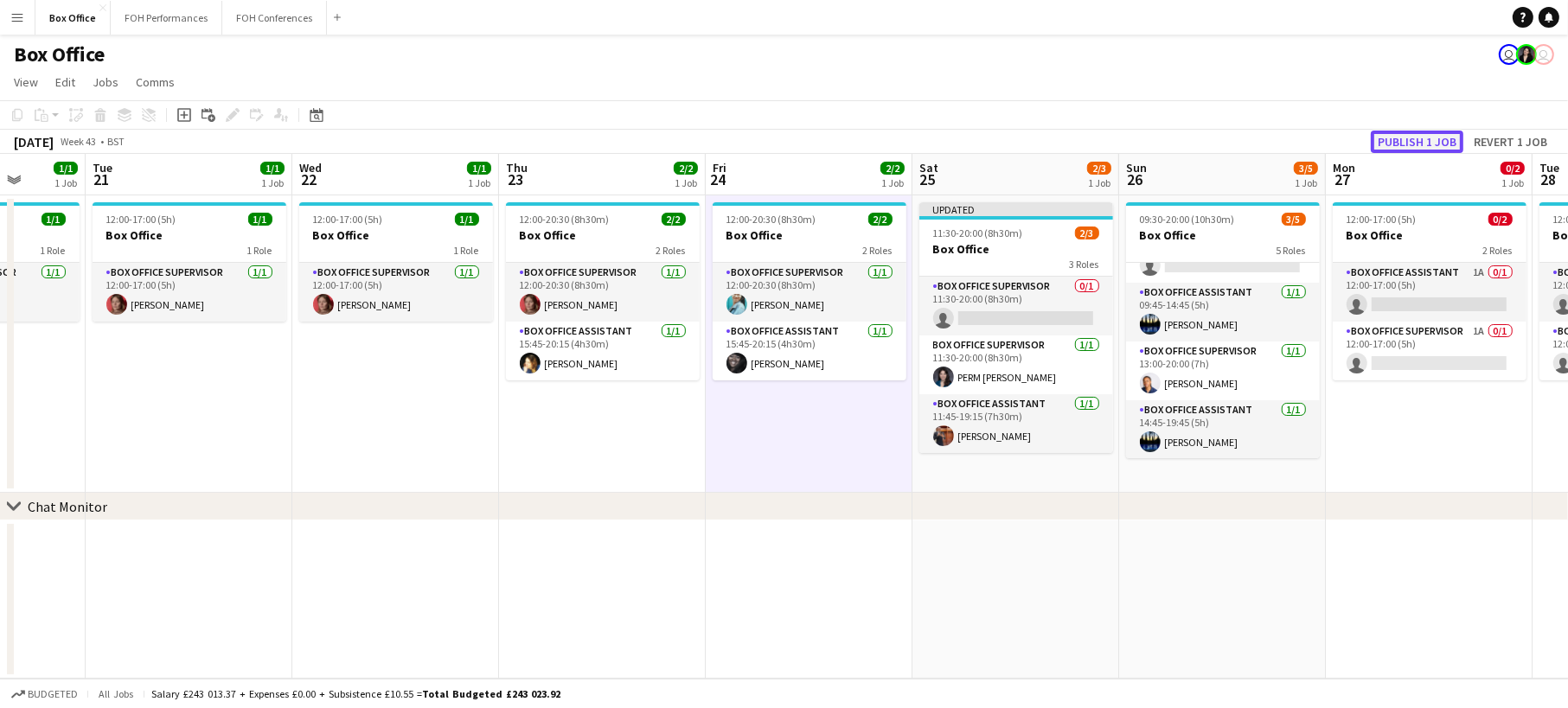
click at [1434, 140] on button "Publish 1 job" at bounding box center [1416, 141] width 92 height 22
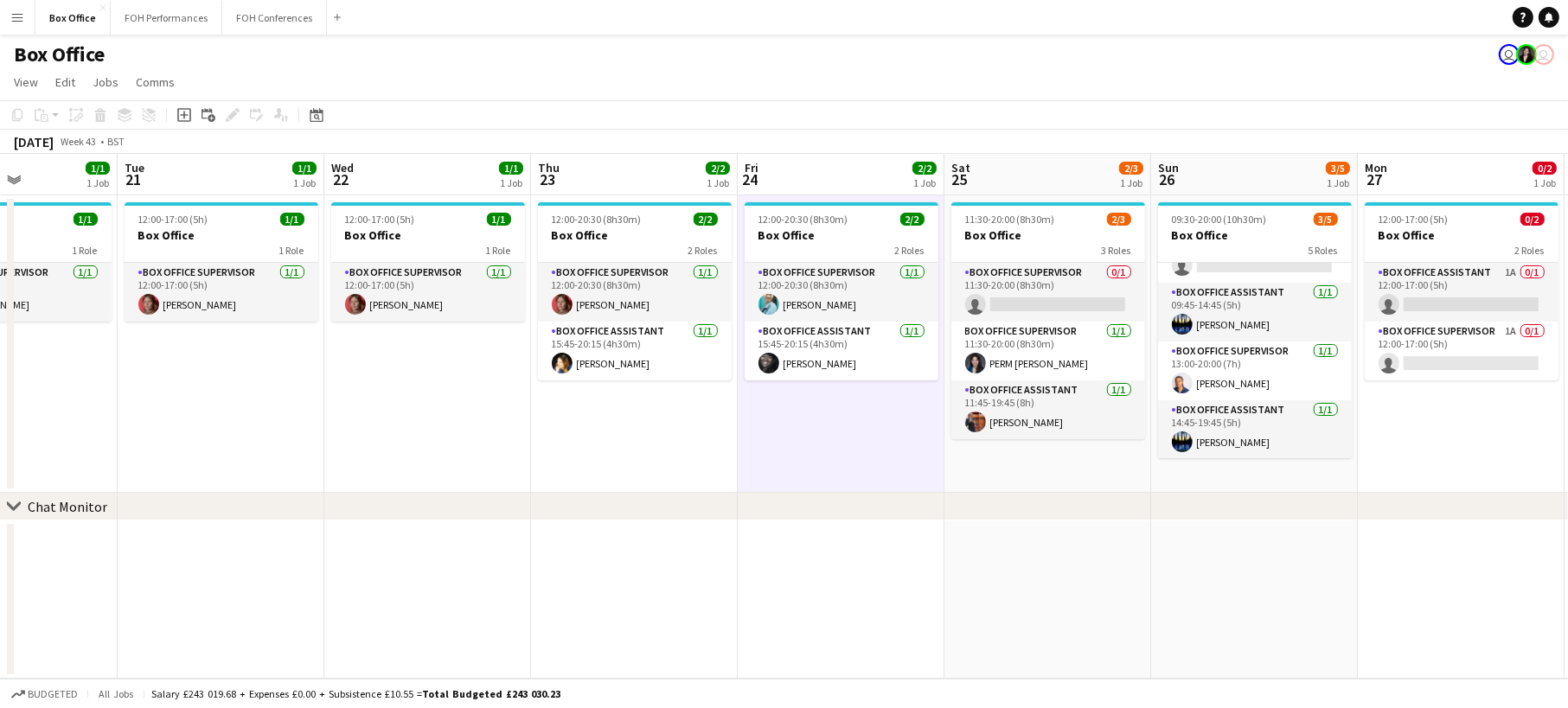
scroll to position [0, 481]
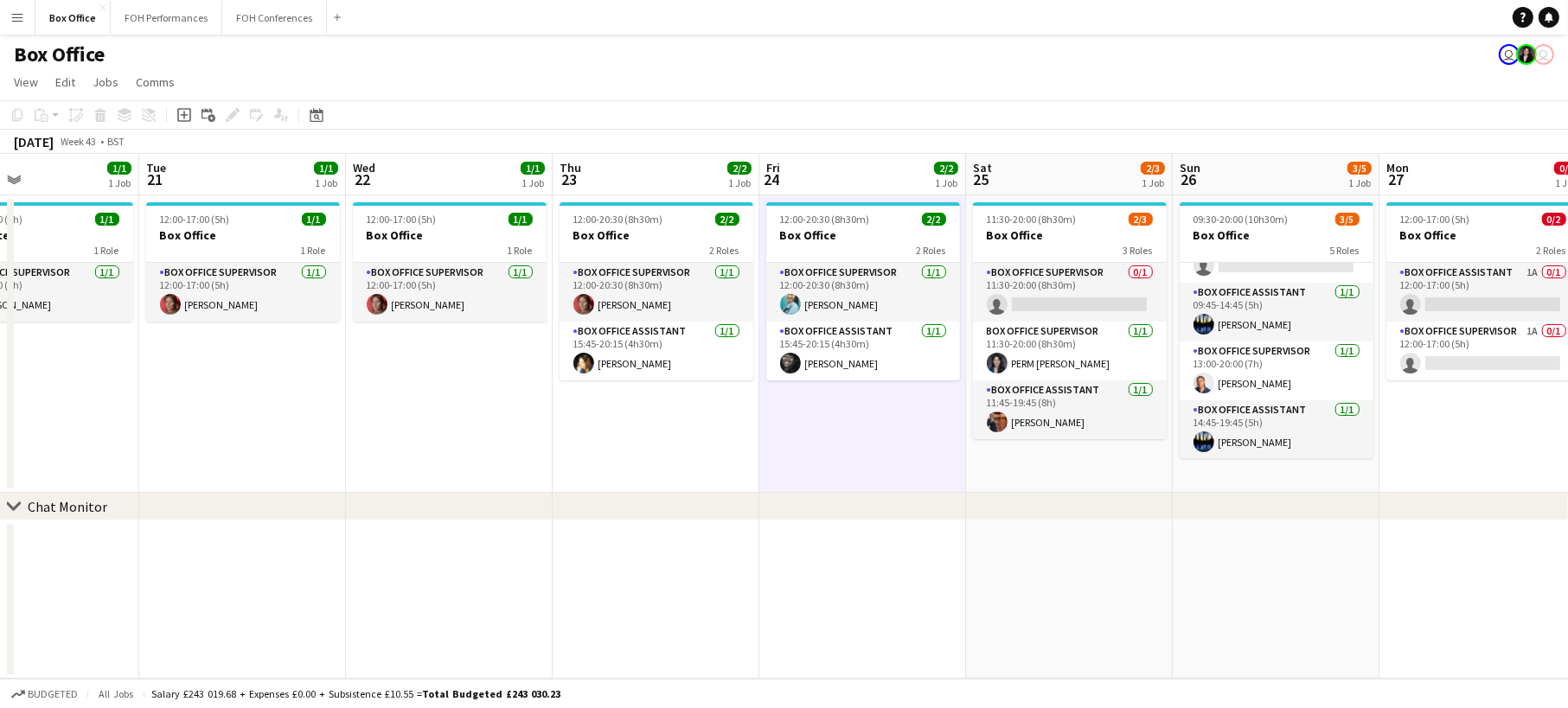
drag, startPoint x: 772, startPoint y: 474, endPoint x: 880, endPoint y: 434, distance: 115.2
click at [880, 434] on app-calendar-viewport "Sat 18 4/4 1 Job Sun 19 2/2 1 Job Mon 20 1/1 1 Job Tue 21 1/1 1 Job Wed 22 1/1 …" at bounding box center [784, 416] width 1568 height 525
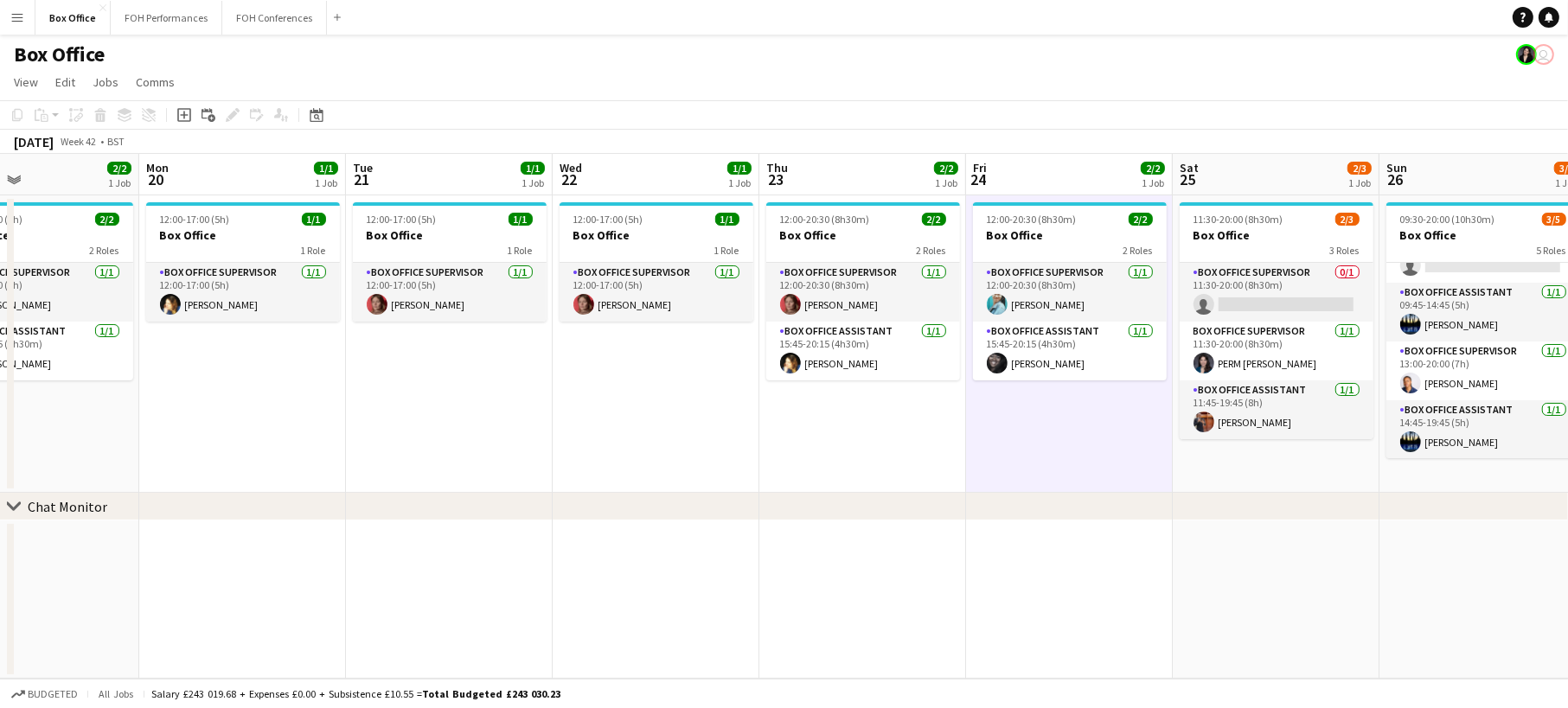
scroll to position [0, 0]
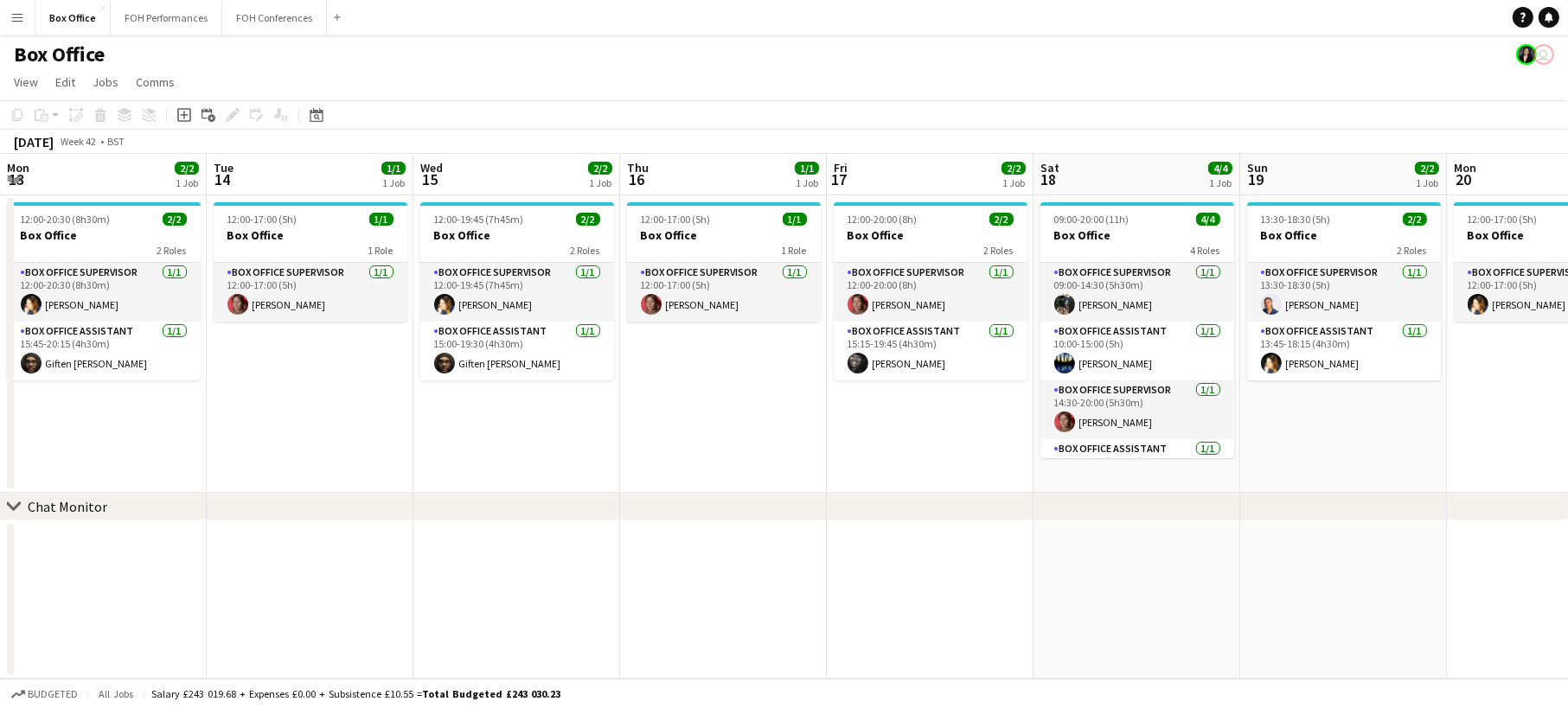
drag, startPoint x: 566, startPoint y: 409, endPoint x: 1517, endPoint y: 303, distance: 956.9
click at [1565, 314] on app-calendar-viewport "Mon 13 2/2 1 Job Tue 14 1/1 1 Job Wed 15 2/2 1 Job Thu 16 1/1 1 Job Fri 17 2/2 …" at bounding box center [784, 416] width 1568 height 525
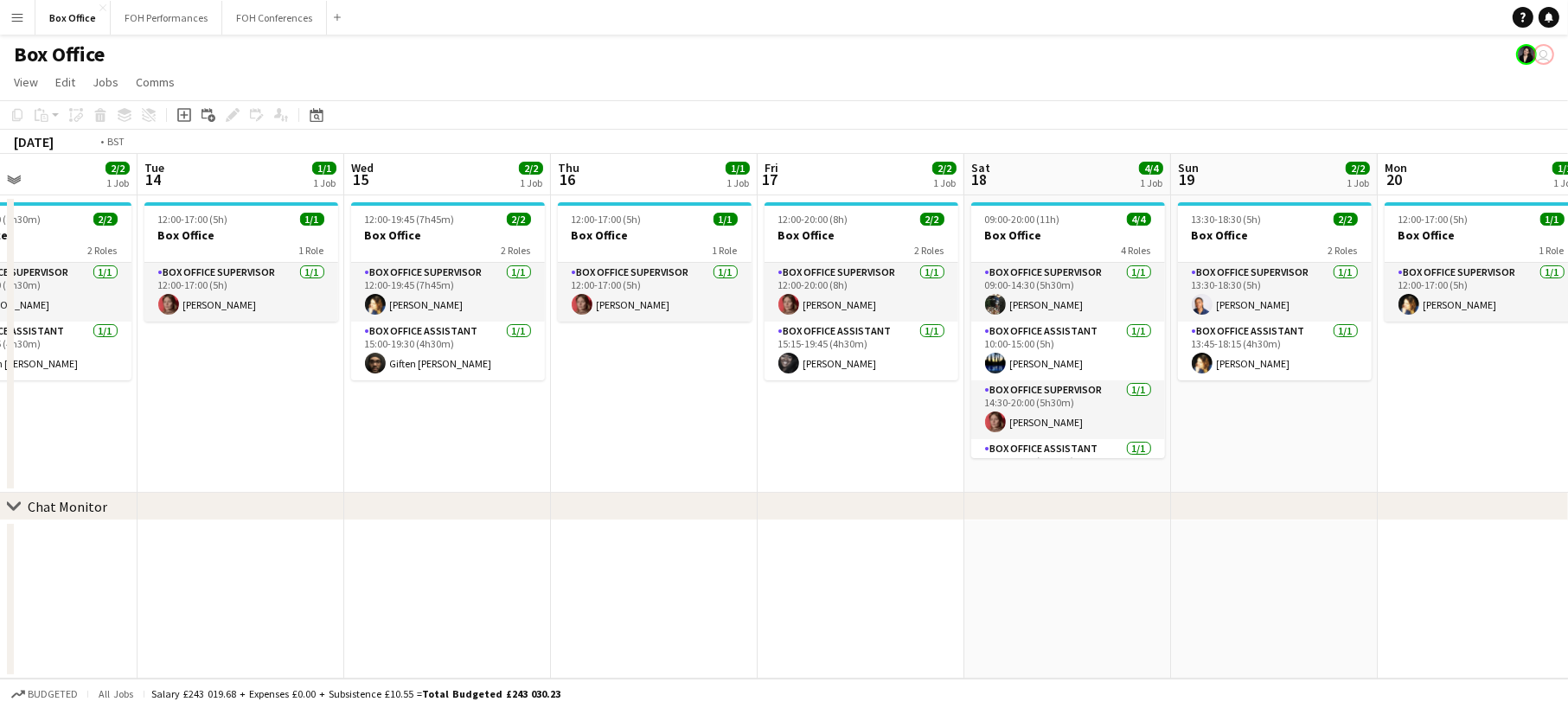
drag, startPoint x: 382, startPoint y: 433, endPoint x: 1456, endPoint y: 439, distance: 1074.0
click at [1550, 427] on app-calendar-viewport "Sat 11 4/5 1 Job Sun 12 4/5 1 Job Mon 13 2/2 1 Job Tue 14 1/1 1 Job Wed 15 2/2 …" at bounding box center [784, 416] width 1568 height 525
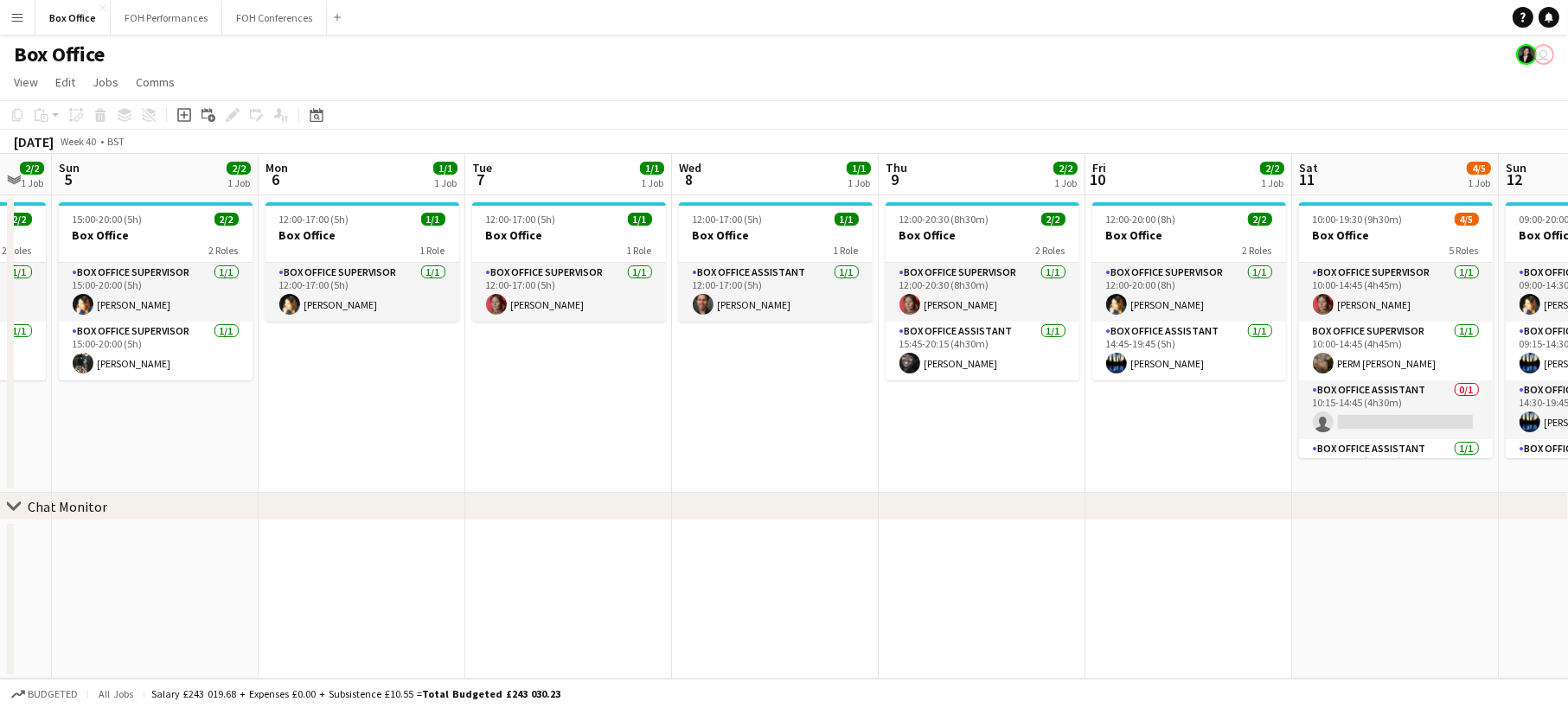
drag, startPoint x: 239, startPoint y: 436, endPoint x: 1258, endPoint y: 333, distance: 1024.2
click at [1258, 333] on app-calendar-viewport "Fri 3 2/2 1 Job Sat 4 2/2 1 Job Sun 5 2/2 1 Job Mon 6 1/1 1 Job Tue 7 1/1 1 Job…" at bounding box center [784, 416] width 1568 height 525
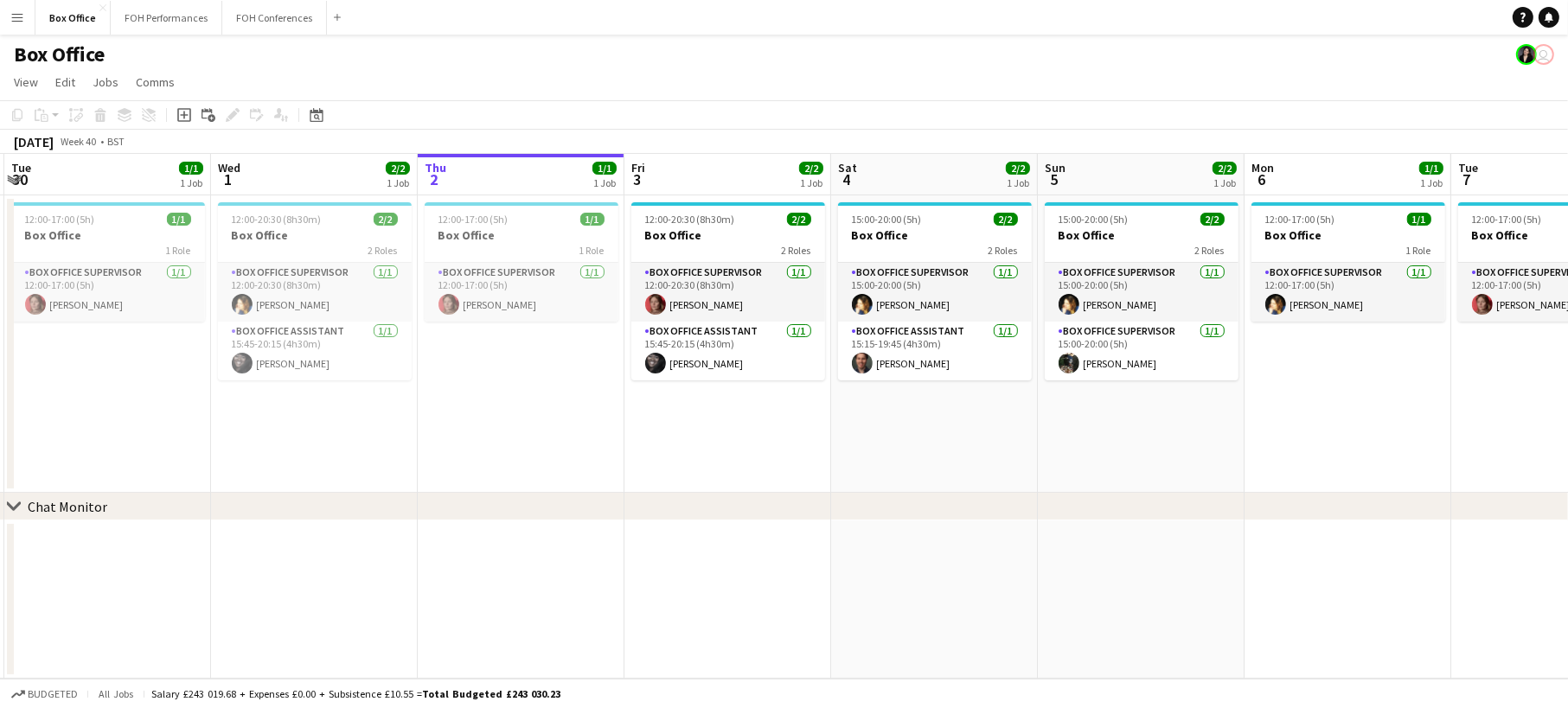
scroll to position [0, 399]
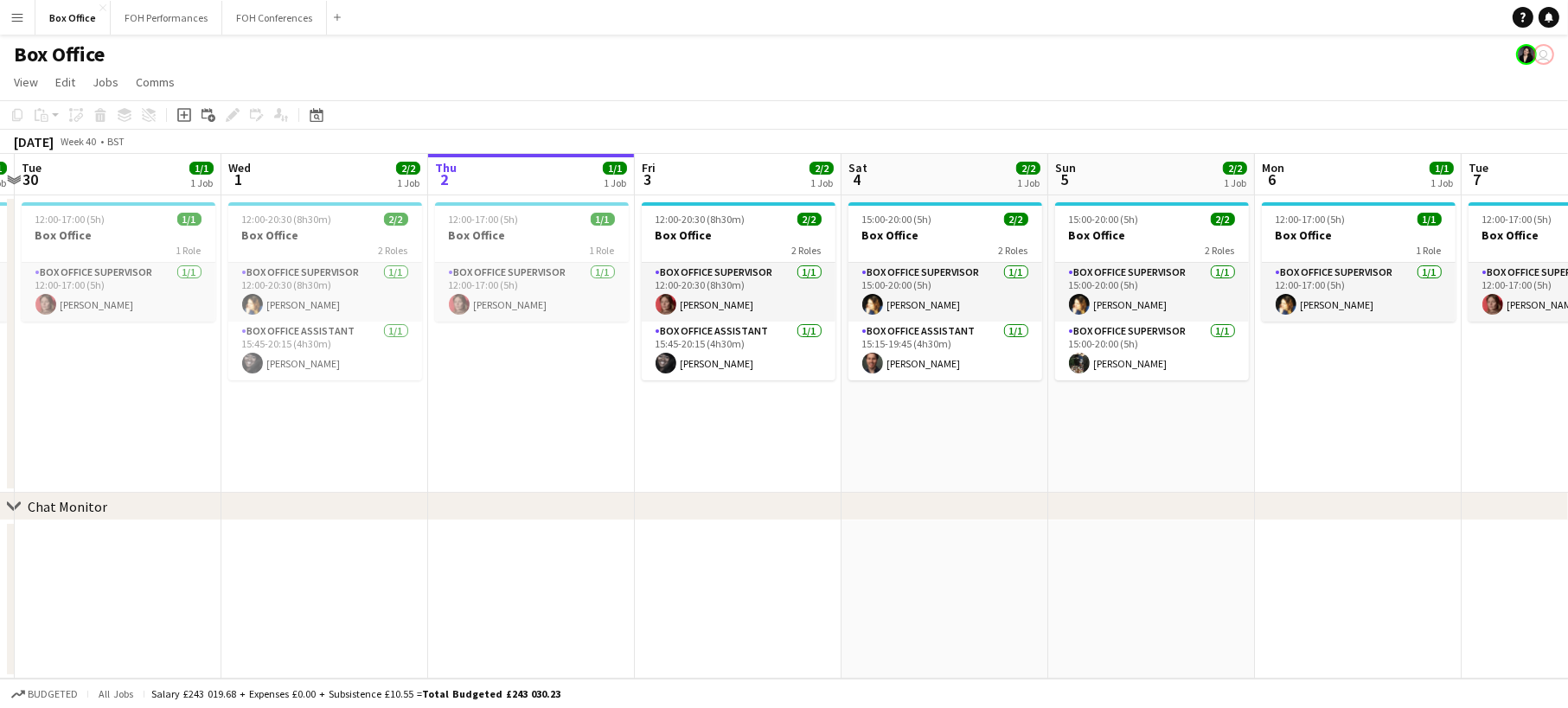
drag, startPoint x: 381, startPoint y: 424, endPoint x: 1378, endPoint y: 327, distance: 1001.7
click at [1378, 327] on app-calendar-viewport "Sun 28 2/2 1 Job Mon 29 1/1 1 Job Tue 30 1/1 1 Job Wed 1 2/2 1 Job Thu 2 1/1 1 …" at bounding box center [784, 416] width 1568 height 525
